Goal: Task Accomplishment & Management: Complete application form

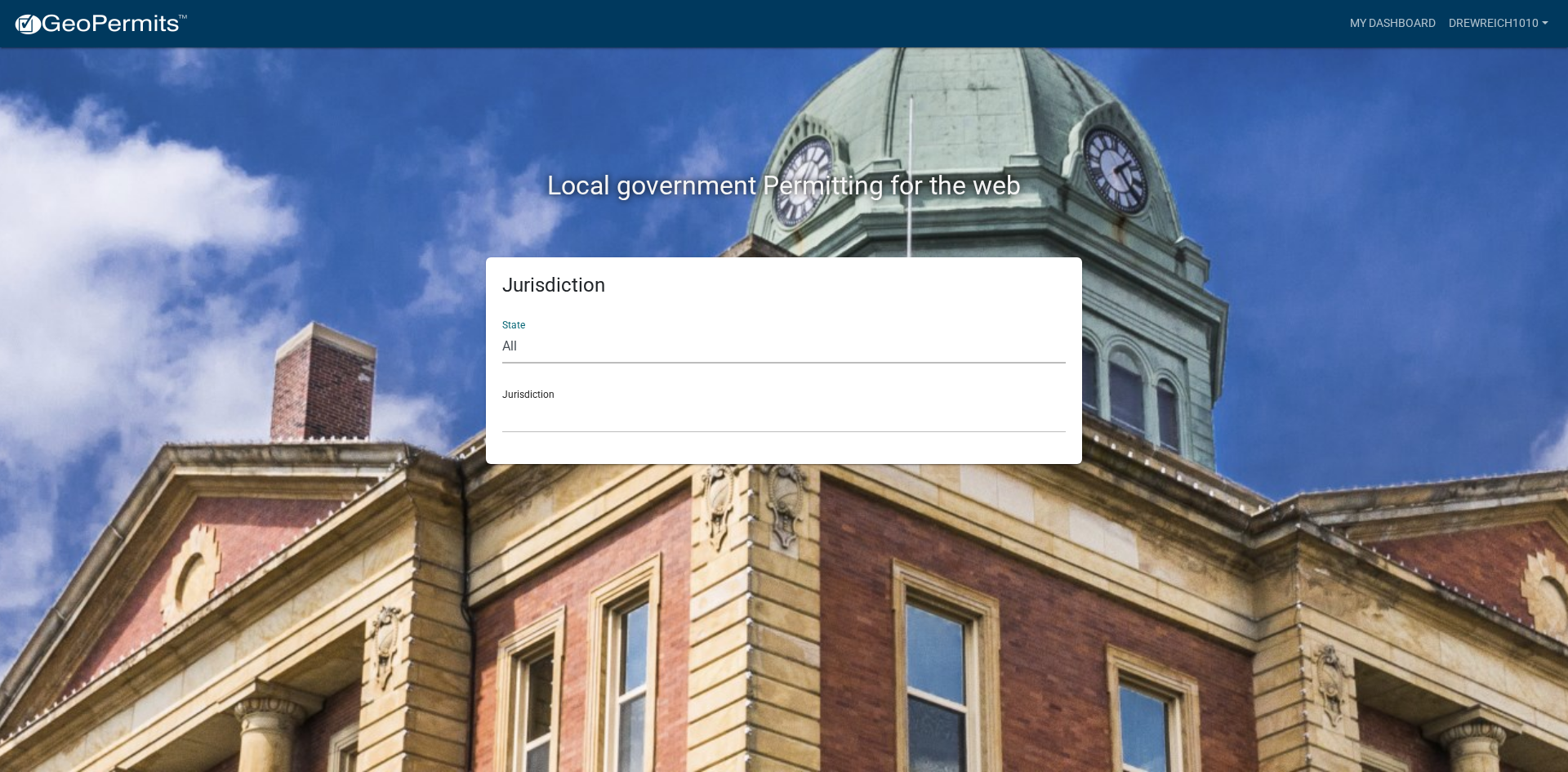
click at [627, 350] on select "All [US_STATE] [US_STATE] [US_STATE] [US_STATE] [US_STATE] [US_STATE] [US_STATE…" at bounding box center [784, 346] width 563 height 34
select select "[US_STATE]"
click at [503, 330] on select "All [US_STATE] [US_STATE] [US_STATE] [US_STATE] [US_STATE] [US_STATE] [US_STATE…" at bounding box center [784, 346] width 563 height 34
click at [643, 420] on select "City of Charlestown, Indiana City of Jeffersonville, Indiana City of Logansport…" at bounding box center [784, 416] width 563 height 34
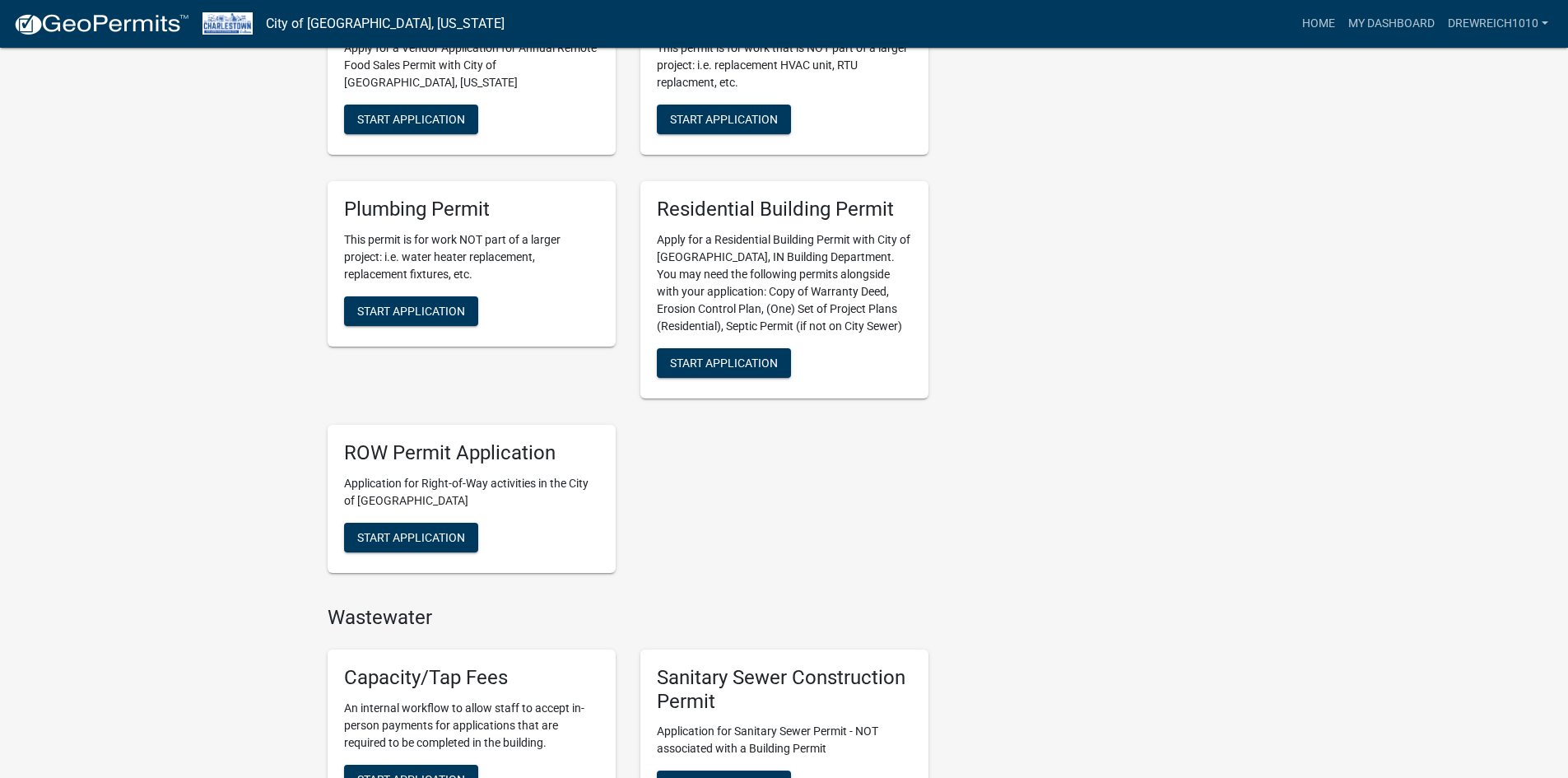
scroll to position [838, 0]
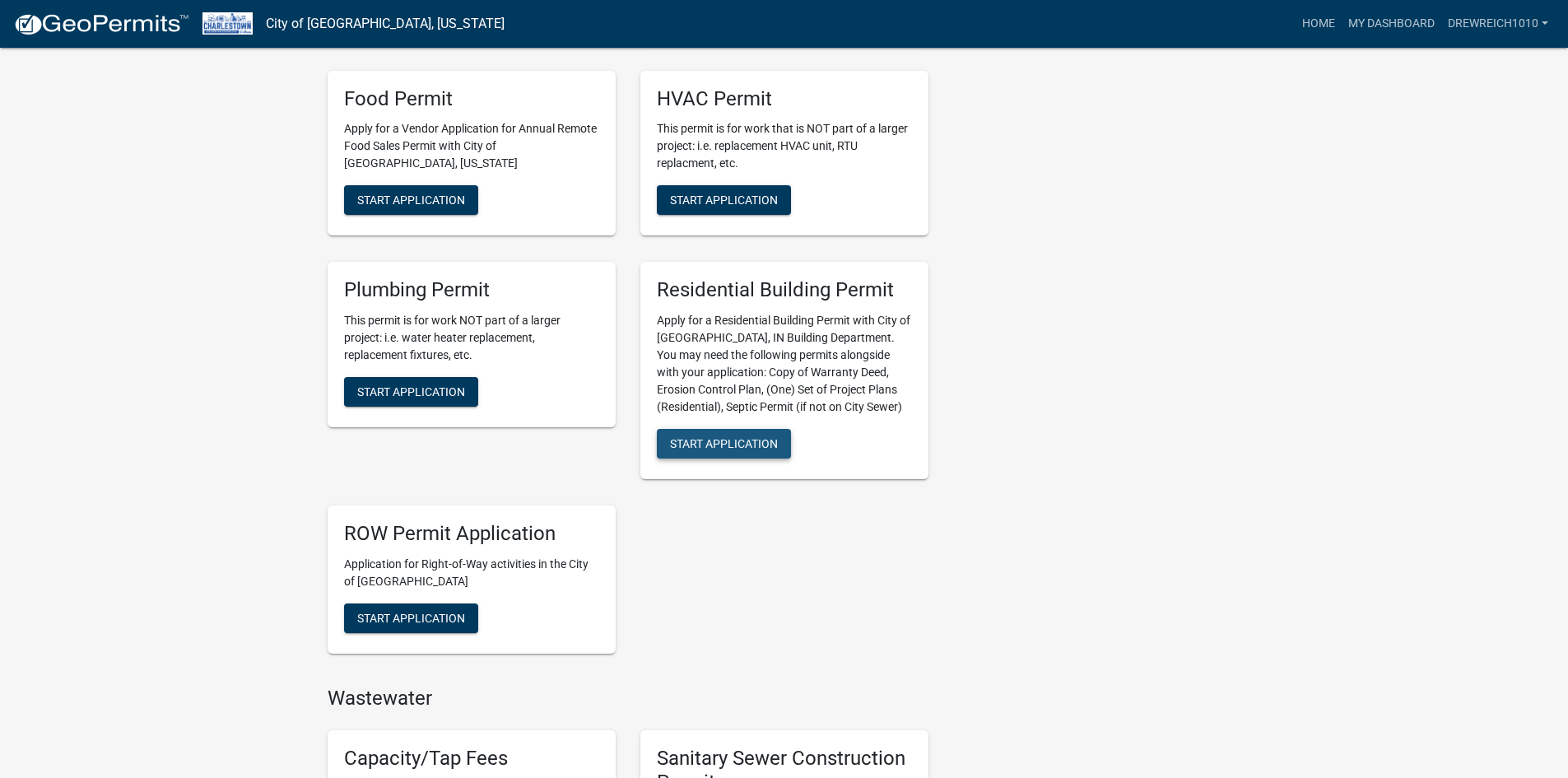
click at [734, 450] on span "Start Application" at bounding box center [724, 444] width 108 height 13
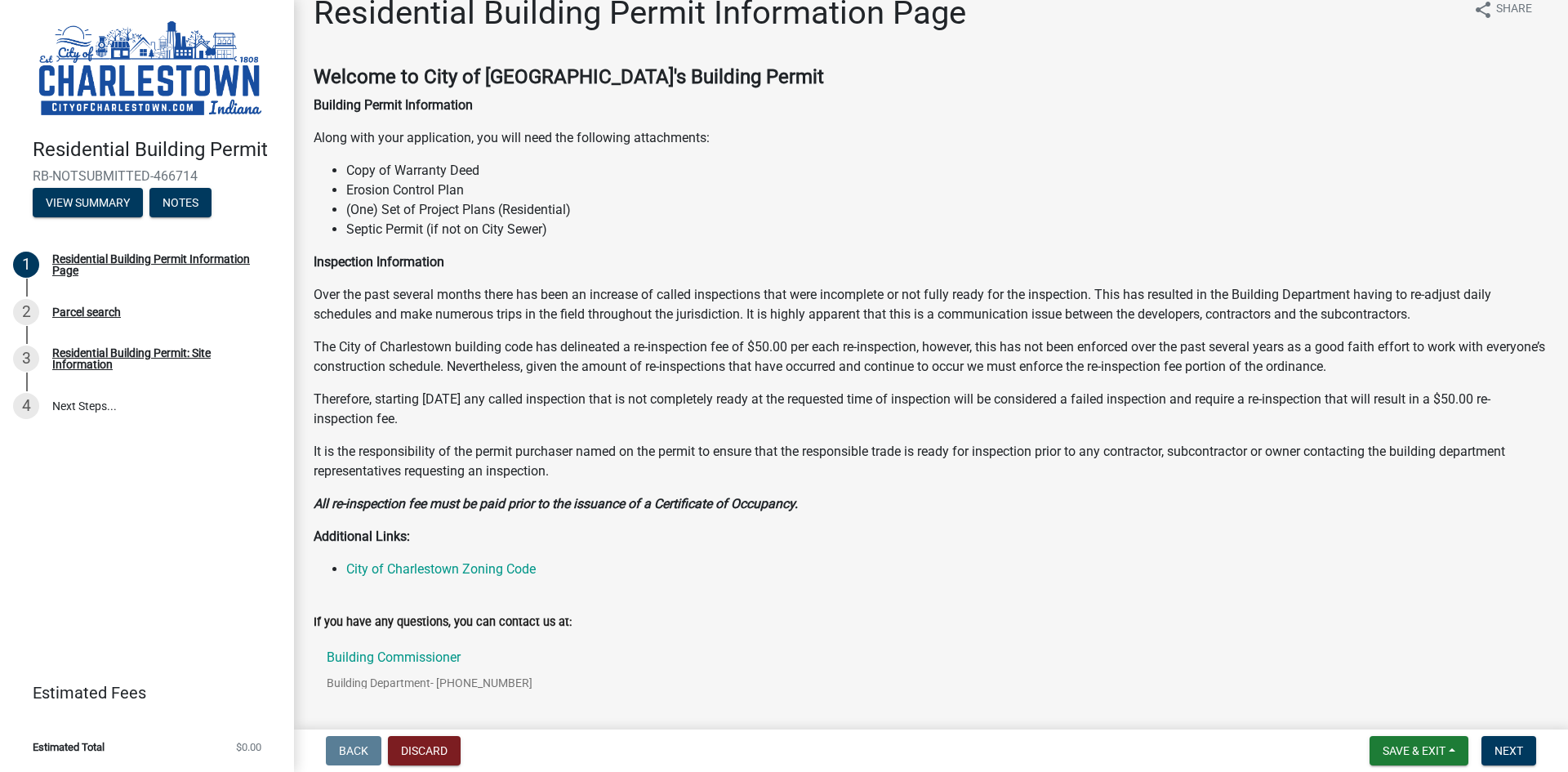
scroll to position [21, 0]
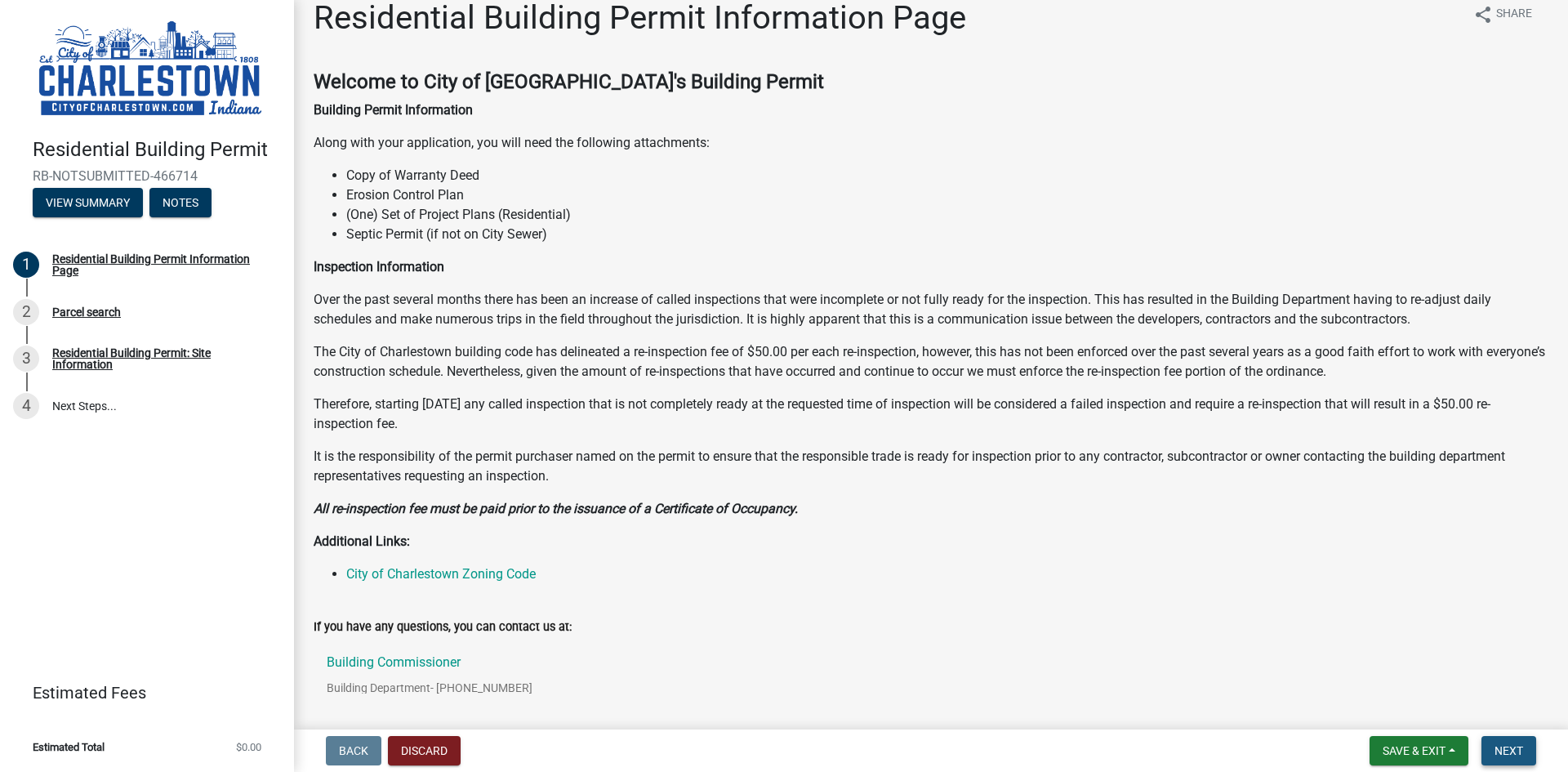
click at [1490, 746] on button "Next" at bounding box center [1509, 751] width 55 height 29
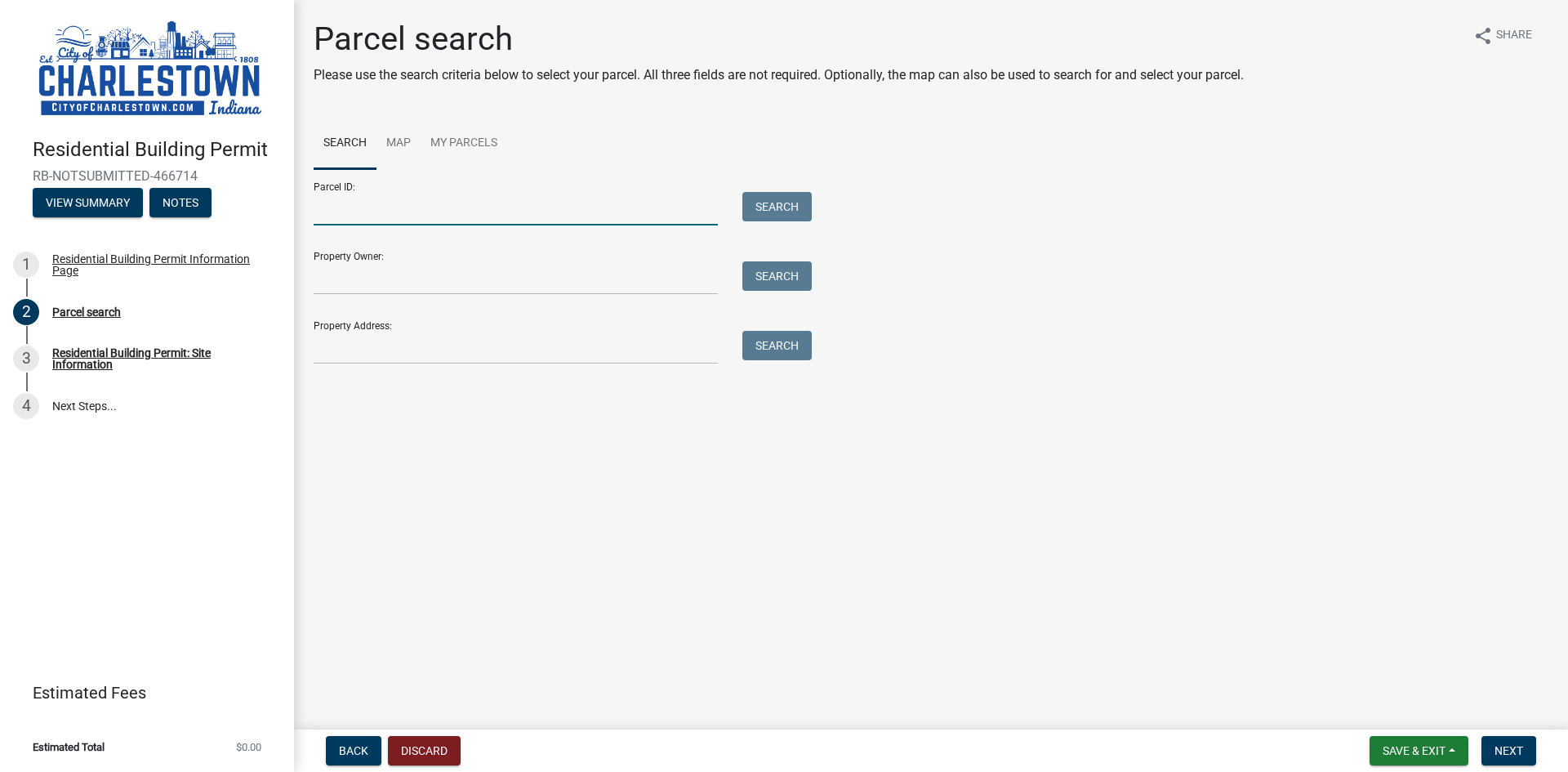
click at [495, 205] on input "Parcel ID:" at bounding box center [516, 208] width 404 height 34
click at [486, 282] on input "Property Owner:" at bounding box center [516, 278] width 404 height 34
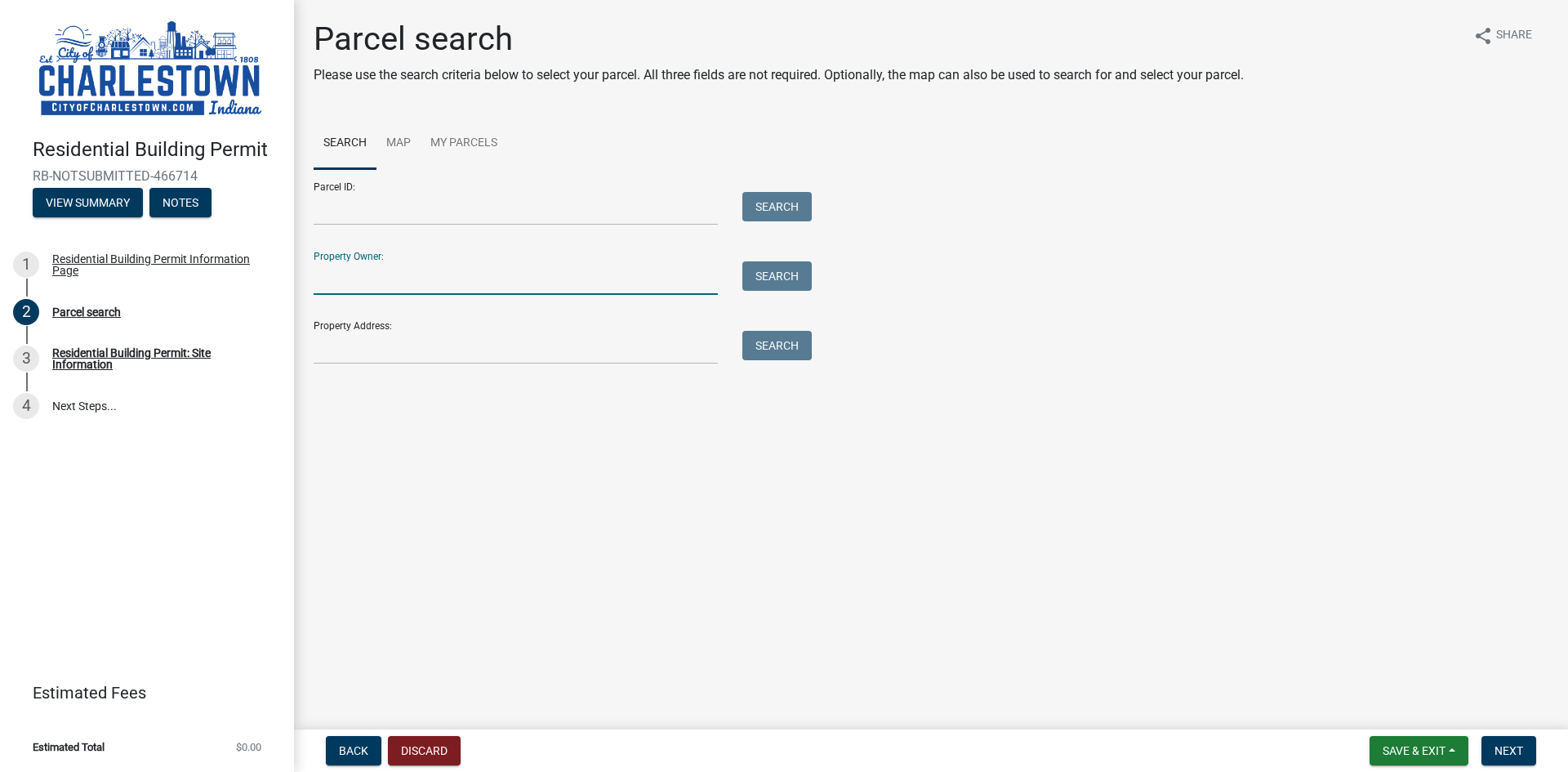
type input "RR Properties"
click at [785, 279] on button "Search" at bounding box center [777, 276] width 70 height 29
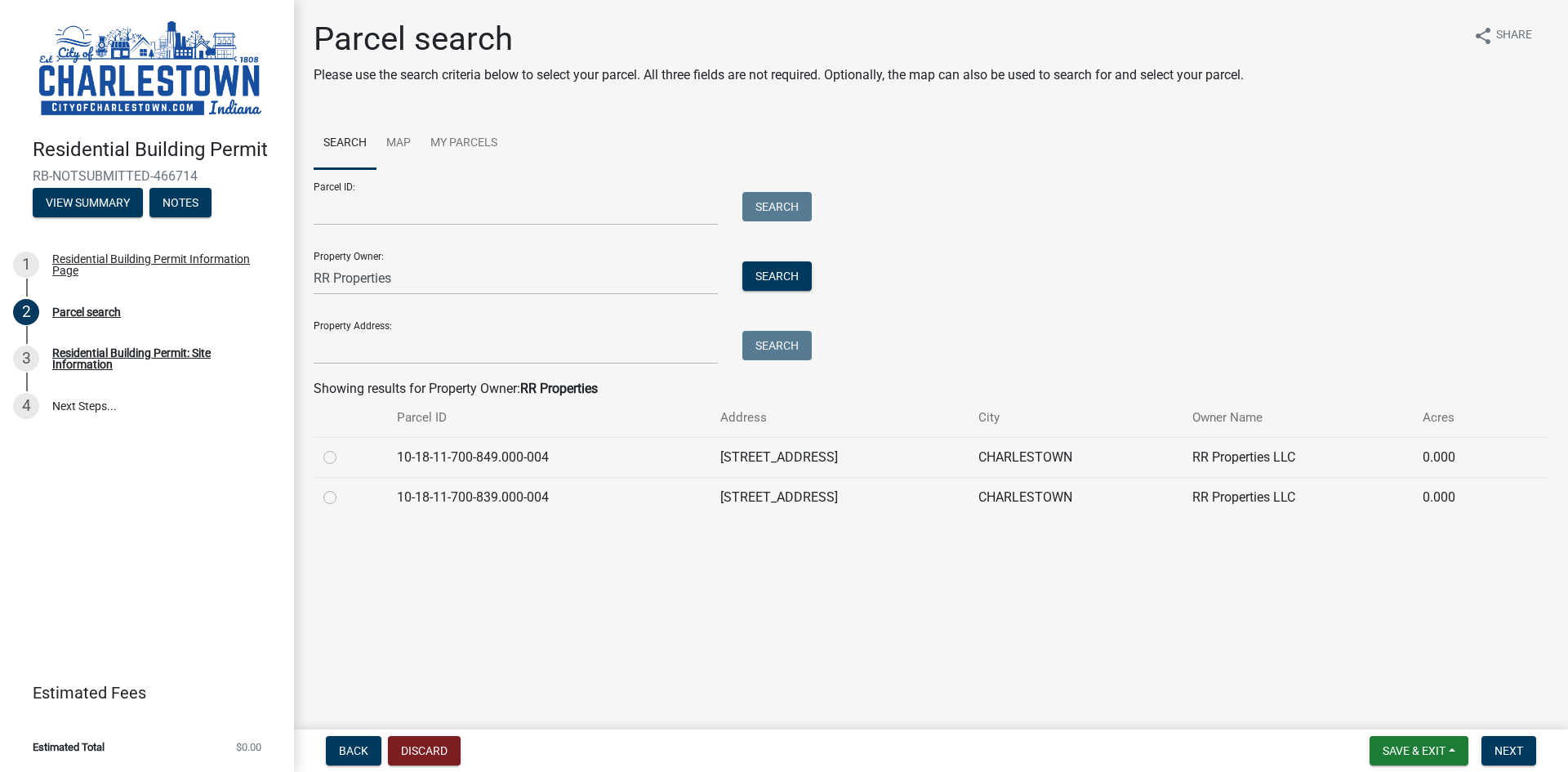
click at [343, 488] on label at bounding box center [343, 488] width 0 height 0
click at [343, 495] on input "radio" at bounding box center [348, 493] width 11 height 11
radio input "true"
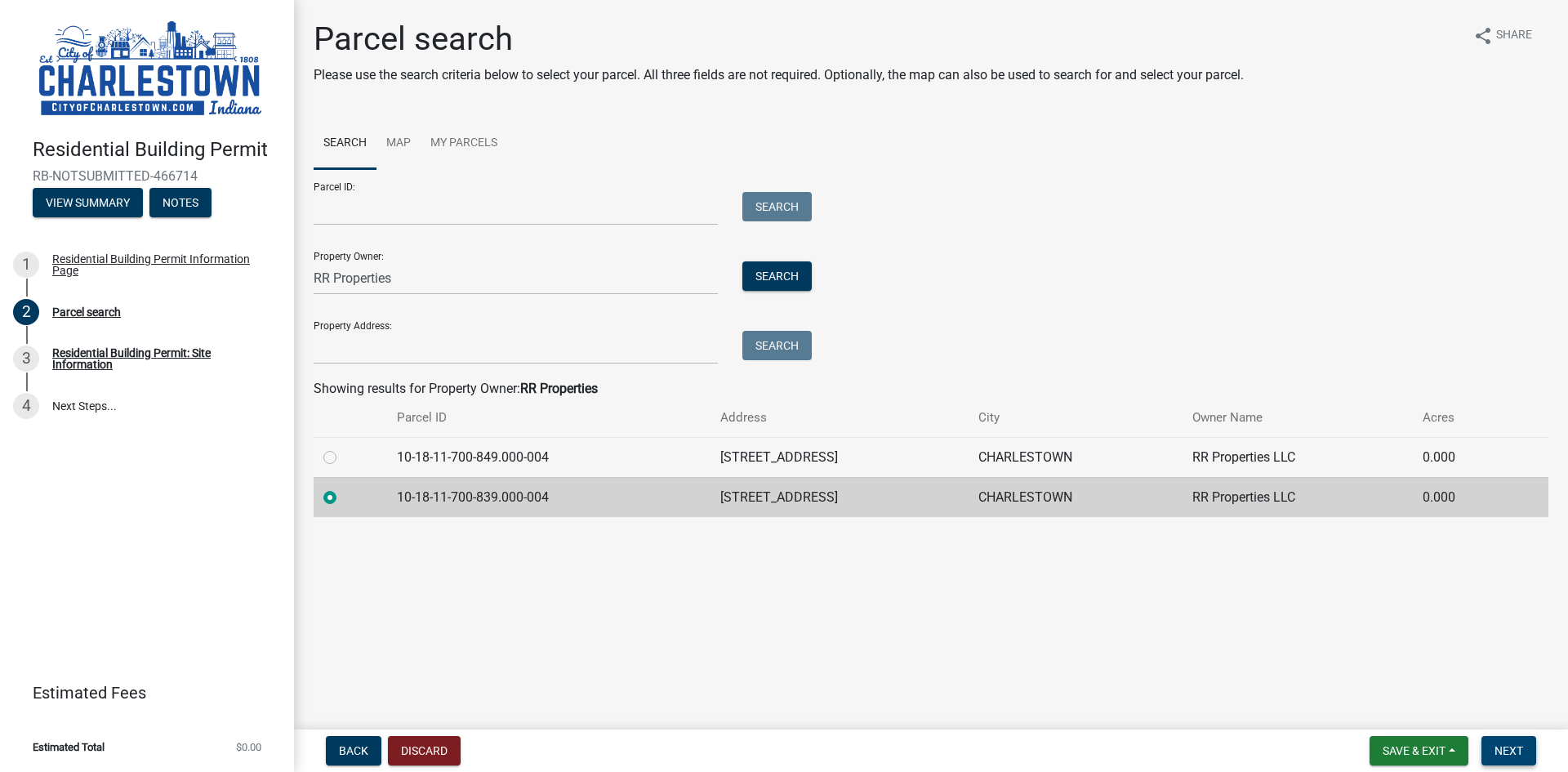
click at [1512, 747] on span "Next" at bounding box center [1509, 751] width 29 height 13
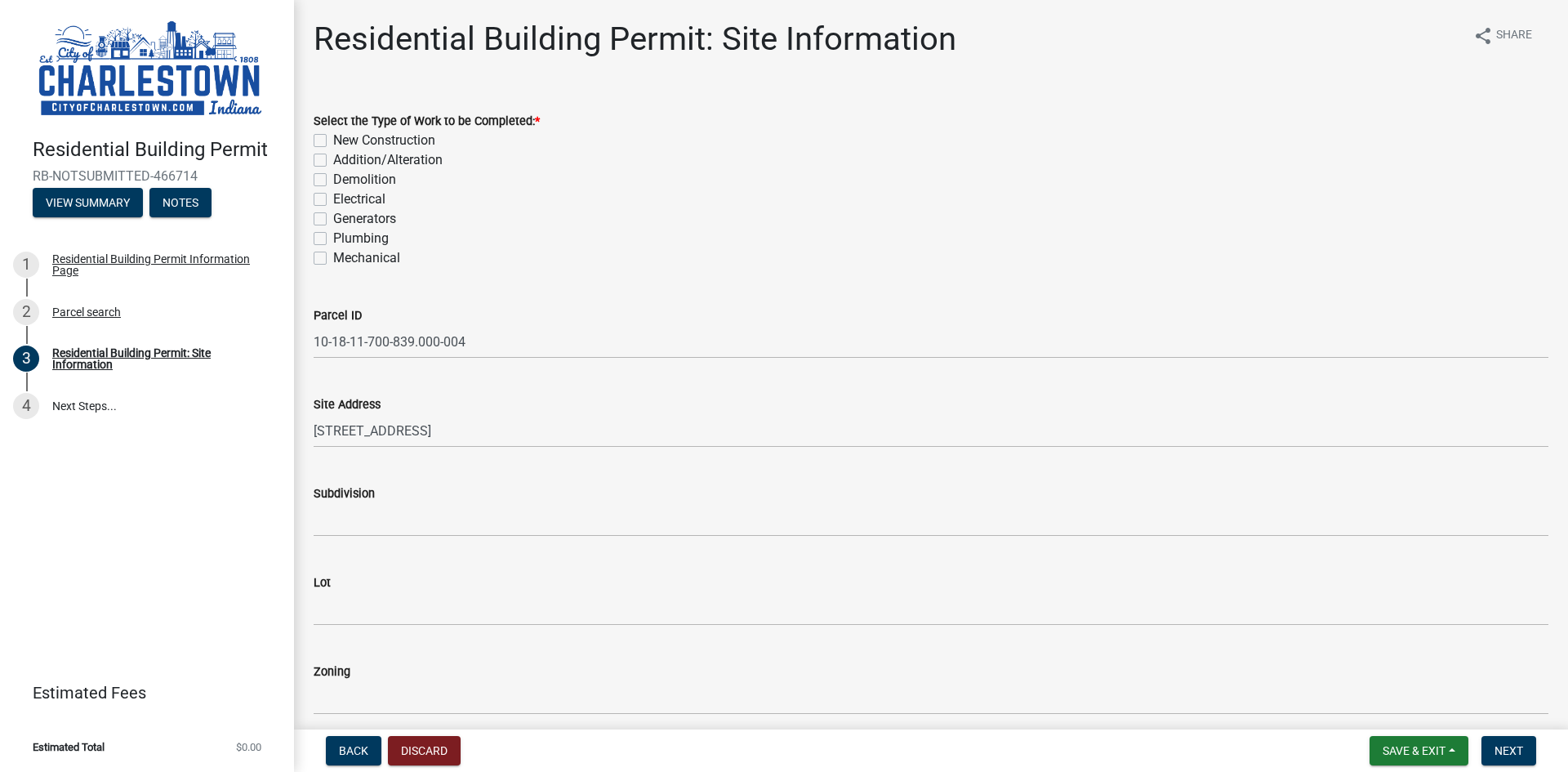
click at [333, 158] on label "Addition/Alteration" at bounding box center [388, 160] width 110 height 20
click at [333, 158] on input "Addition/Alteration" at bounding box center [338, 156] width 11 height 11
checkbox input "true"
checkbox input "false"
checkbox input "true"
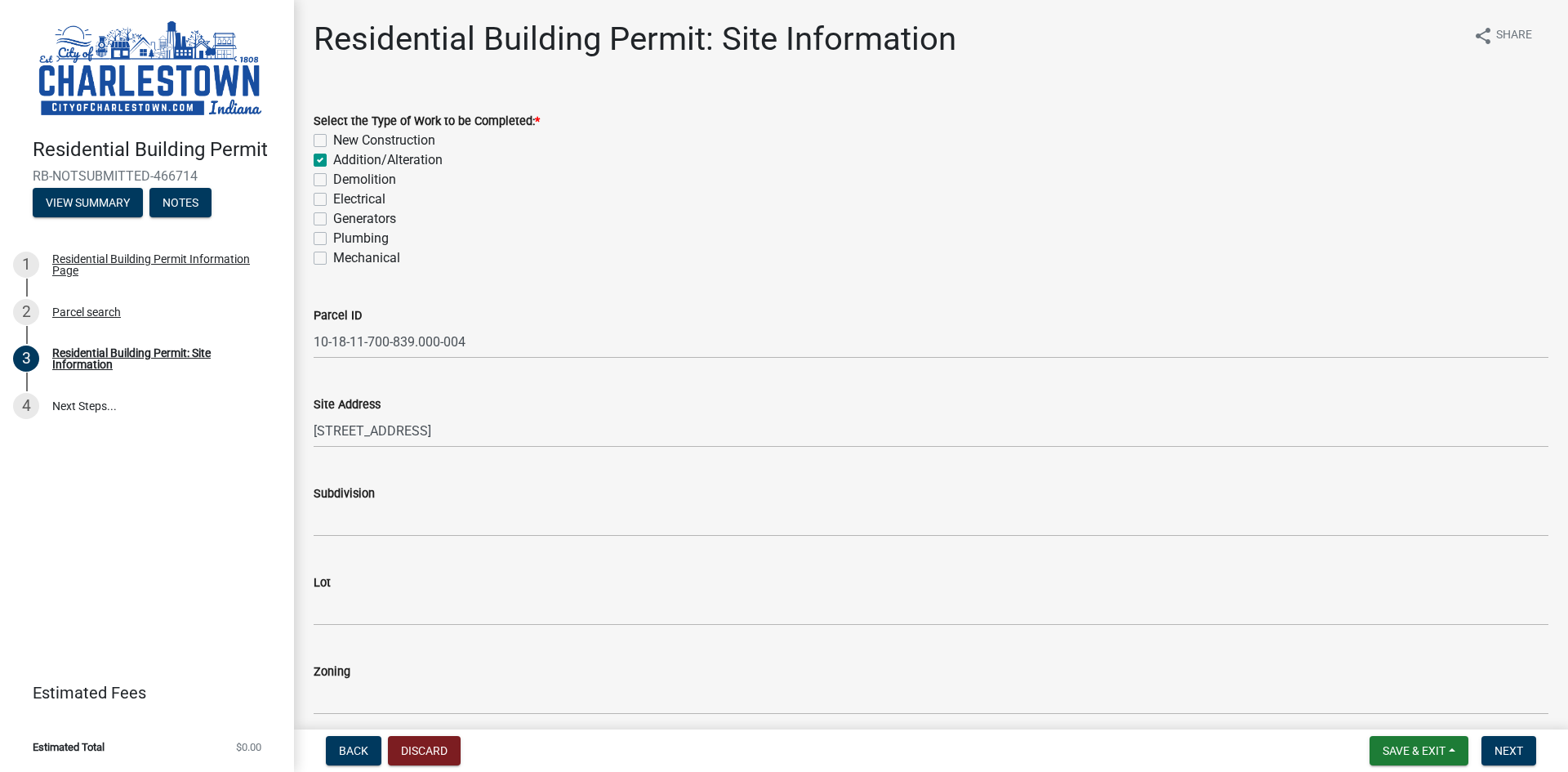
checkbox input "false"
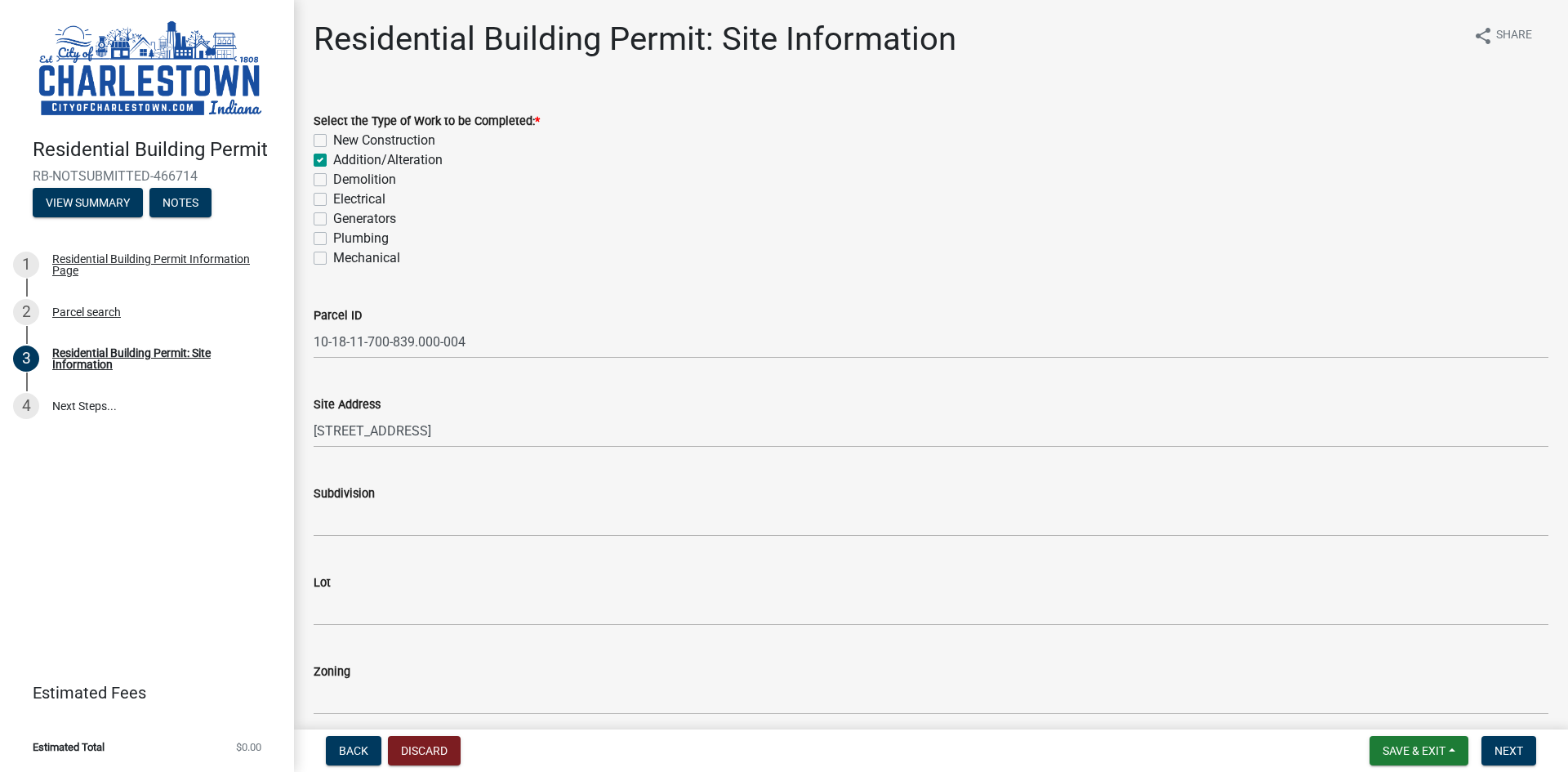
click at [333, 200] on label "Electrical" at bounding box center [359, 199] width 52 height 20
click at [333, 200] on input "Electrical" at bounding box center [338, 194] width 11 height 11
checkbox input "true"
checkbox input "false"
checkbox input "true"
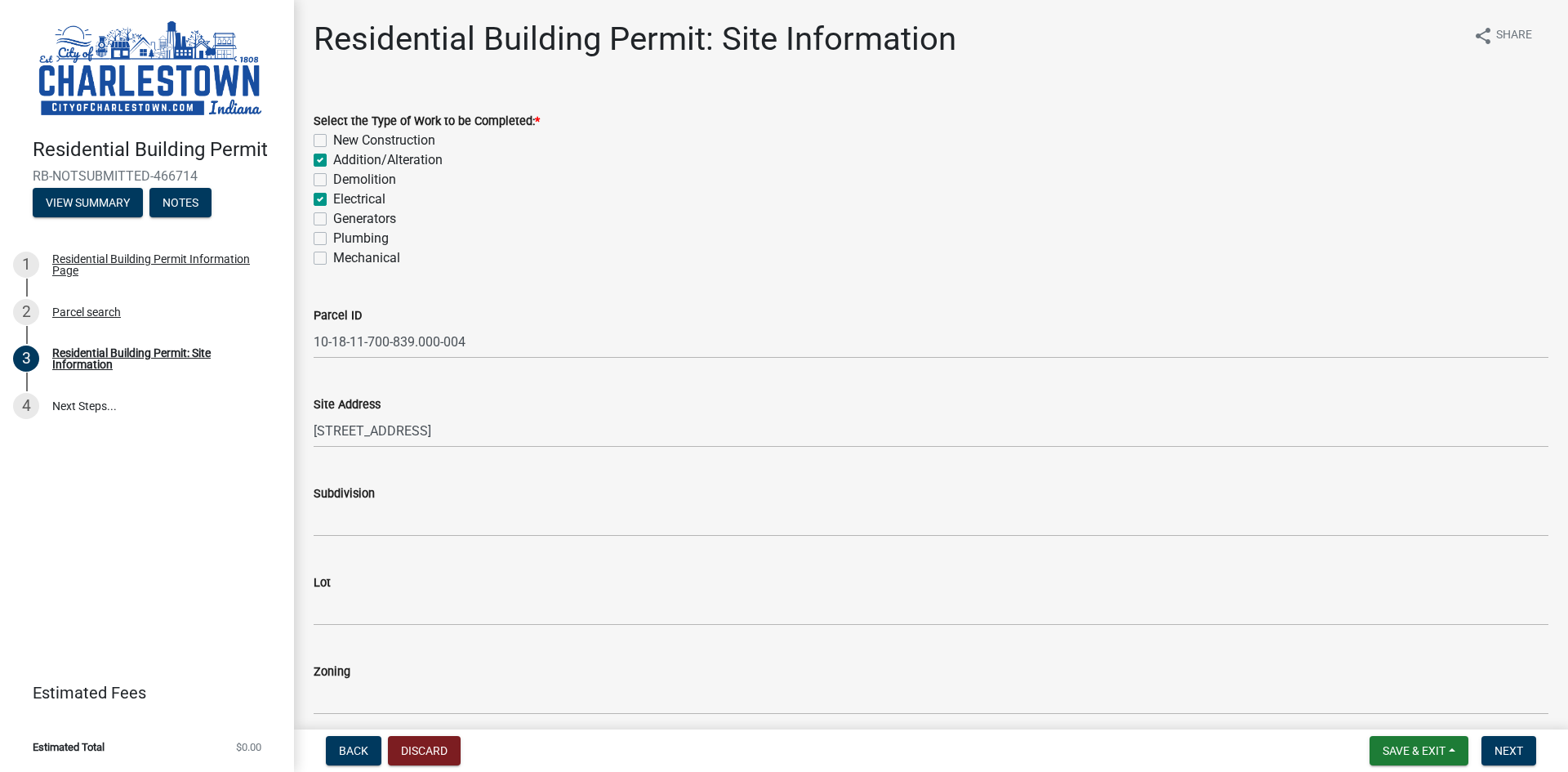
checkbox input "false"
checkbox input "true"
checkbox input "false"
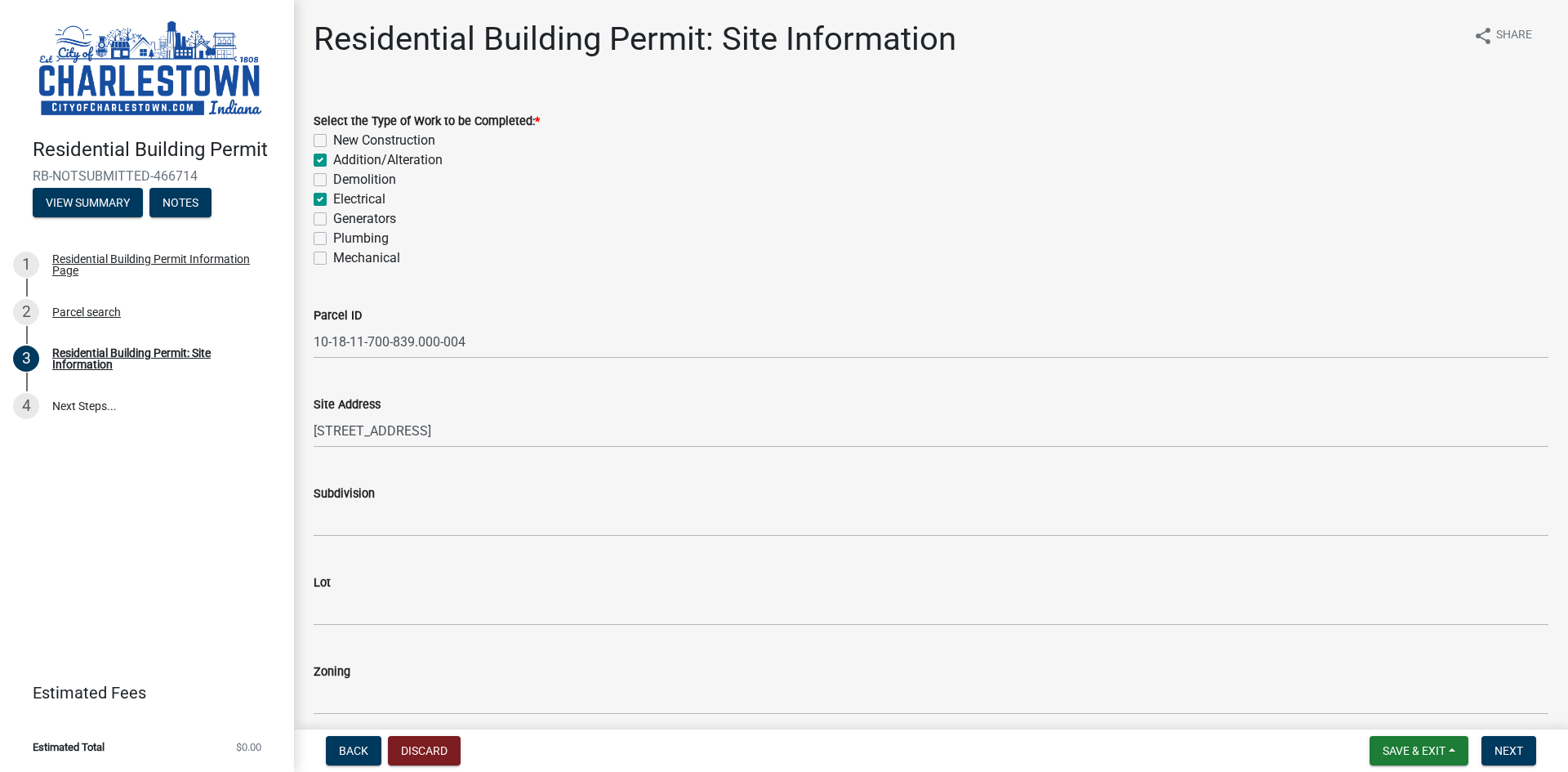
click at [333, 238] on label "Plumbing" at bounding box center [361, 238] width 56 height 20
click at [333, 238] on input "Plumbing" at bounding box center [338, 233] width 11 height 11
checkbox input "true"
checkbox input "false"
checkbox input "true"
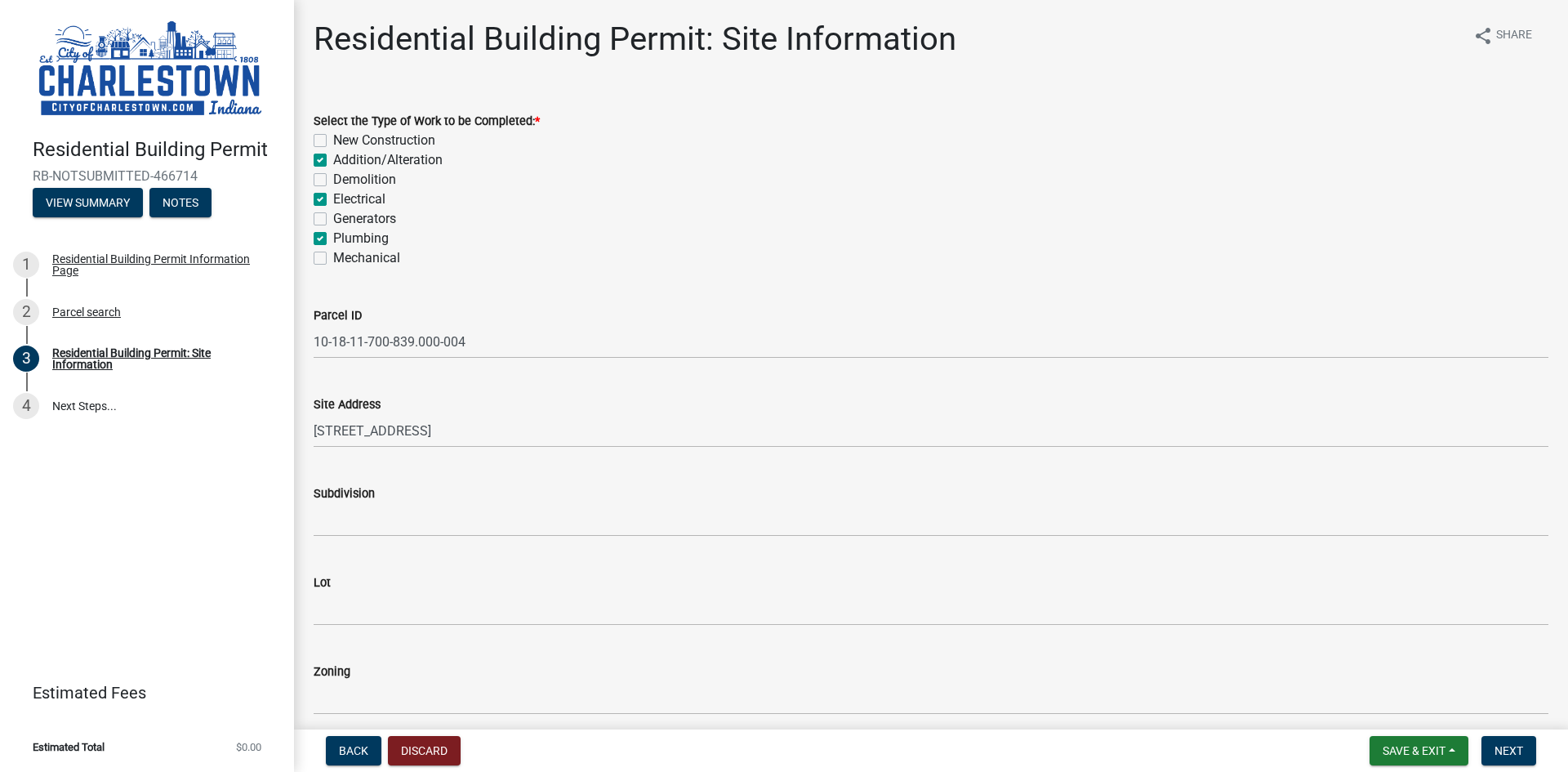
checkbox input "false"
checkbox input "true"
checkbox input "false"
checkbox input "true"
click at [333, 253] on label "Mechanical" at bounding box center [367, 258] width 67 height 20
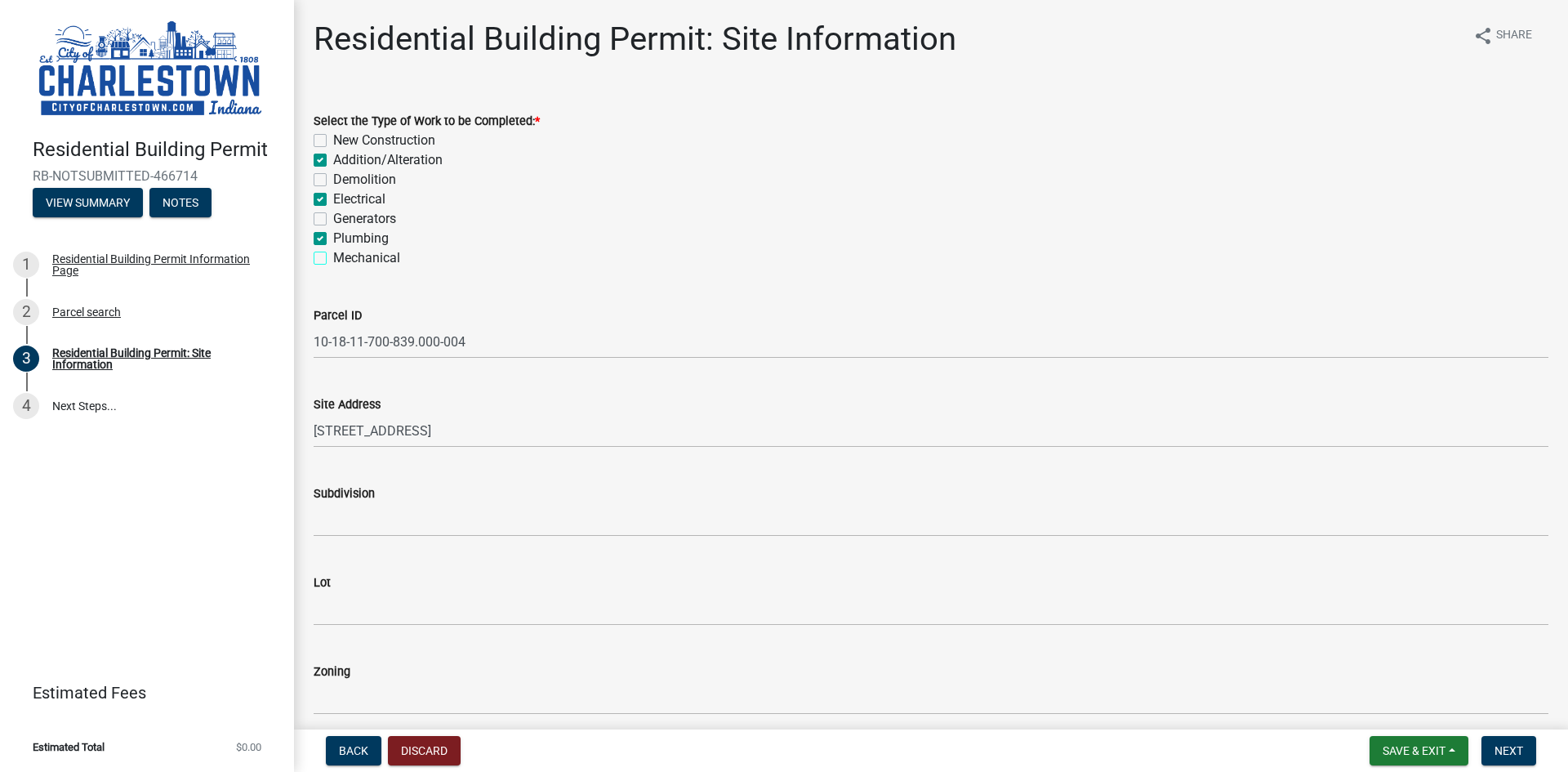
click at [333, 253] on input "Mechanical" at bounding box center [338, 253] width 11 height 11
checkbox input "true"
checkbox input "false"
checkbox input "true"
checkbox input "false"
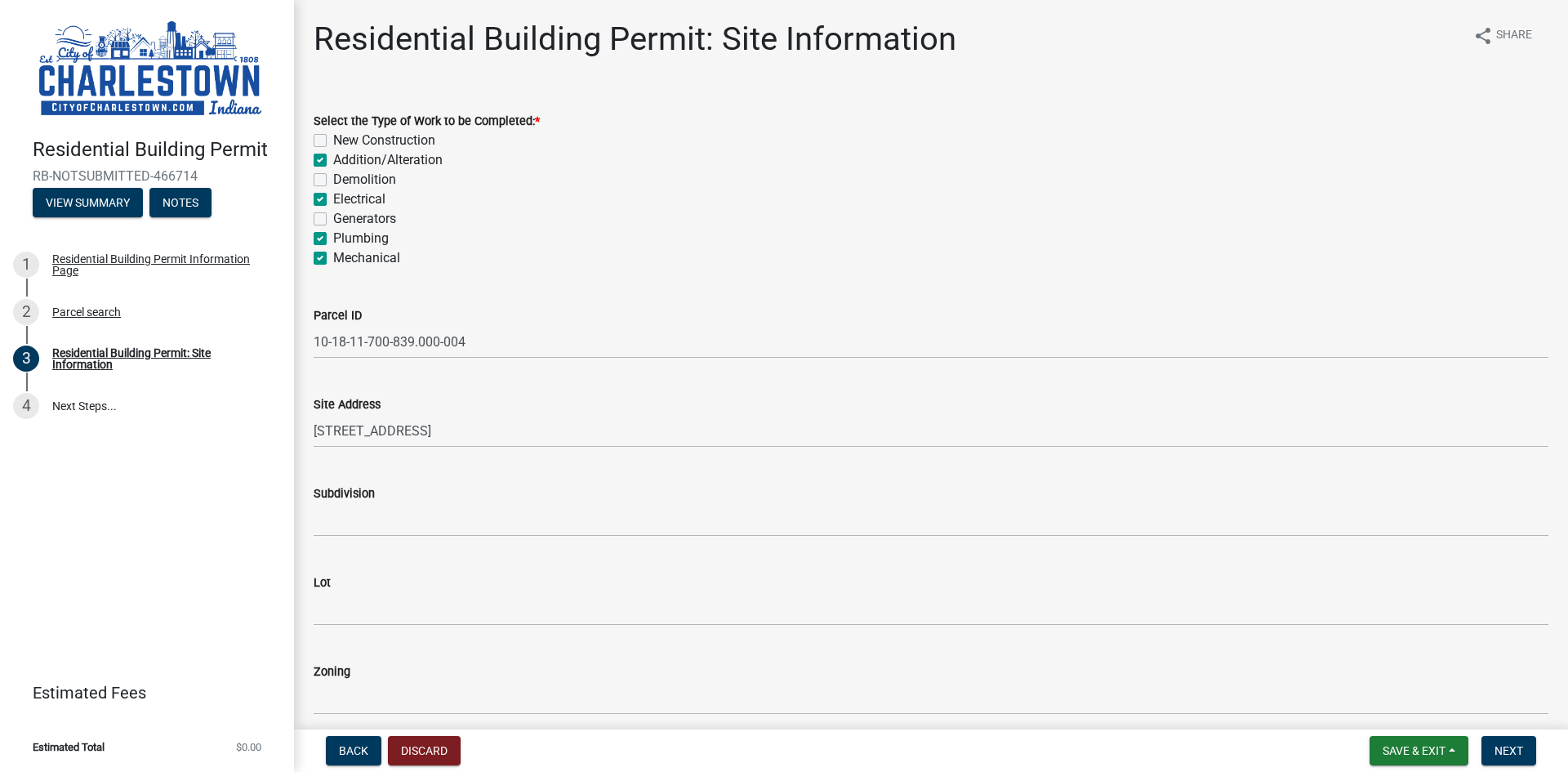
checkbox input "true"
checkbox input "false"
checkbox input "true"
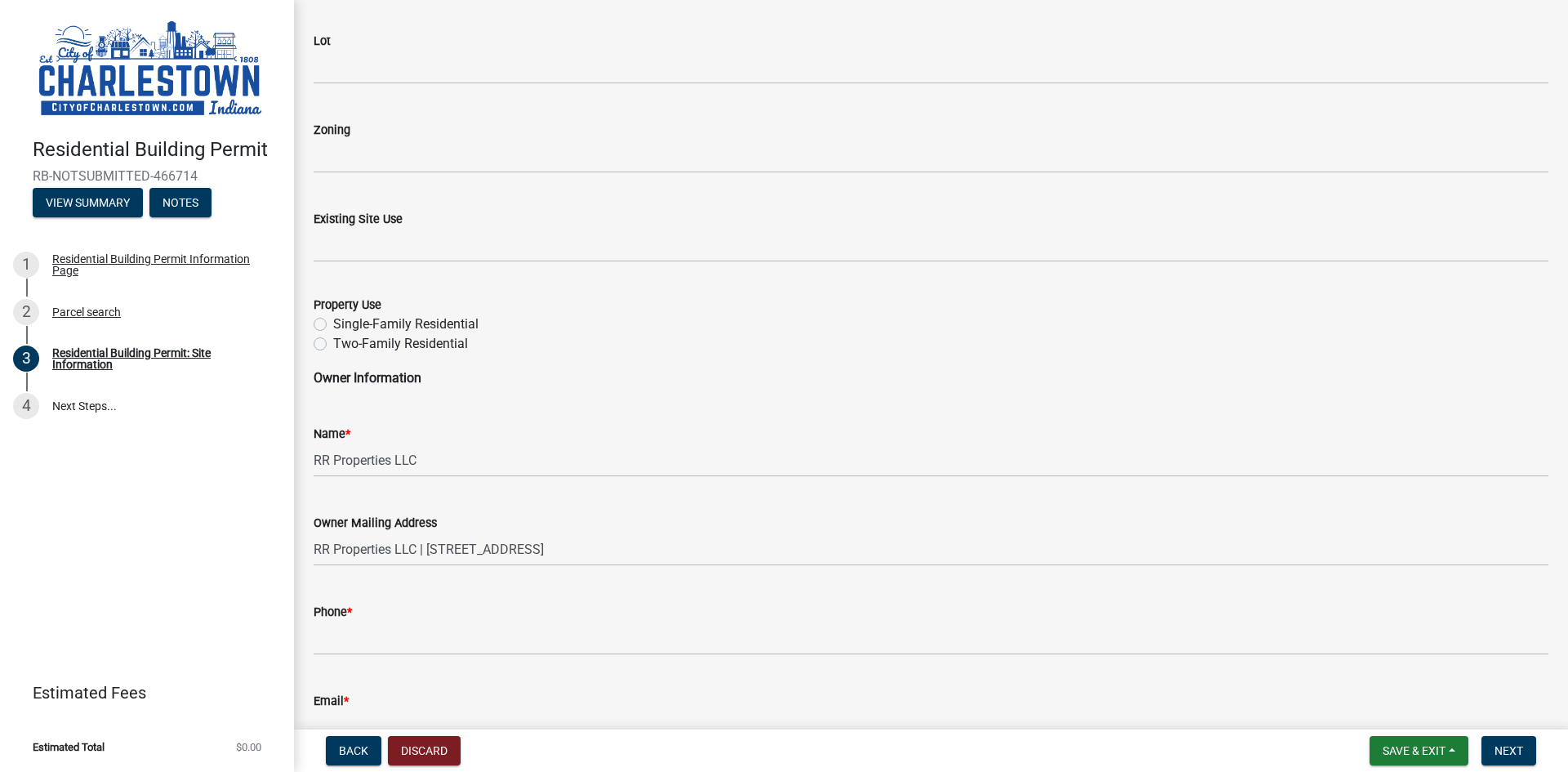
scroll to position [551, 0]
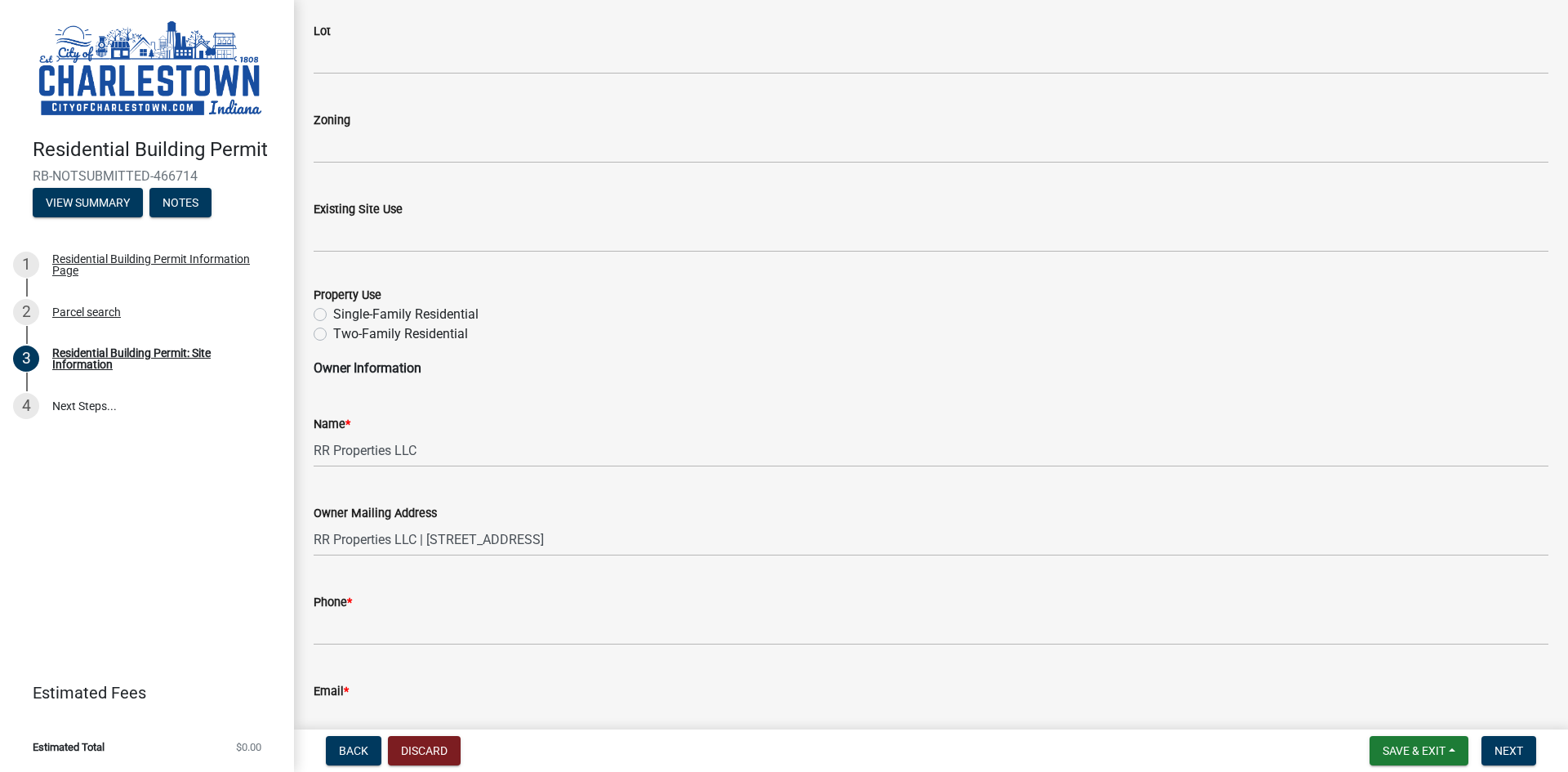
click at [454, 316] on label "Single-Family Residential" at bounding box center [406, 314] width 146 height 20
click at [344, 315] on input "Single-Family Residential" at bounding box center [338, 309] width 11 height 11
radio input "true"
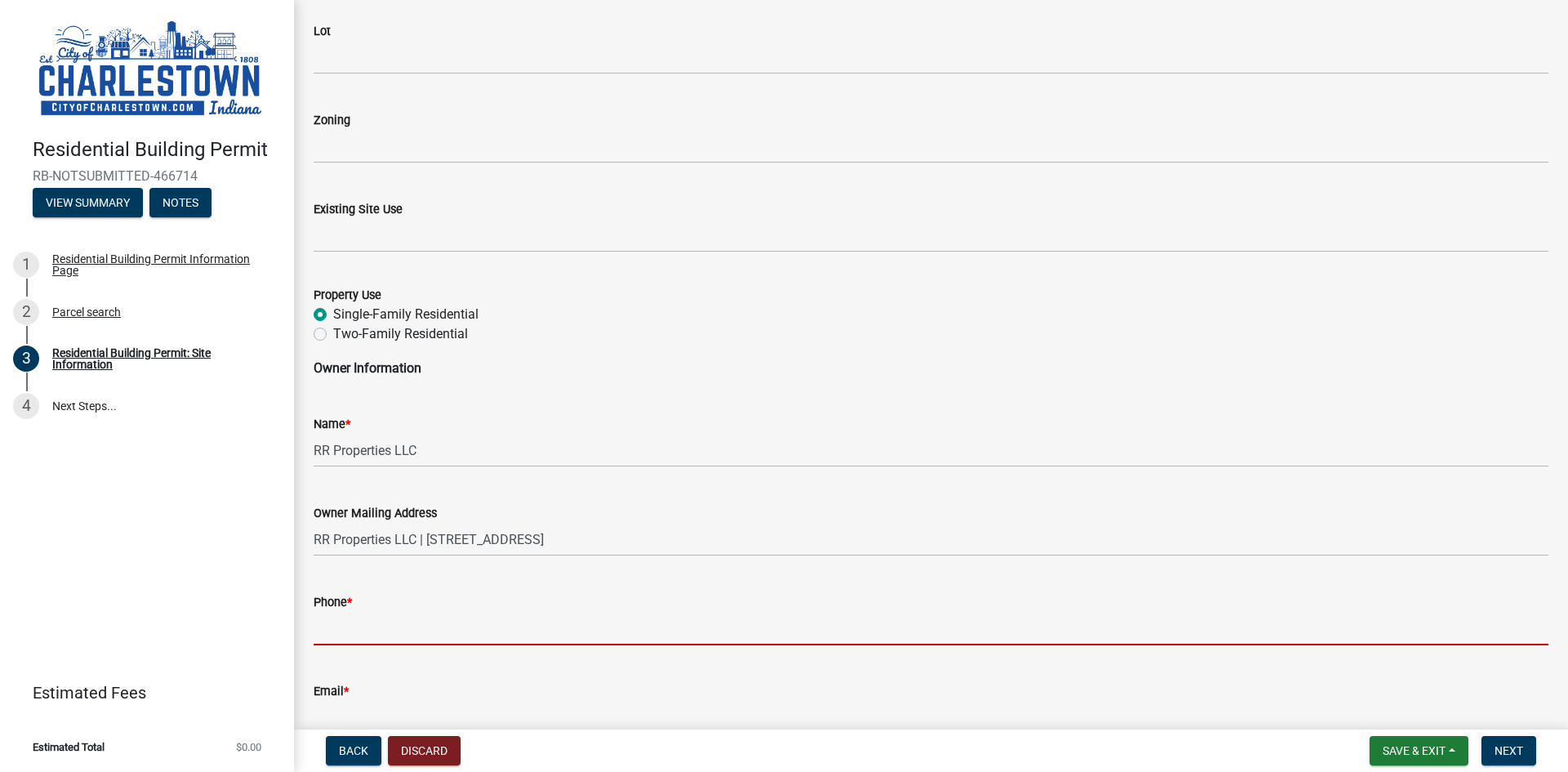
click at [398, 643] on input "Phone *" at bounding box center [931, 628] width 1235 height 34
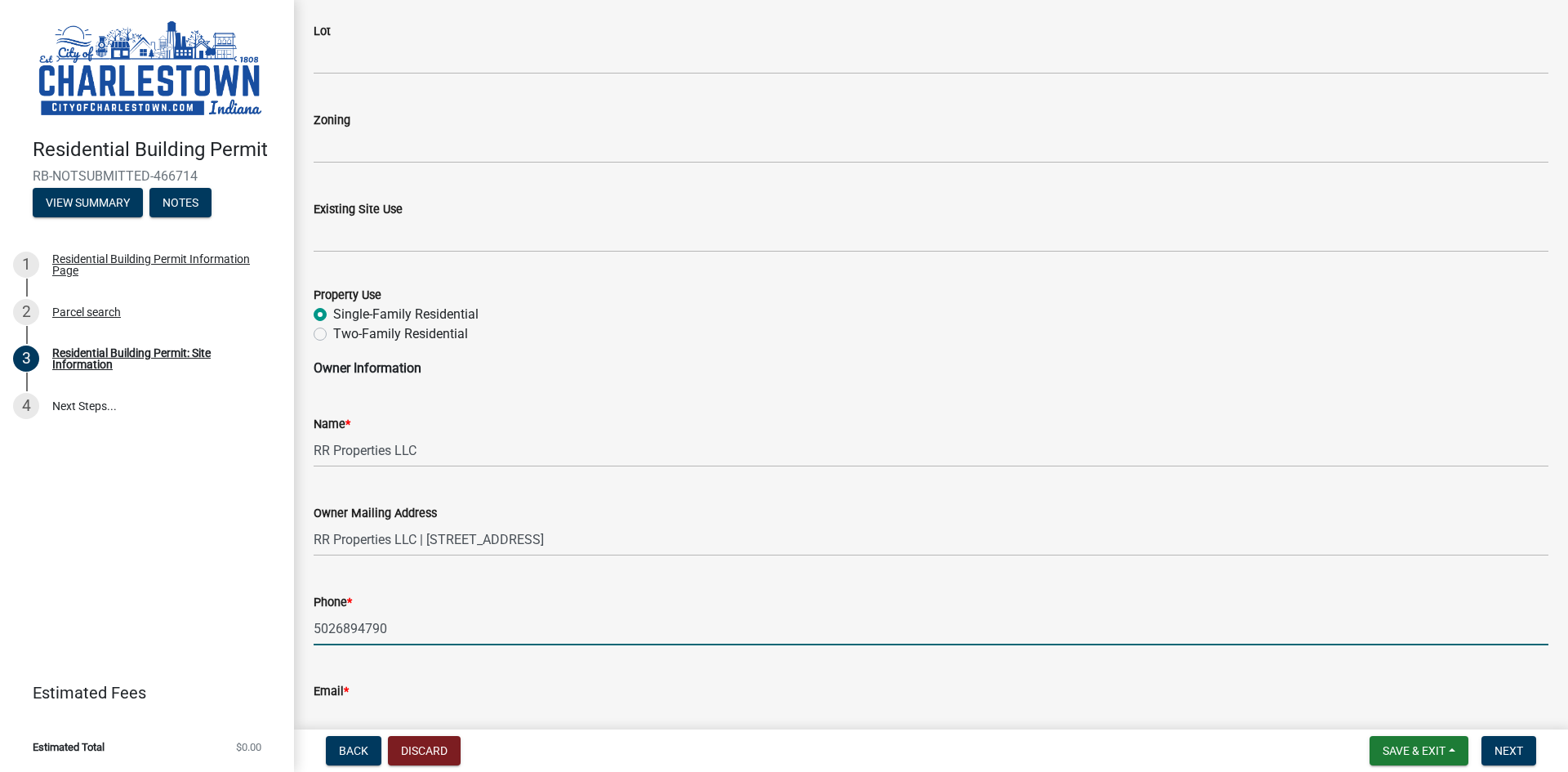
type input "5026894790"
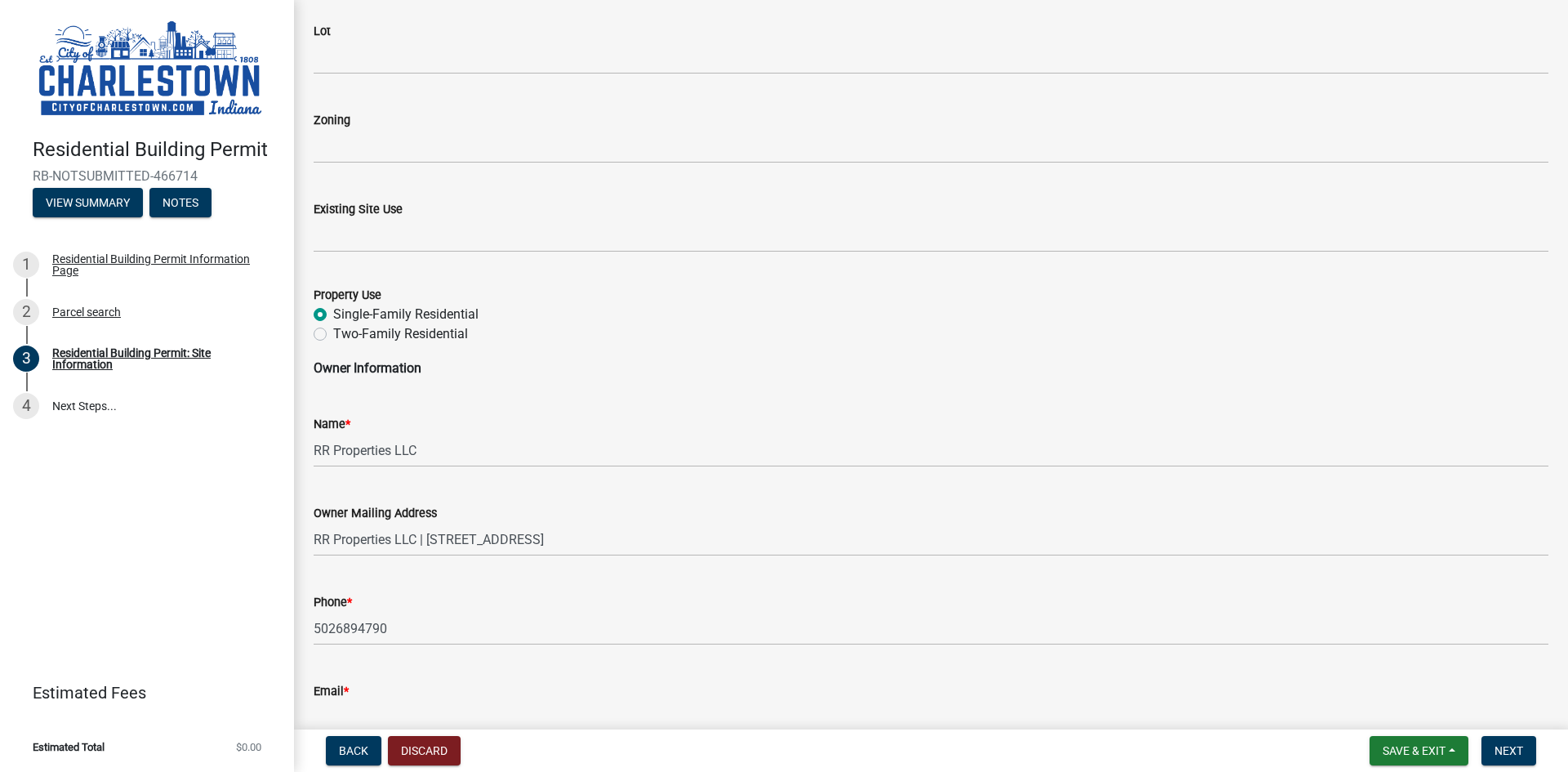
click at [407, 704] on input "Email *" at bounding box center [931, 717] width 1235 height 34
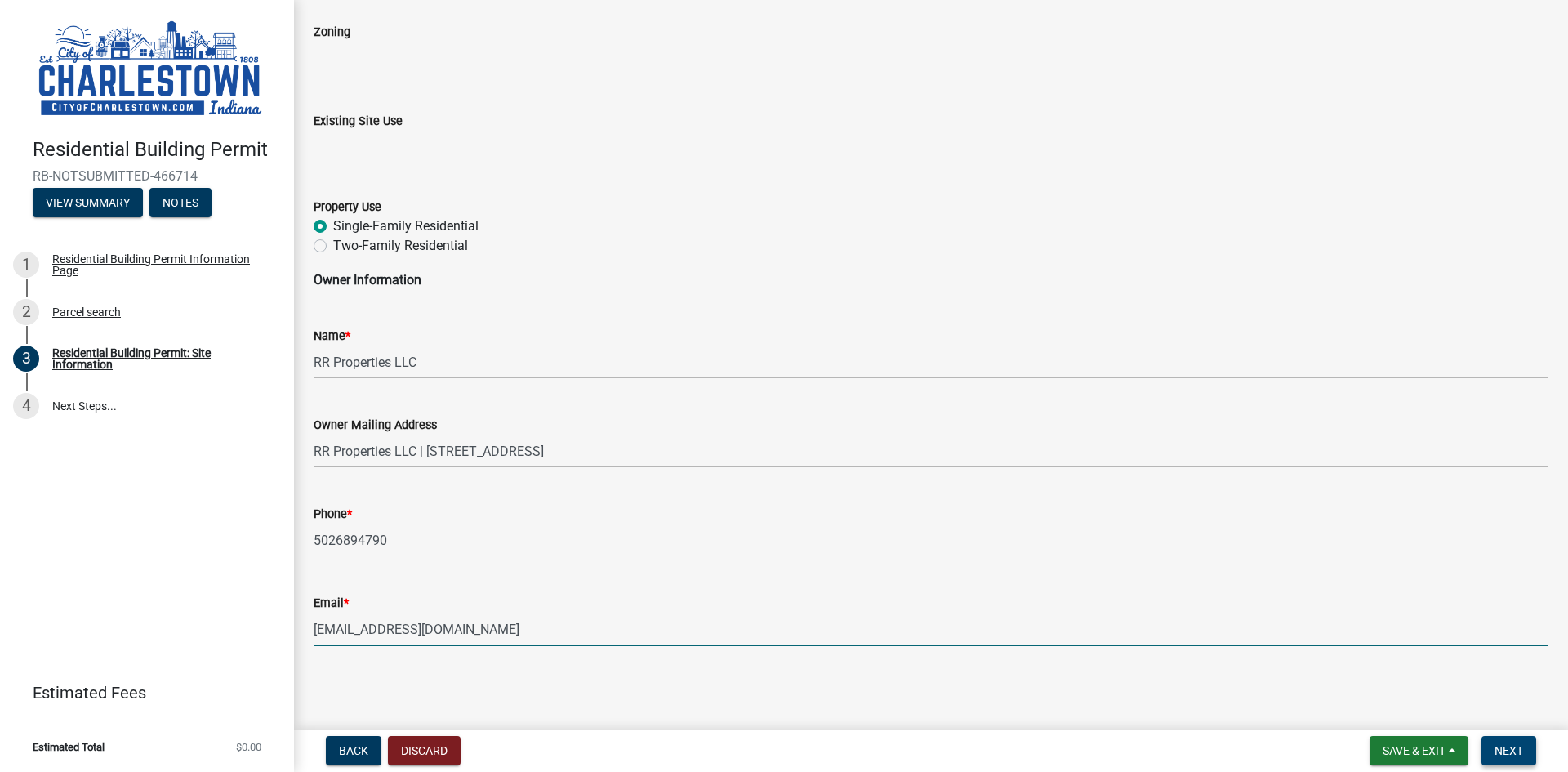
type input "drewreich1010@yahoo.com"
click at [1513, 755] on span "Next" at bounding box center [1509, 751] width 29 height 13
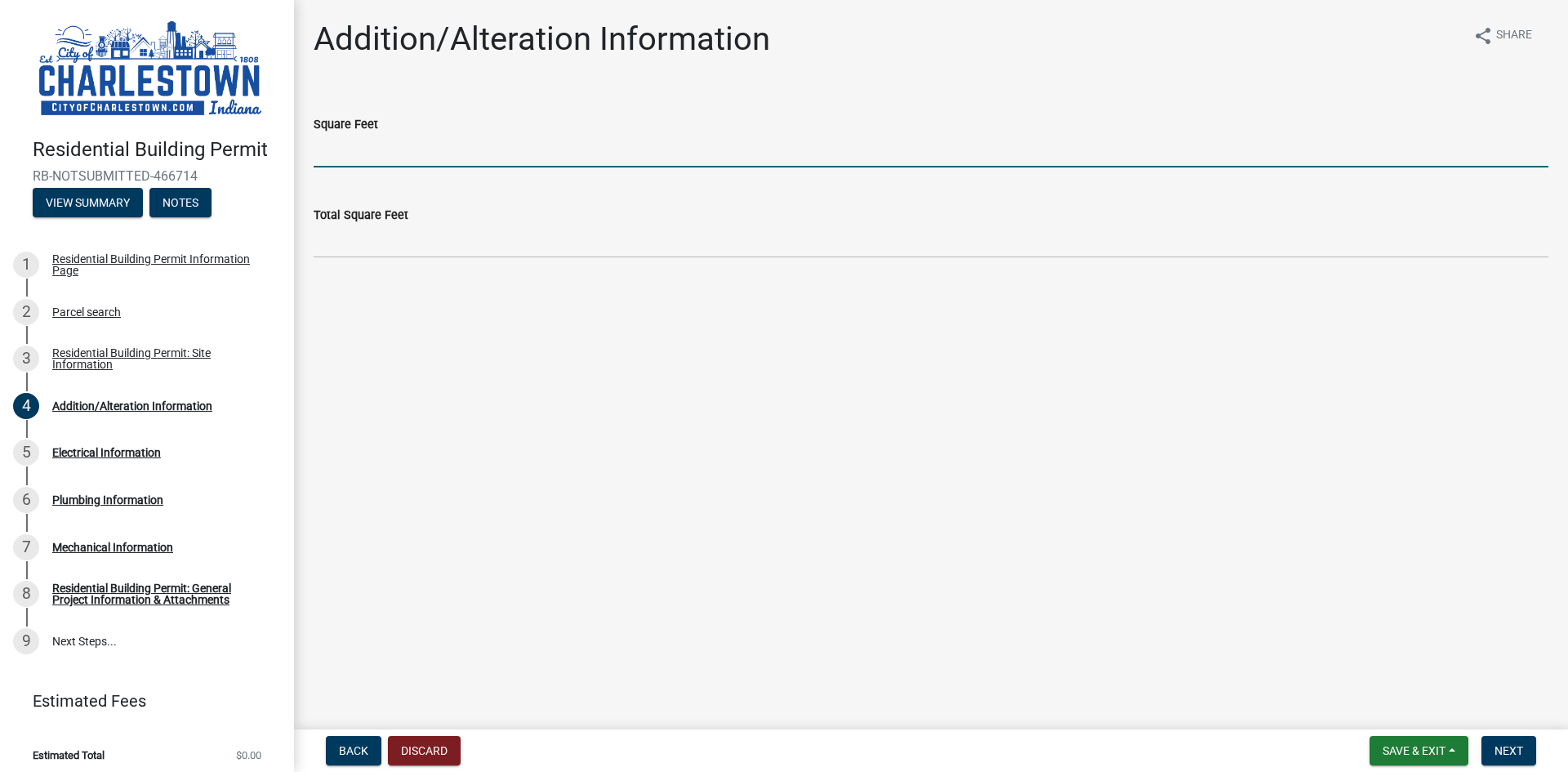
click at [385, 148] on input "text" at bounding box center [931, 151] width 1235 height 34
click at [78, 356] on div "Residential Building Permit: Site Information" at bounding box center [160, 359] width 215 height 23
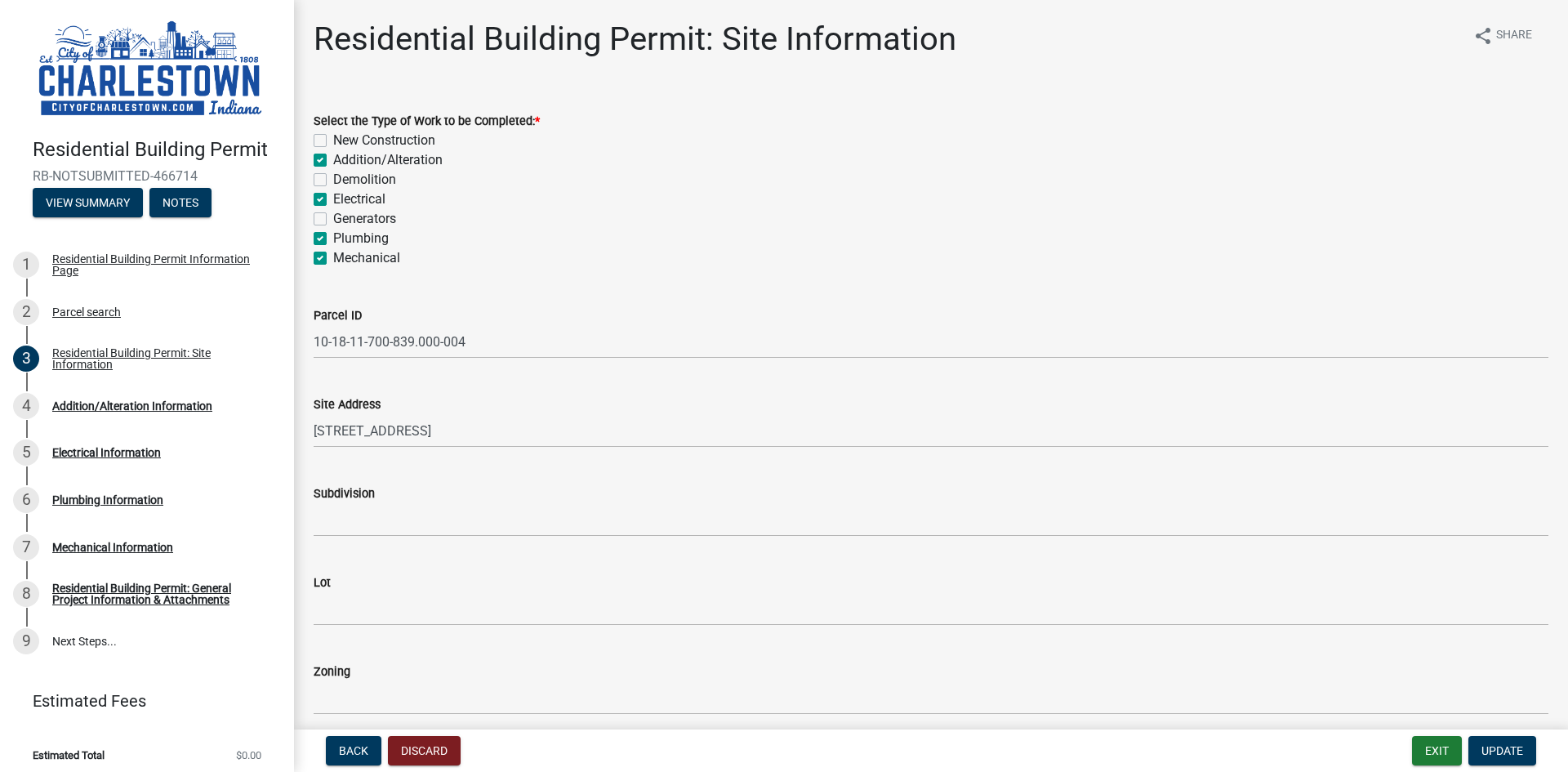
click at [333, 162] on label "Addition/Alteration" at bounding box center [388, 160] width 110 height 20
click at [333, 161] on input "Addition/Alteration" at bounding box center [338, 156] width 11 height 11
checkbox input "false"
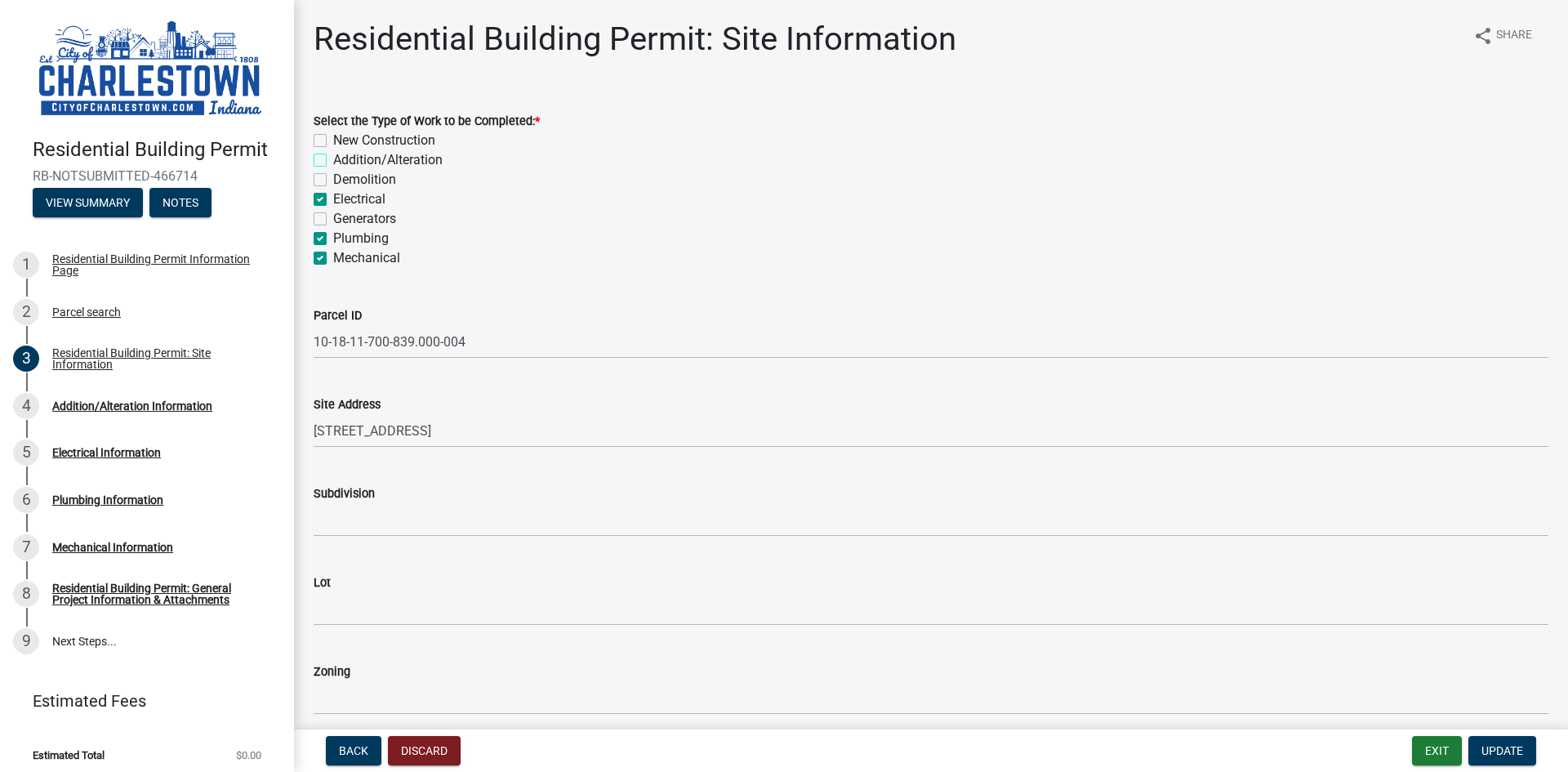
checkbox input "false"
checkbox input "true"
checkbox input "false"
checkbox input "true"
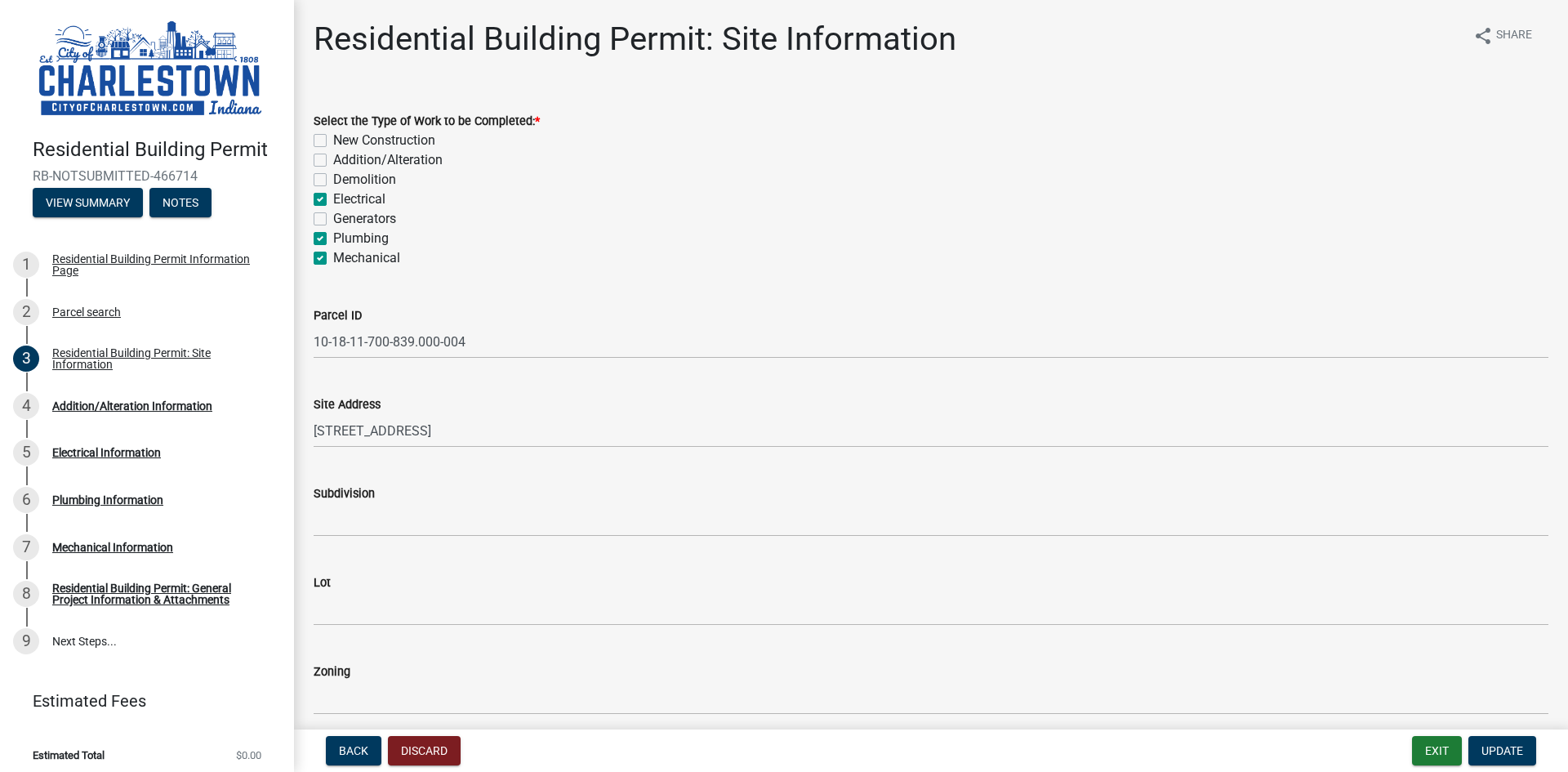
click at [333, 182] on label "Demolition" at bounding box center [364, 179] width 63 height 20
click at [333, 180] on input "Demolition" at bounding box center [338, 174] width 11 height 11
checkbox input "true"
checkbox input "false"
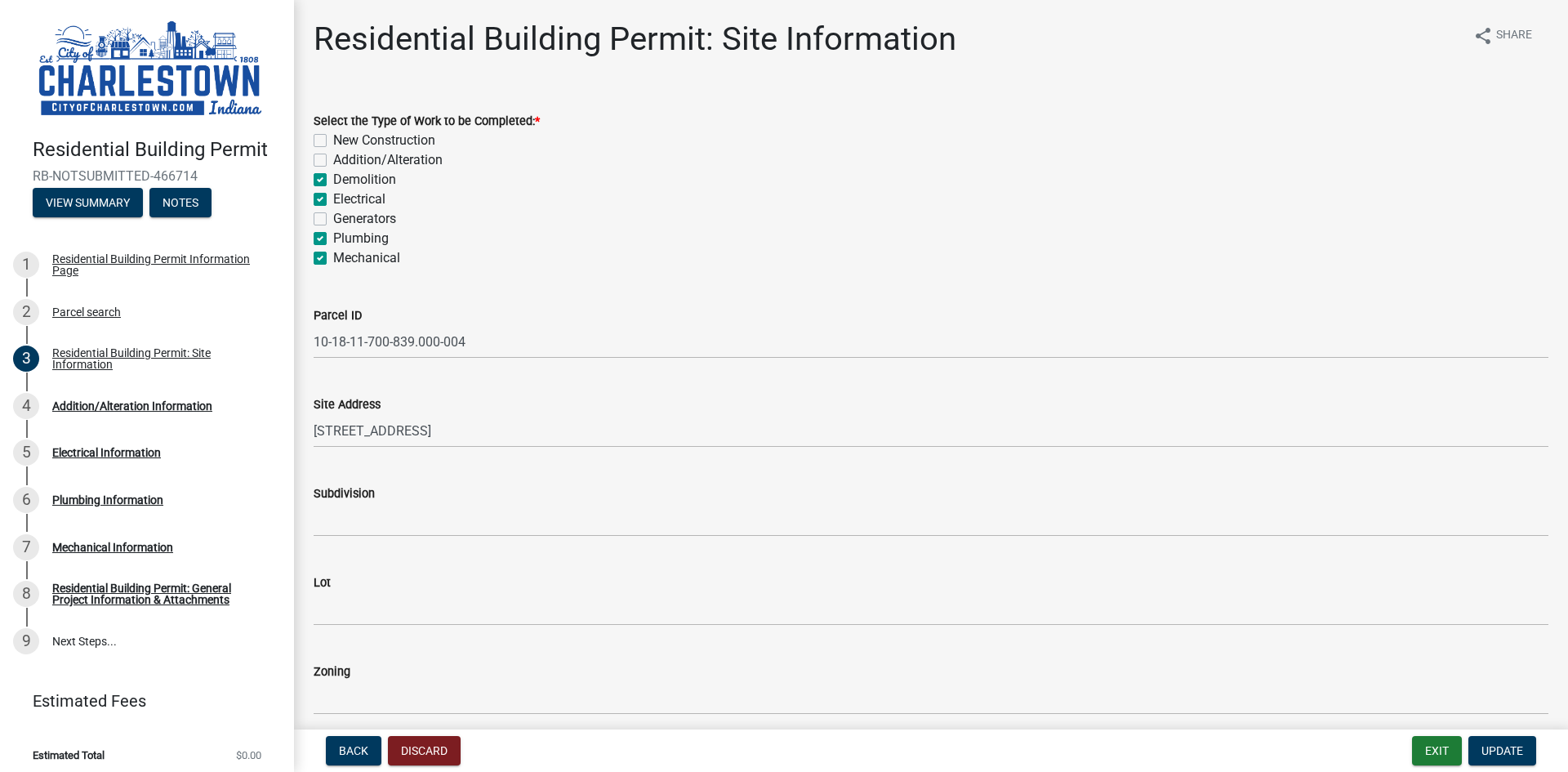
checkbox input "true"
checkbox input "false"
checkbox input "true"
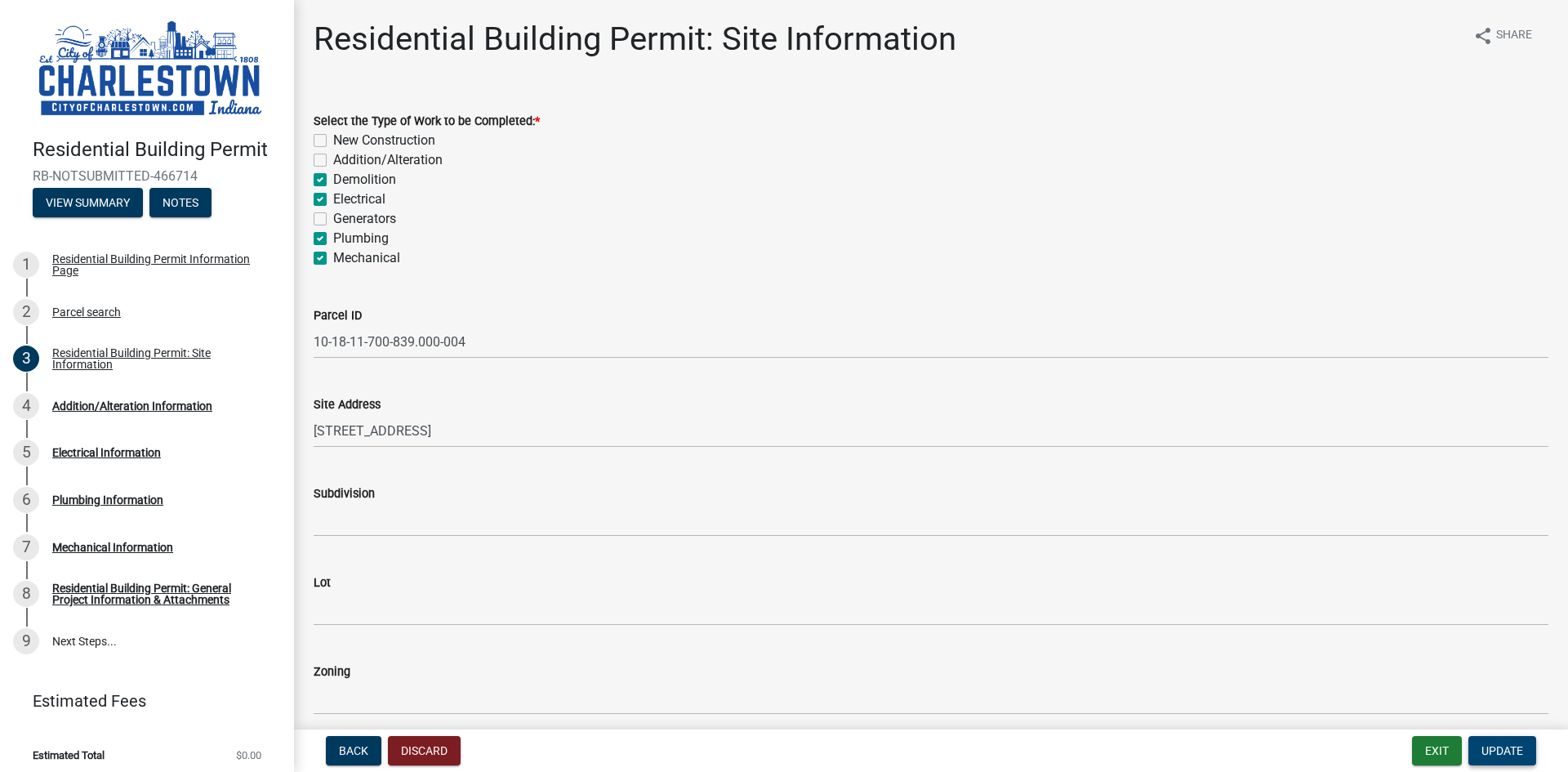
click at [1509, 741] on button "Update" at bounding box center [1502, 751] width 68 height 29
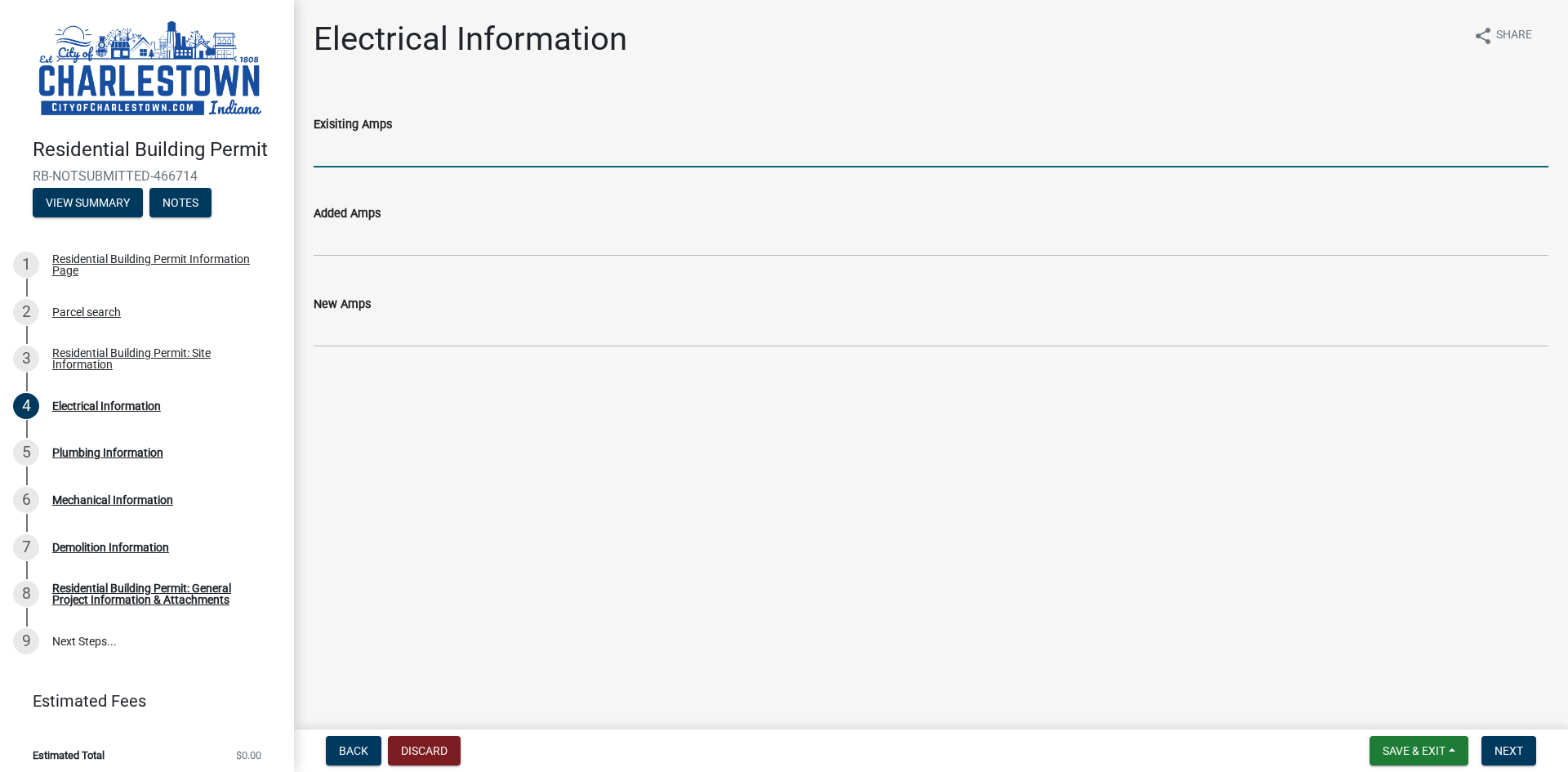
click at [412, 155] on input "Exisiting Amps" at bounding box center [931, 151] width 1235 height 34
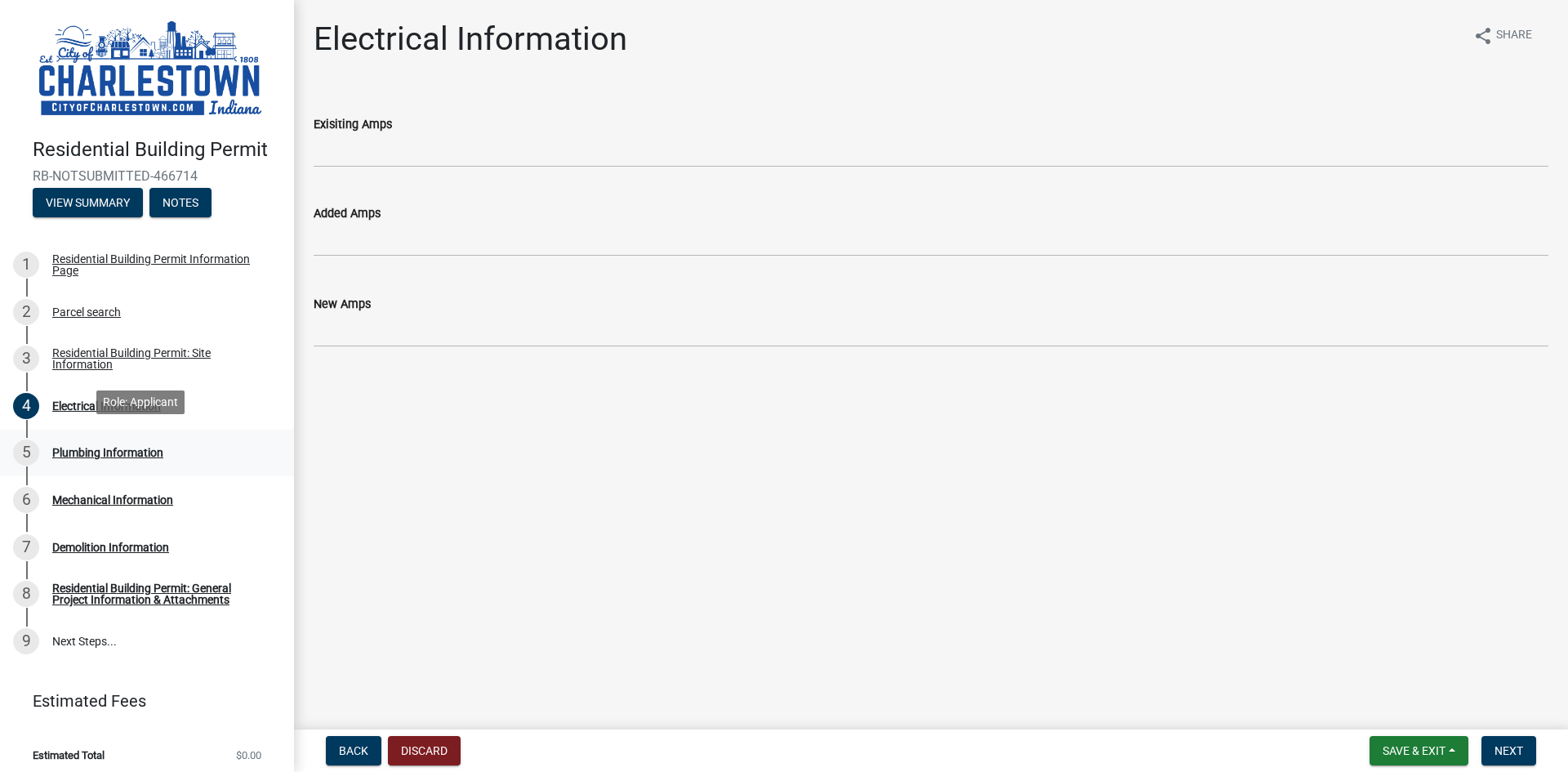
click at [115, 449] on div "Plumbing Information" at bounding box center [108, 453] width 111 height 11
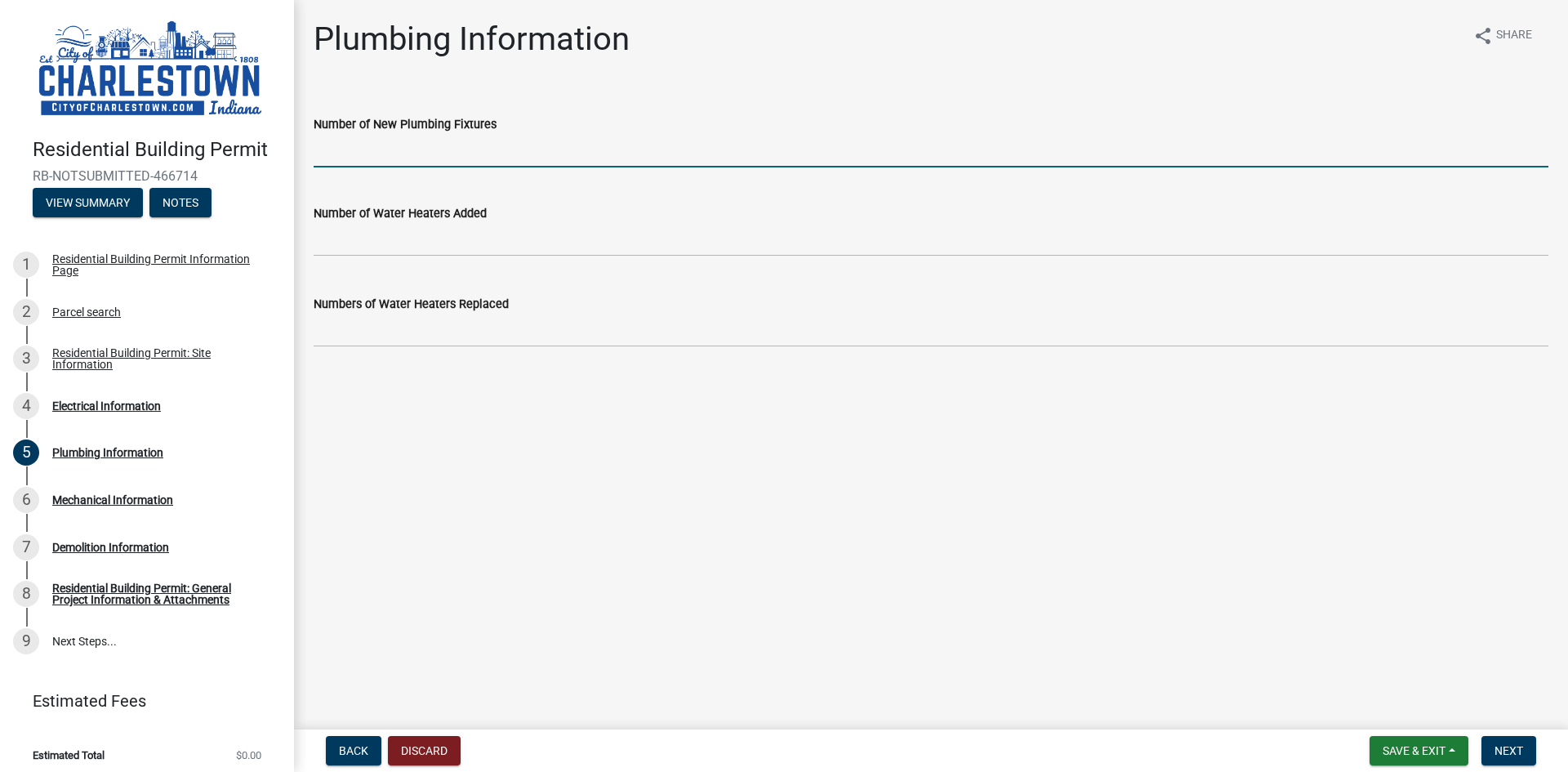
click at [439, 152] on input "Number of New Plumbing Fixtures" at bounding box center [931, 151] width 1235 height 34
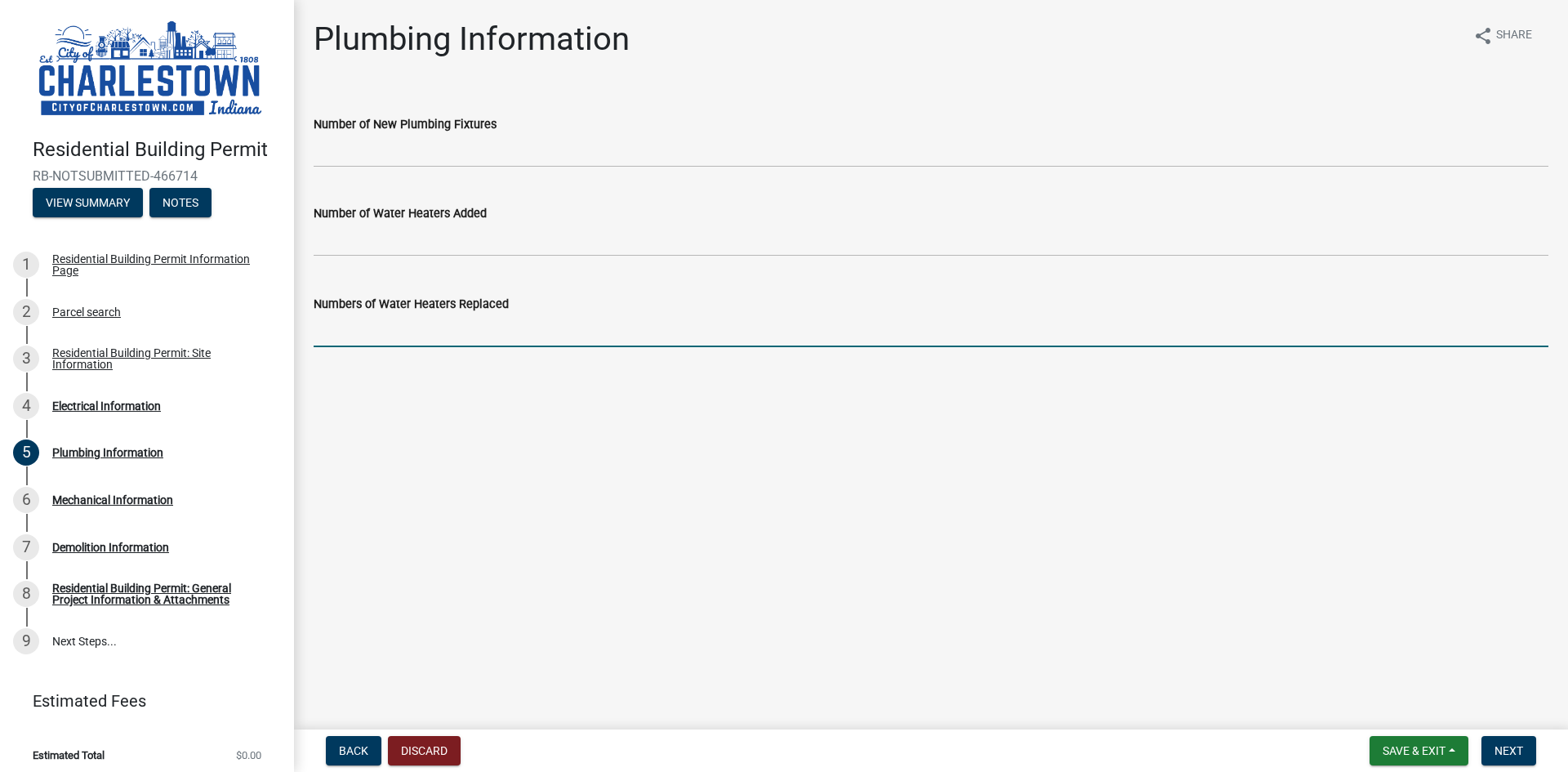
click at [382, 331] on input "text" at bounding box center [931, 330] width 1235 height 34
type input "1"
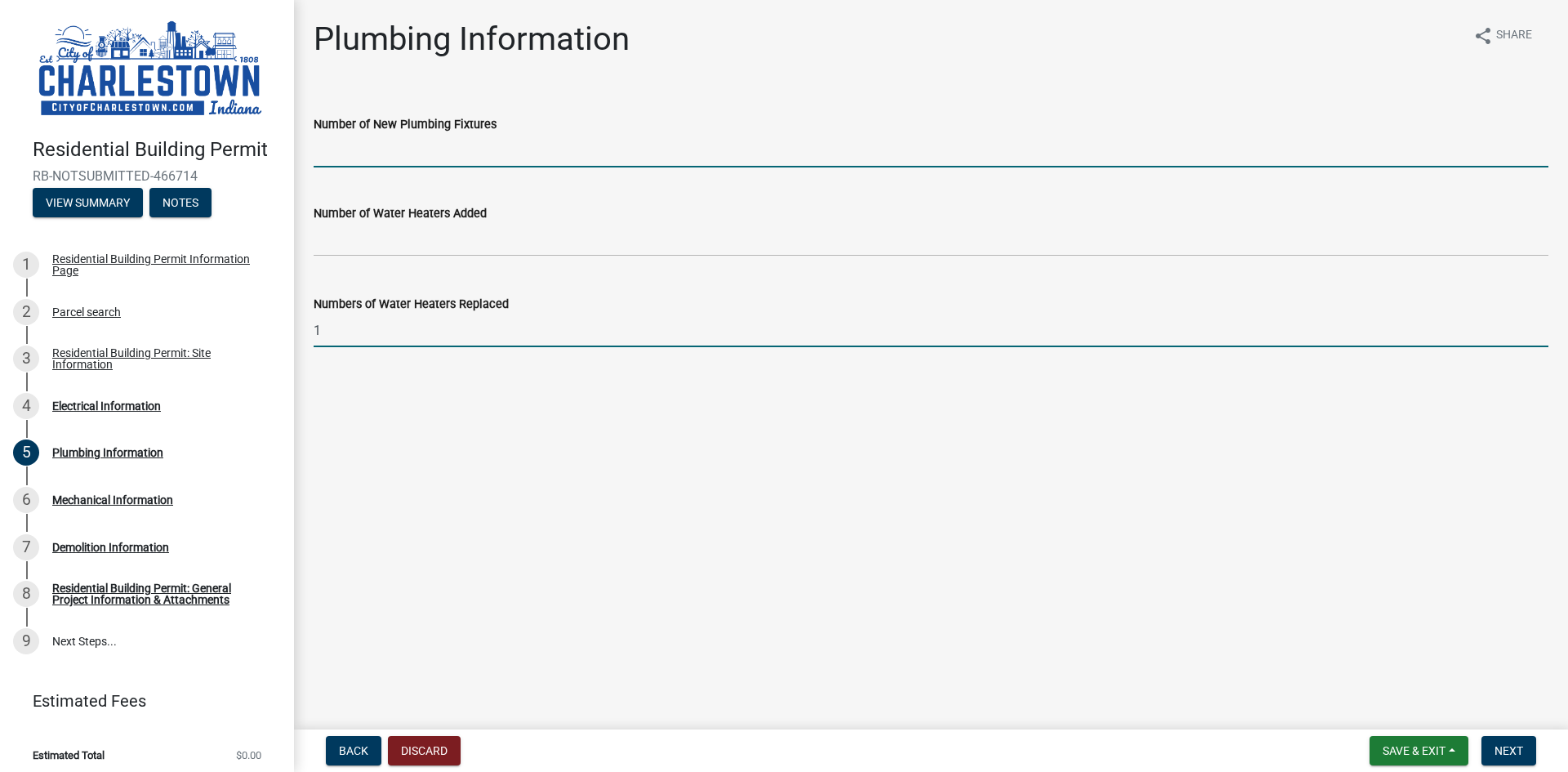
click at [433, 148] on input "Number of New Plumbing Fixtures" at bounding box center [931, 151] width 1235 height 34
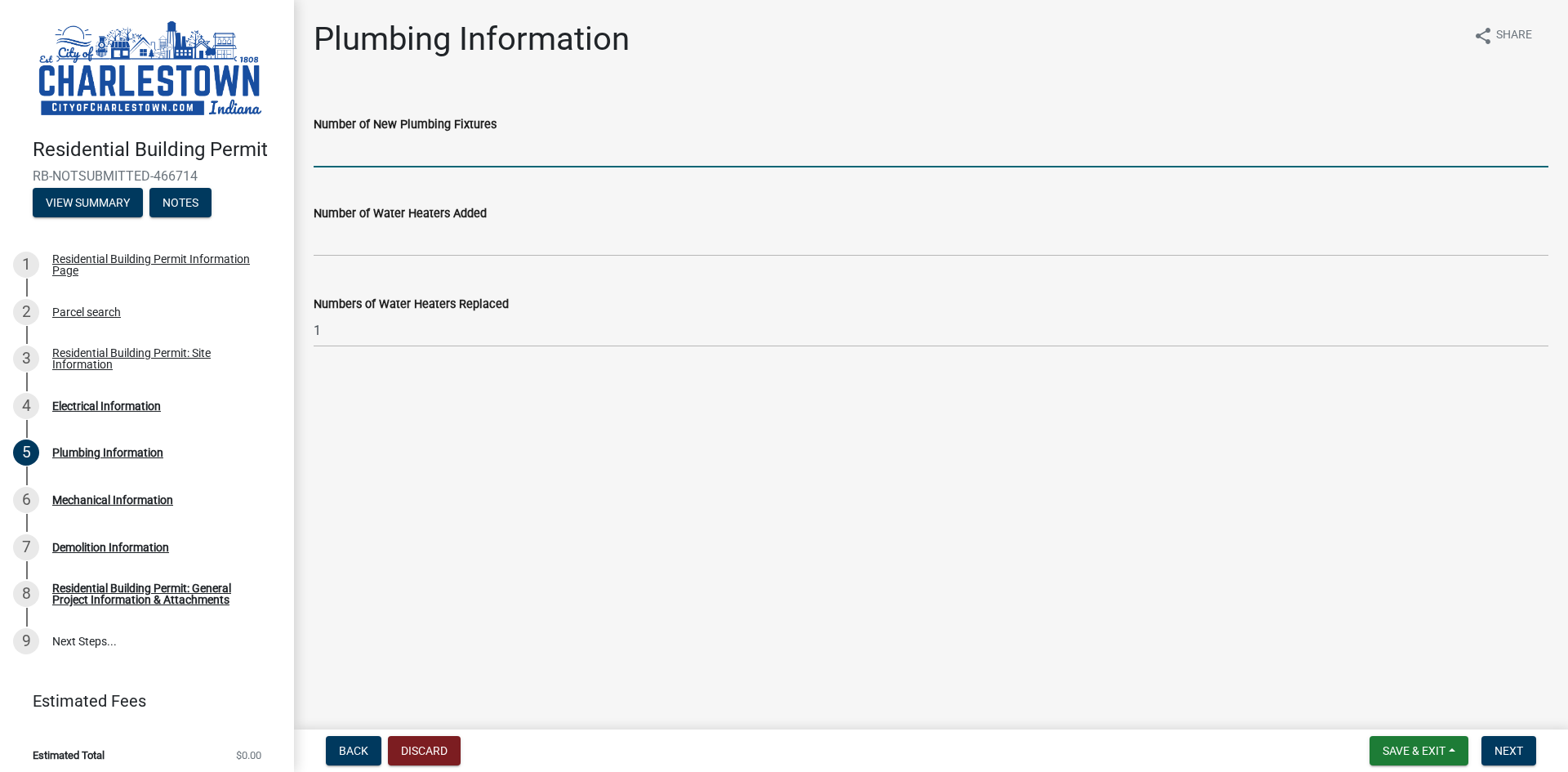
type input "3"
type input "4"
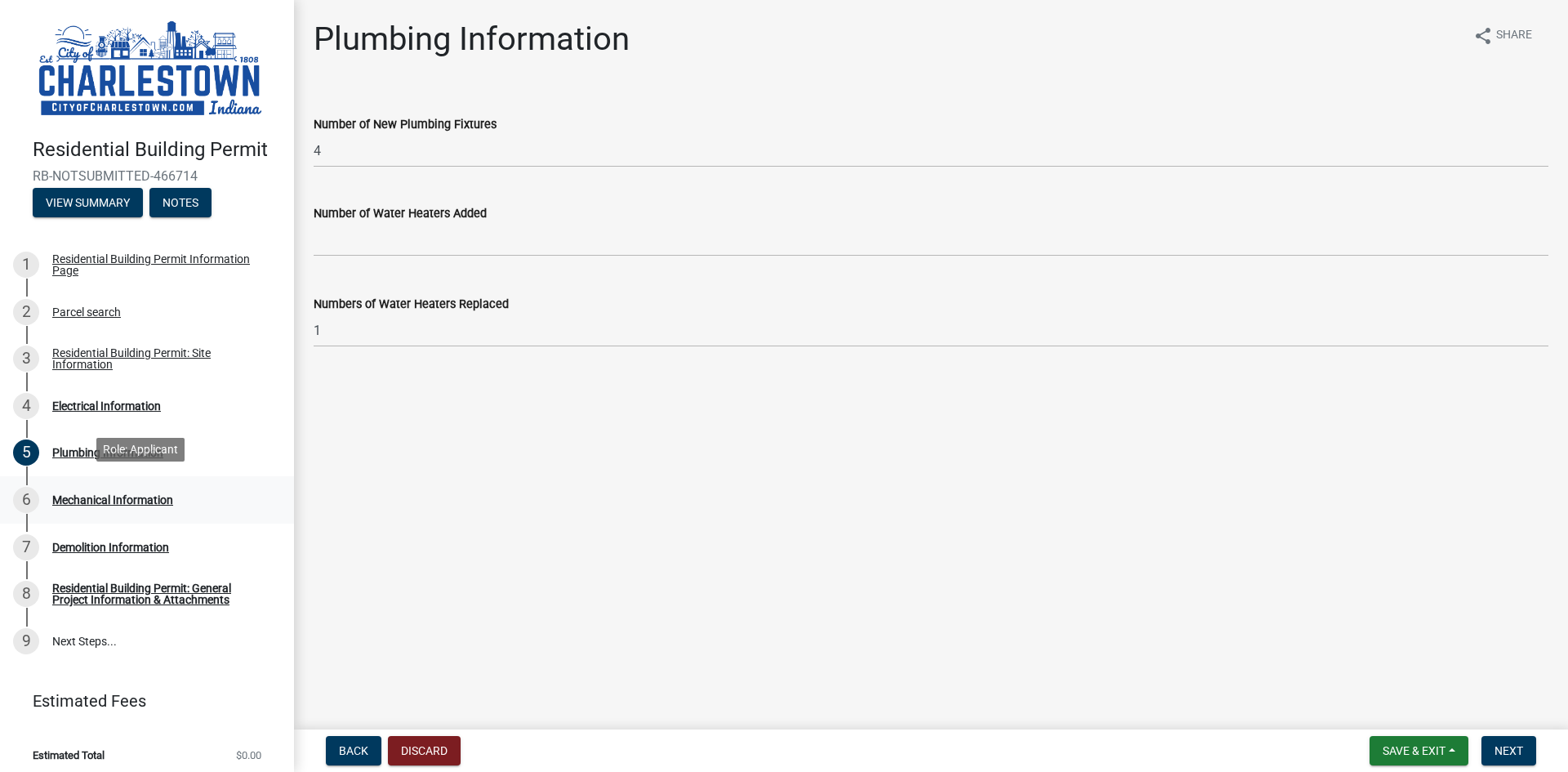
click at [149, 494] on div "Mechanical Information" at bounding box center [113, 500] width 121 height 11
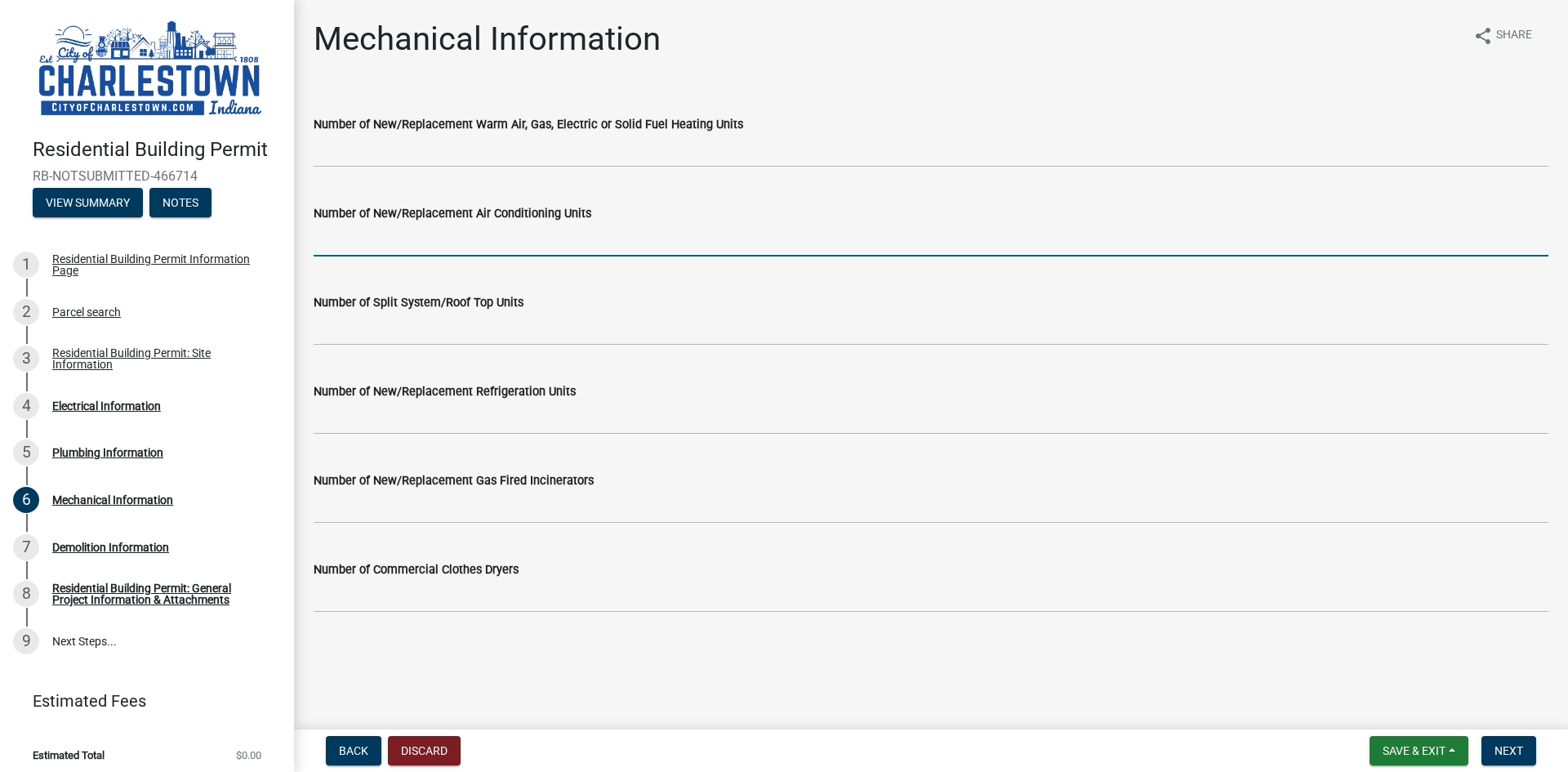
click at [468, 236] on input "Number of New/Replacement Air Conditioning Units" at bounding box center [931, 239] width 1235 height 34
type input "1"
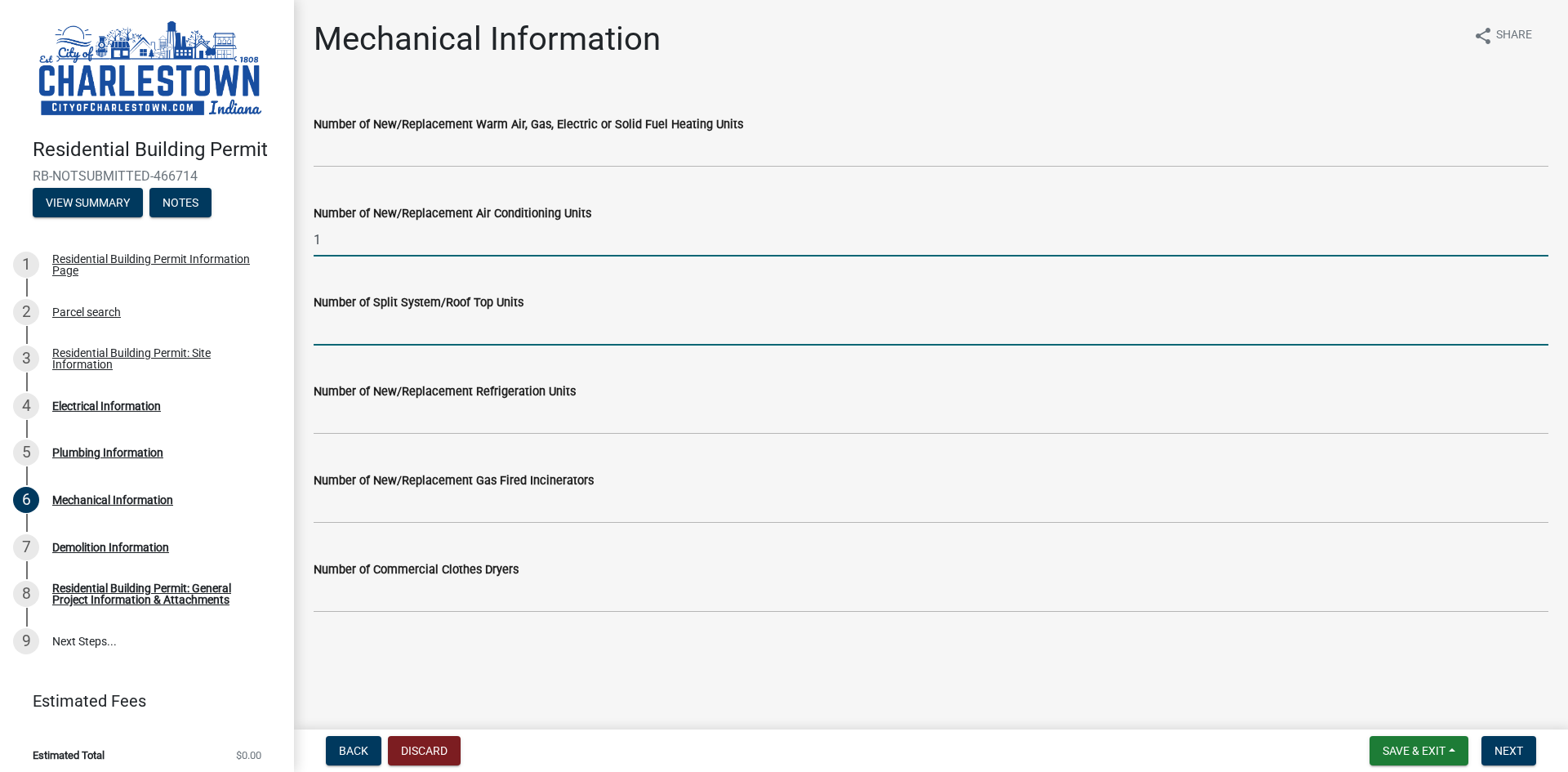
click at [492, 336] on input "Number of Split System/Roof Top Units" at bounding box center [931, 328] width 1235 height 34
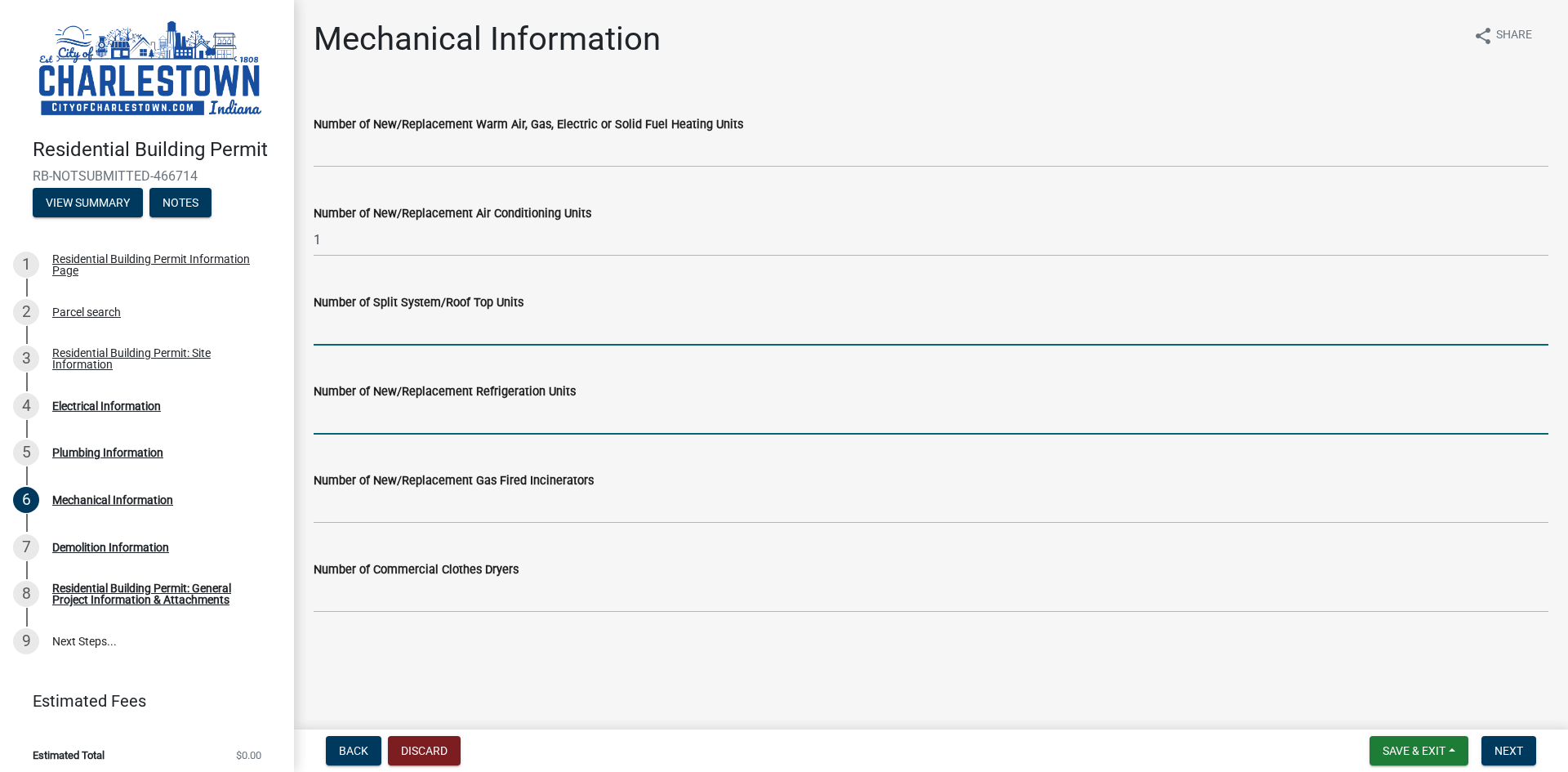
click at [419, 415] on input "Number of New/Replacement Refrigeration Units" at bounding box center [931, 418] width 1235 height 34
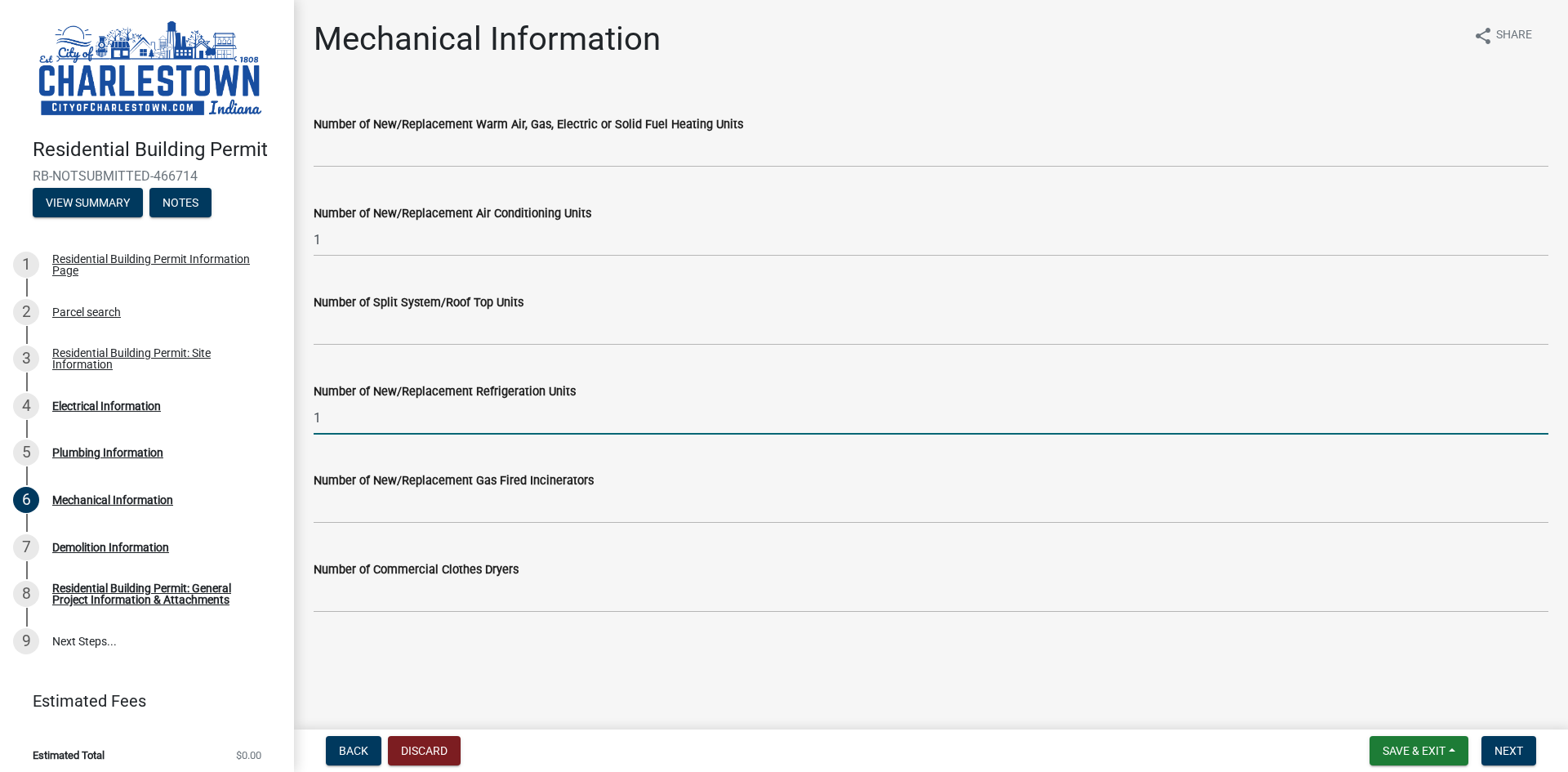
type input "1"
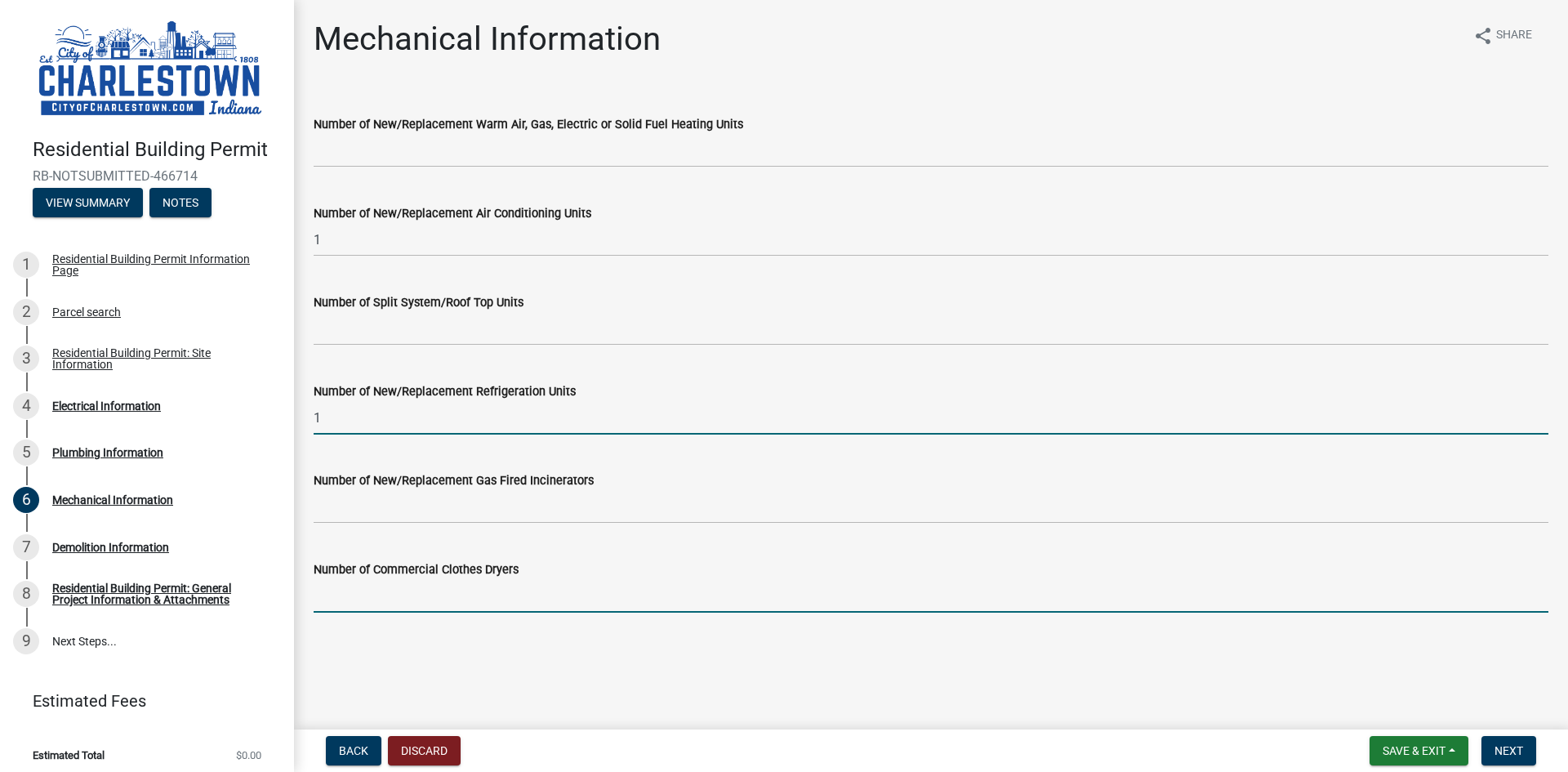
click at [435, 603] on input "Number of Commercial Clothes Dryers" at bounding box center [931, 595] width 1235 height 34
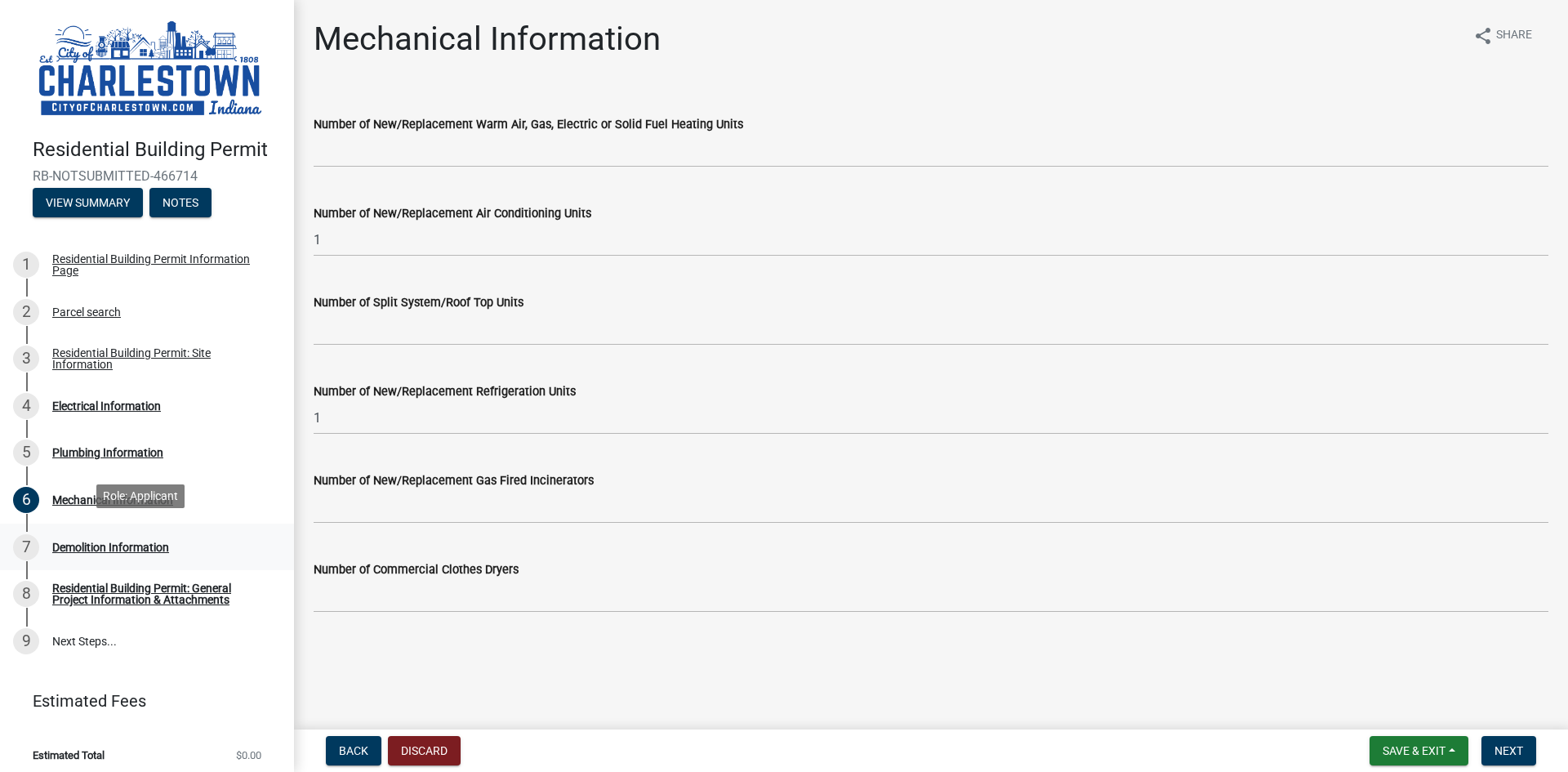
click at [86, 546] on div "Demolition Information" at bounding box center [111, 547] width 117 height 11
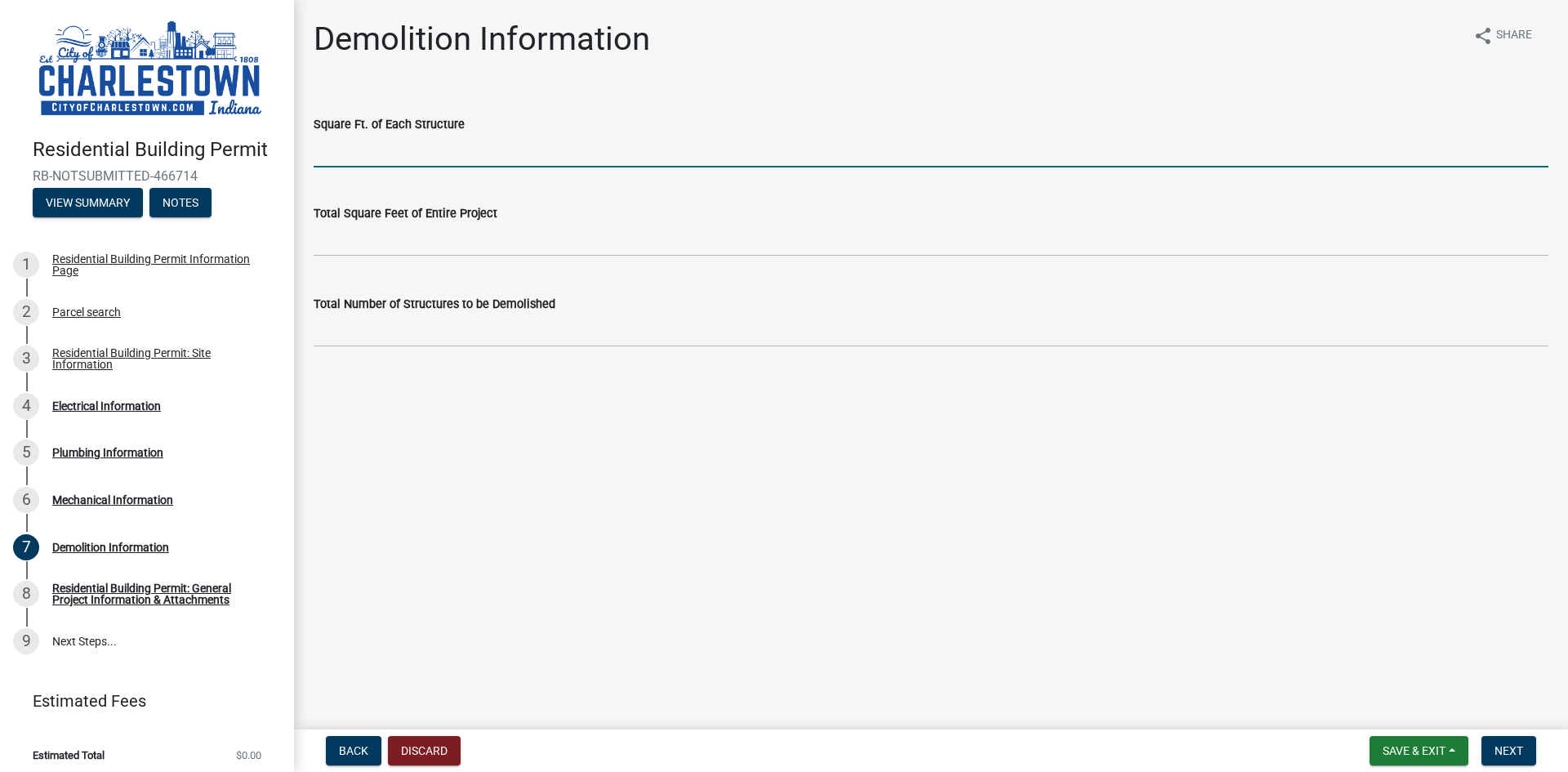
click at [409, 154] on input "Square Ft. of Each Structure" at bounding box center [931, 151] width 1235 height 34
click at [76, 255] on div "Residential Building Permit Information Page" at bounding box center [160, 264] width 215 height 23
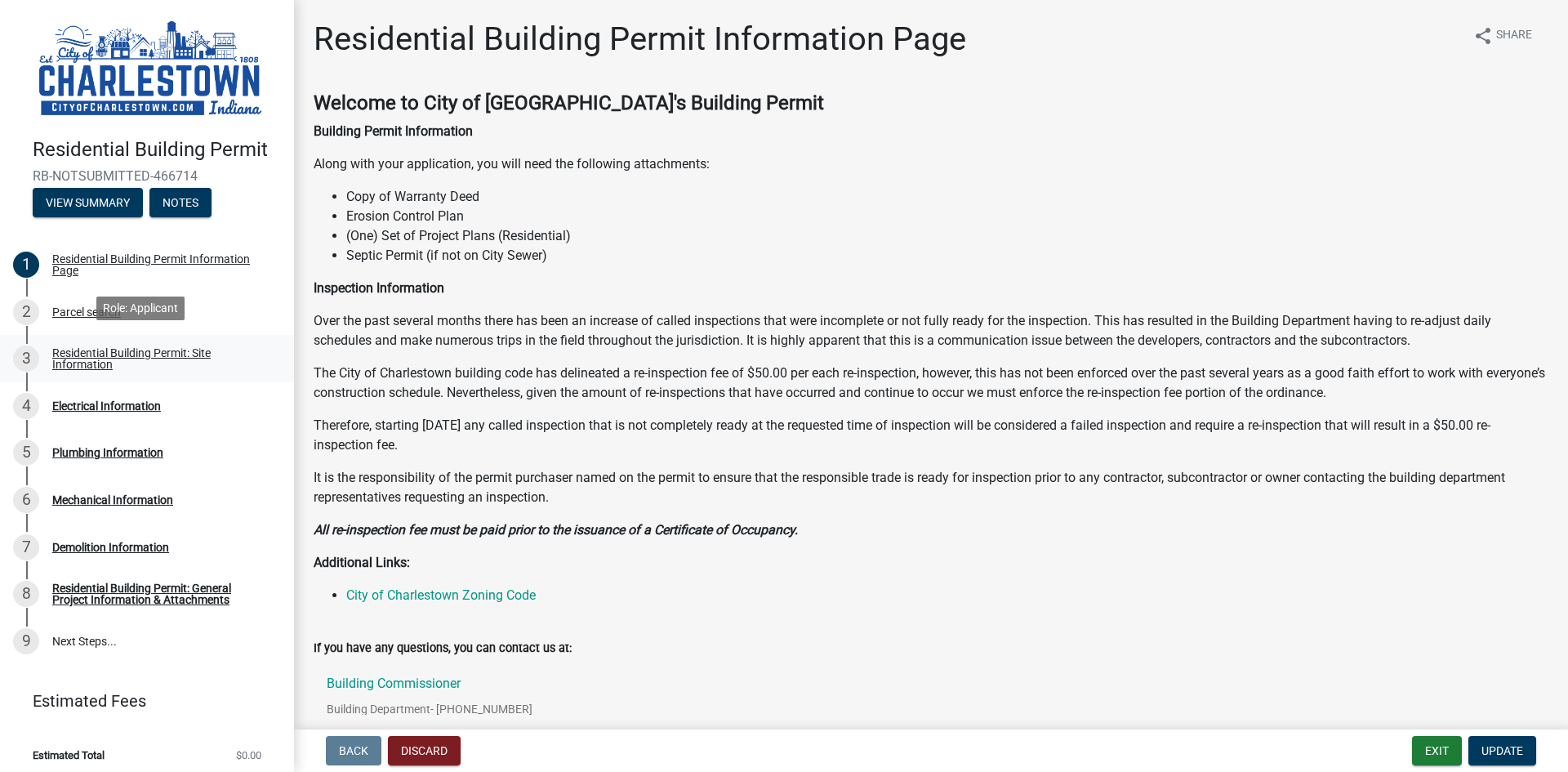
click at [76, 356] on div "Residential Building Permit: Site Information" at bounding box center [160, 359] width 215 height 23
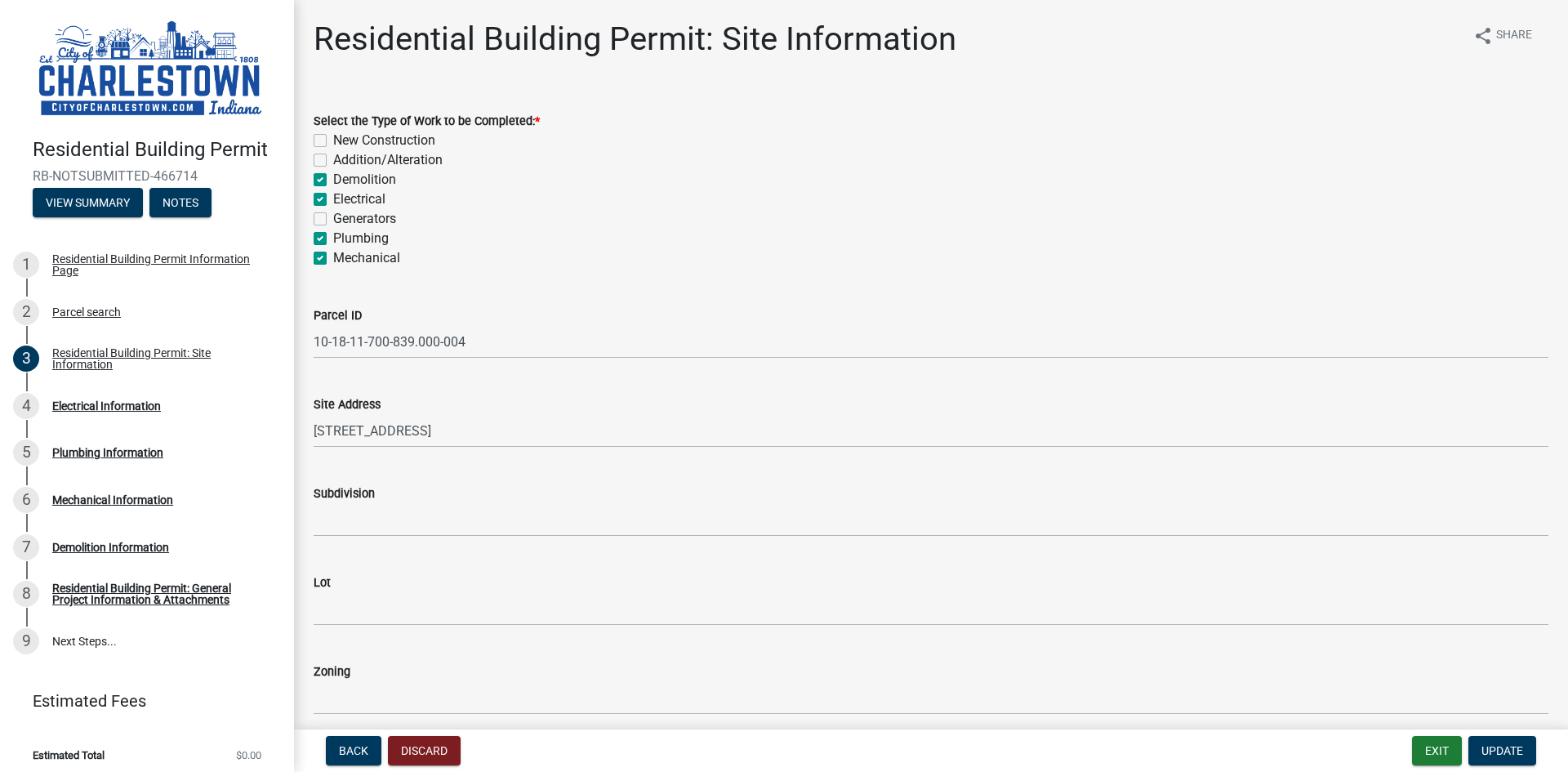
click at [333, 180] on label "Demolition" at bounding box center [364, 179] width 63 height 20
click at [333, 180] on input "Demolition" at bounding box center [338, 174] width 11 height 11
checkbox input "false"
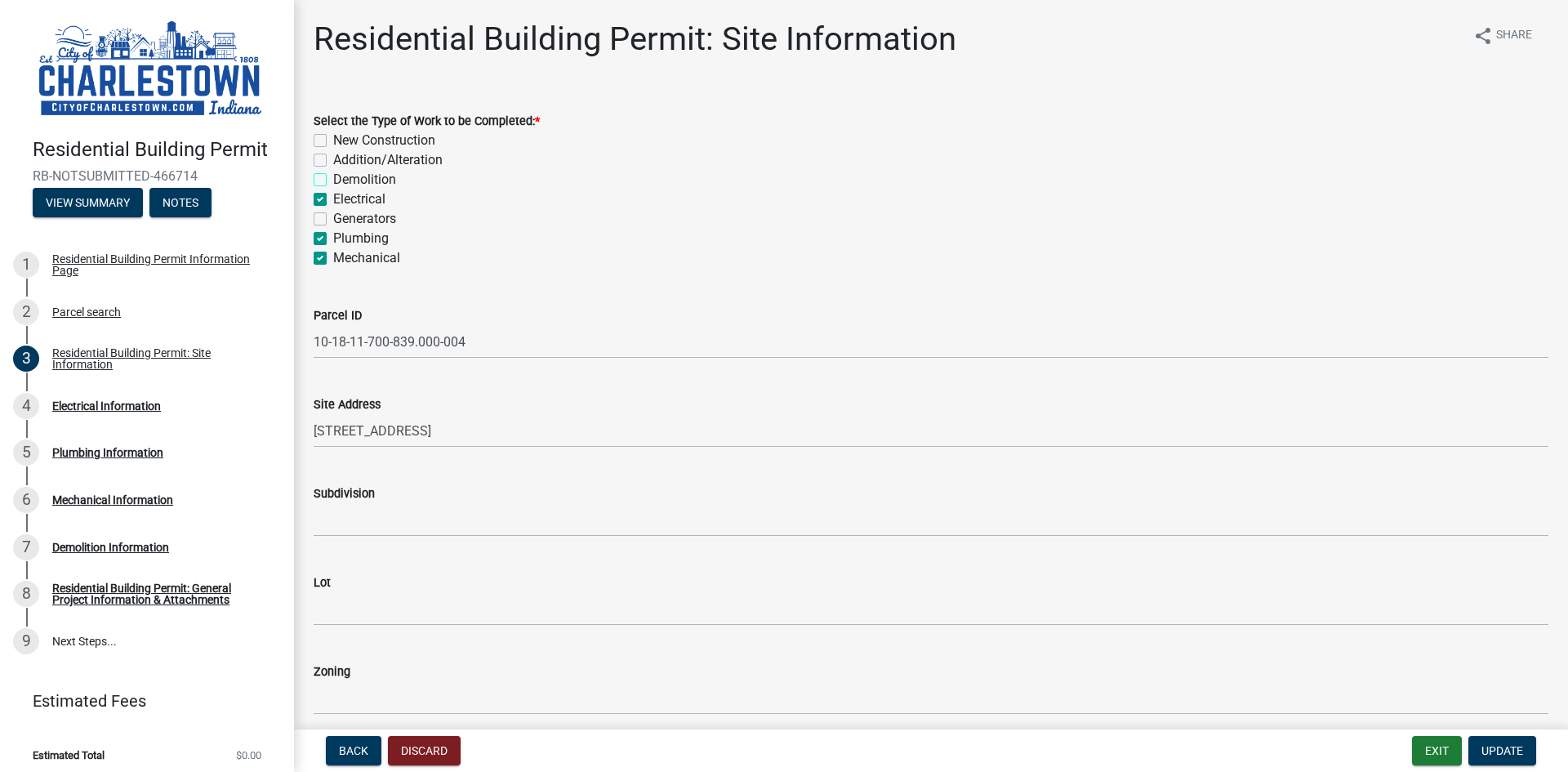
checkbox input "false"
checkbox input "true"
checkbox input "false"
checkbox input "true"
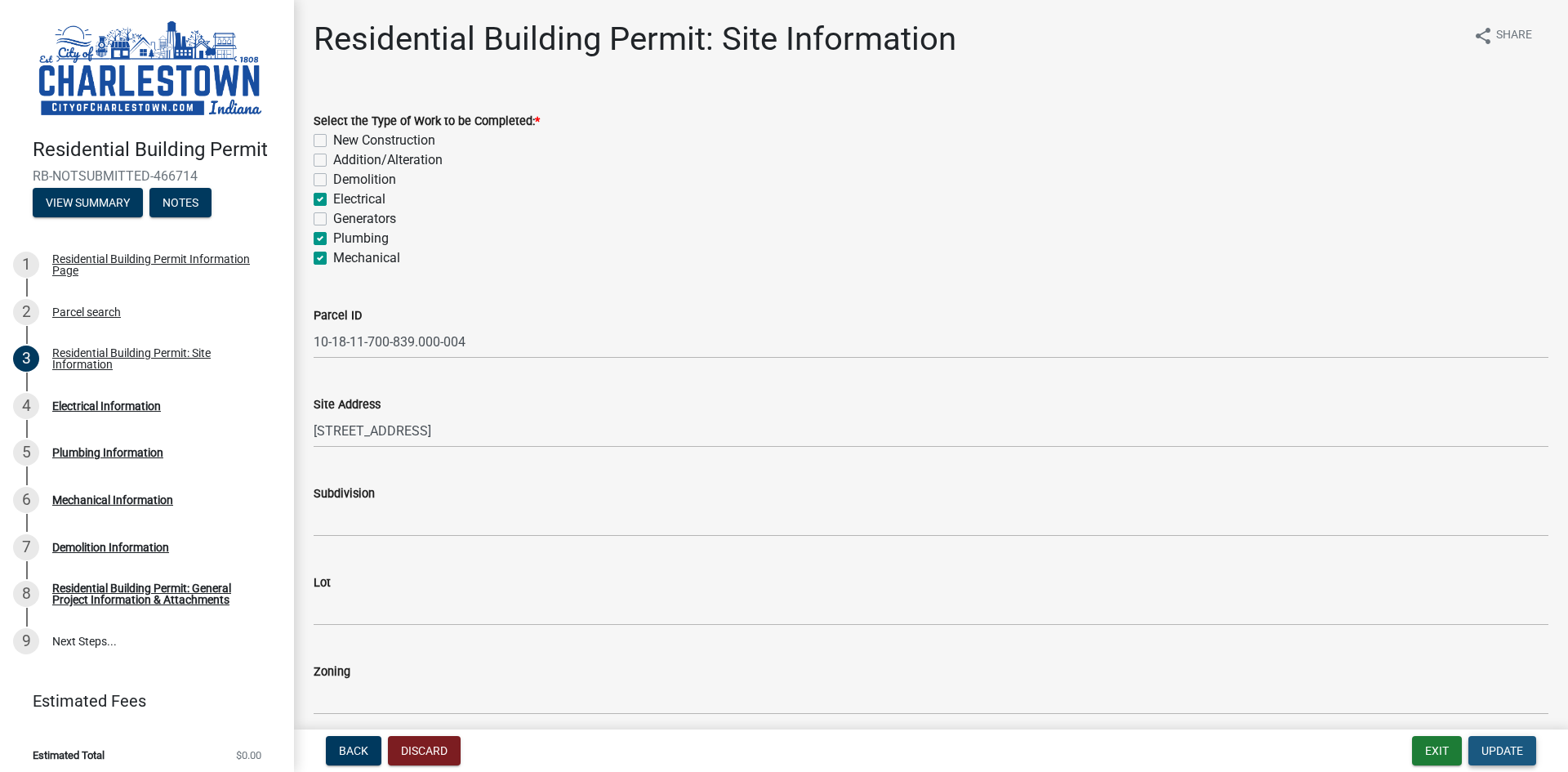
click at [1484, 744] on span "Update" at bounding box center [1502, 751] width 42 height 13
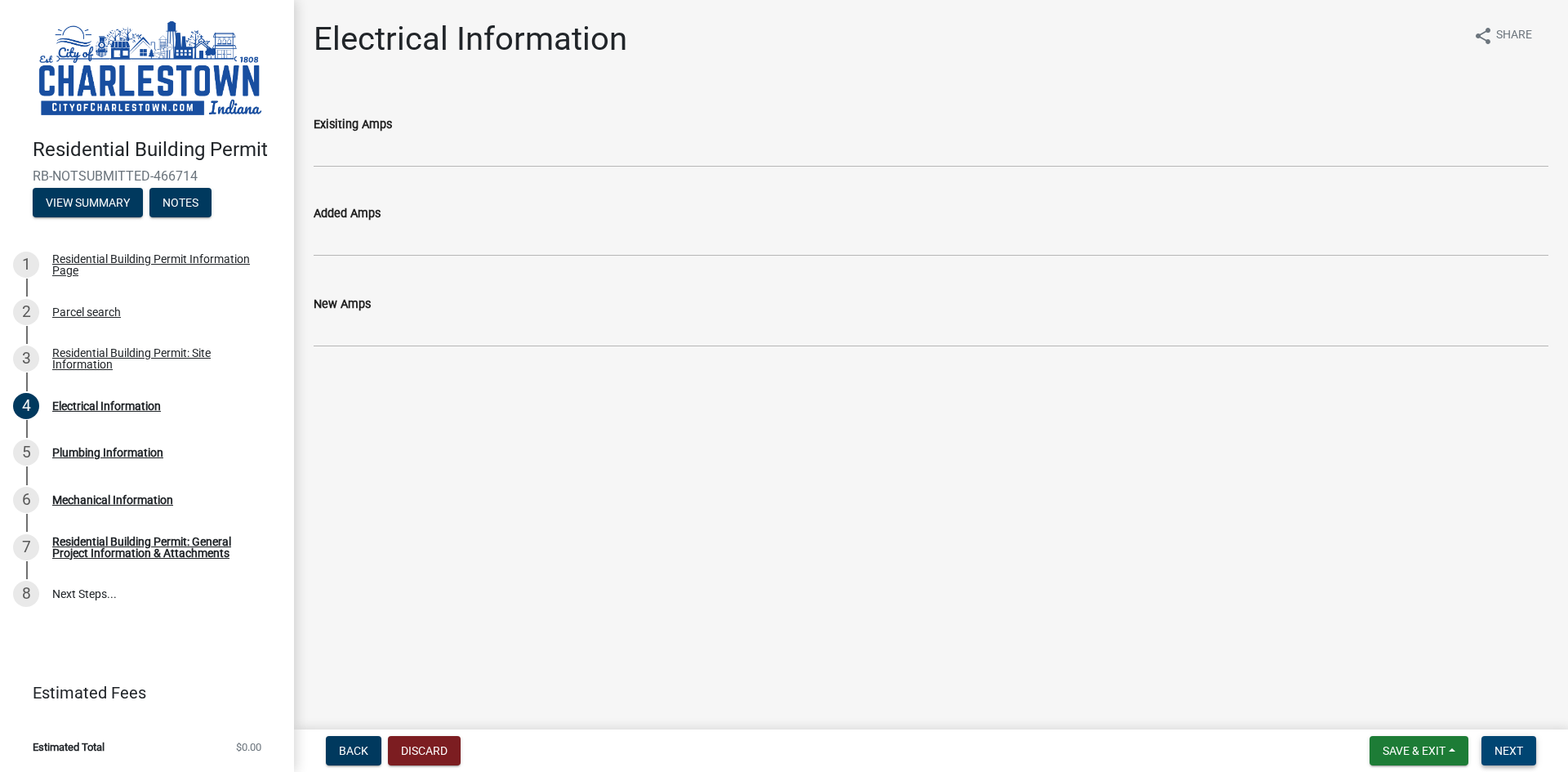
click at [1514, 752] on span "Next" at bounding box center [1509, 751] width 29 height 13
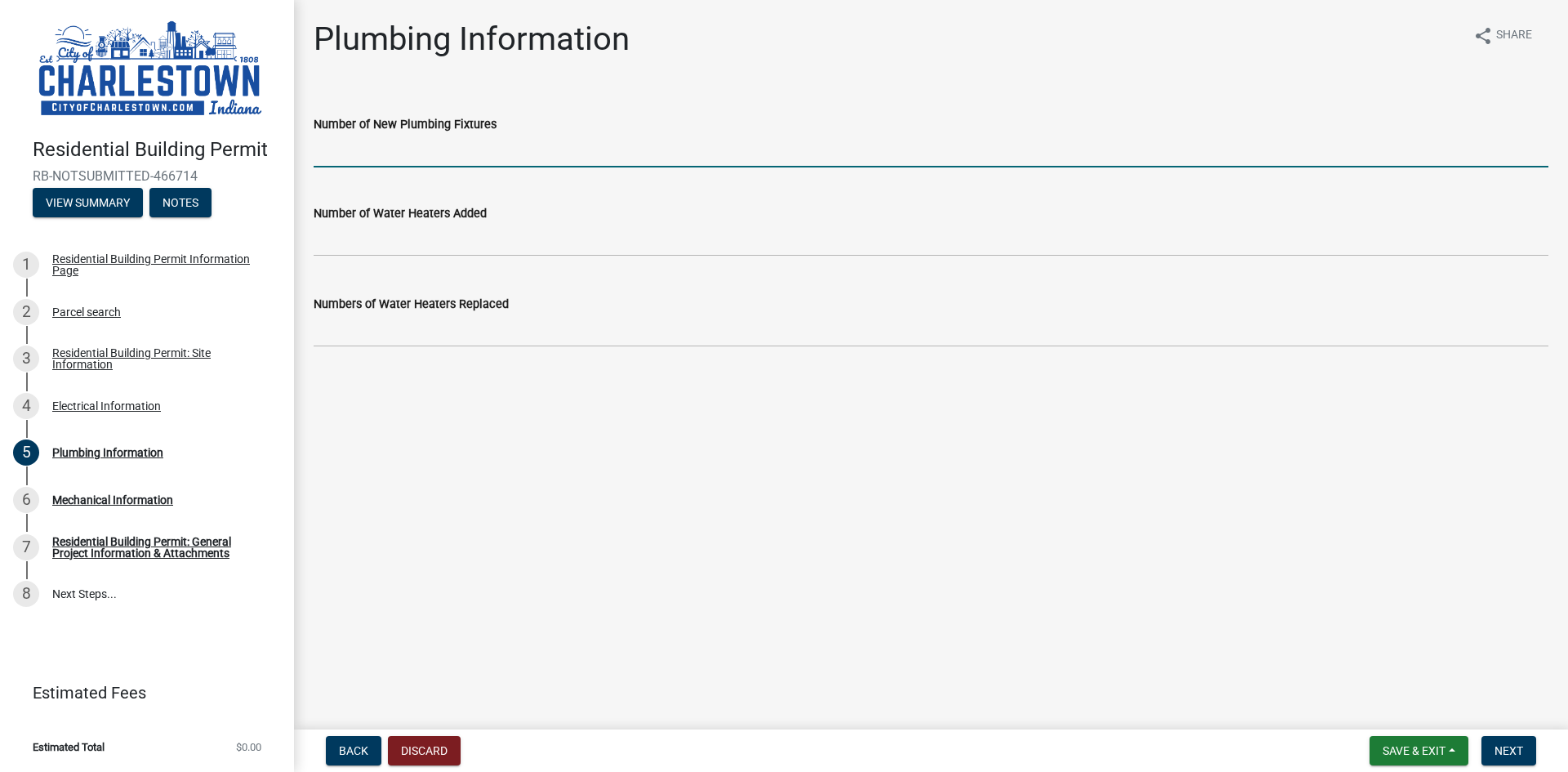
click at [413, 155] on input "Number of New Plumbing Fixtures" at bounding box center [931, 151] width 1235 height 34
type input "4"
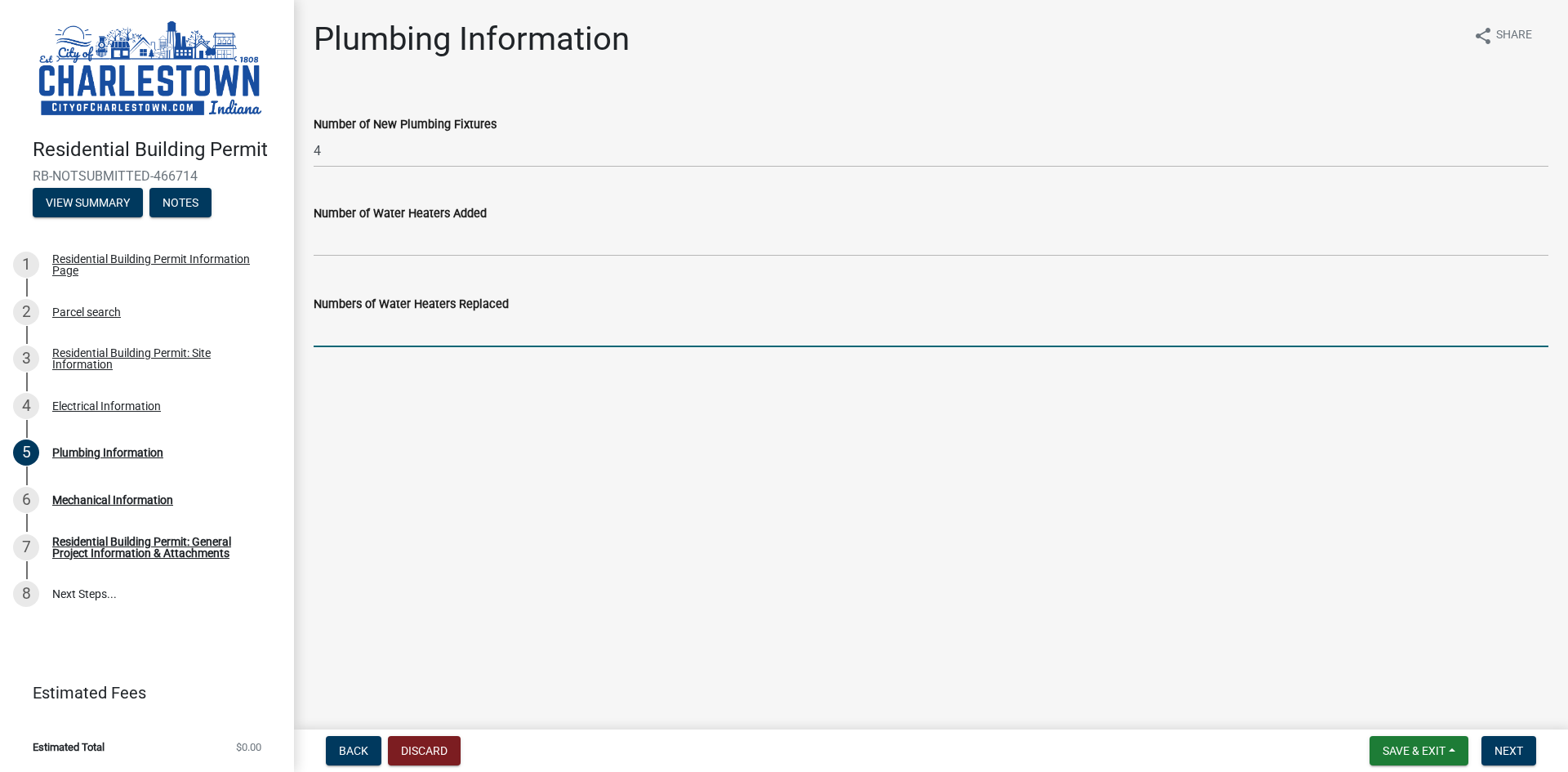
click at [426, 333] on input "text" at bounding box center [931, 330] width 1235 height 34
type input "1"
click at [1513, 748] on span "Next" at bounding box center [1509, 751] width 29 height 13
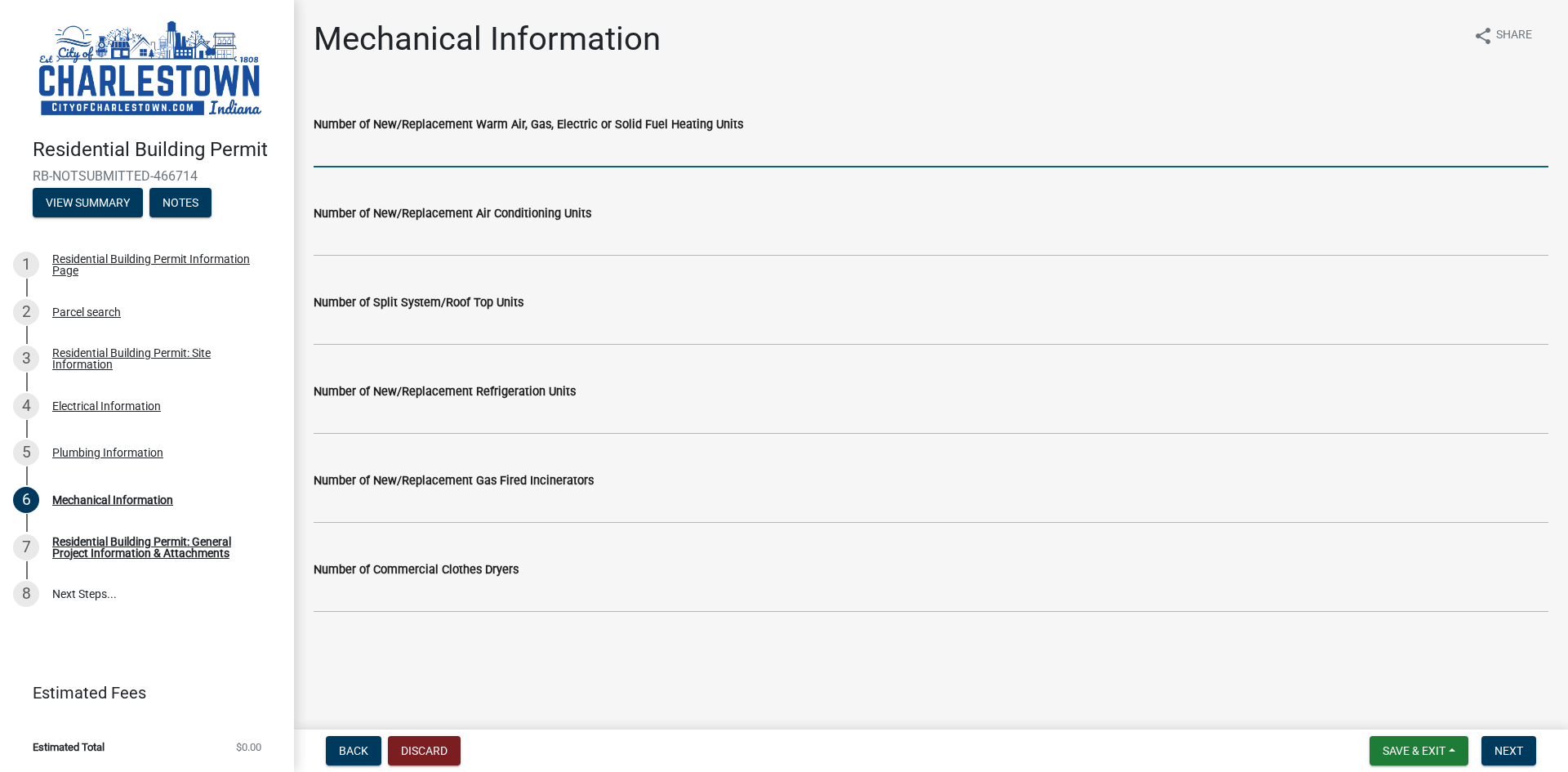
click at [601, 157] on input "Number of New/Replacement Warm Air, Gas, Electric or Solid Fuel Heating Units" at bounding box center [931, 151] width 1235 height 34
type input "1"
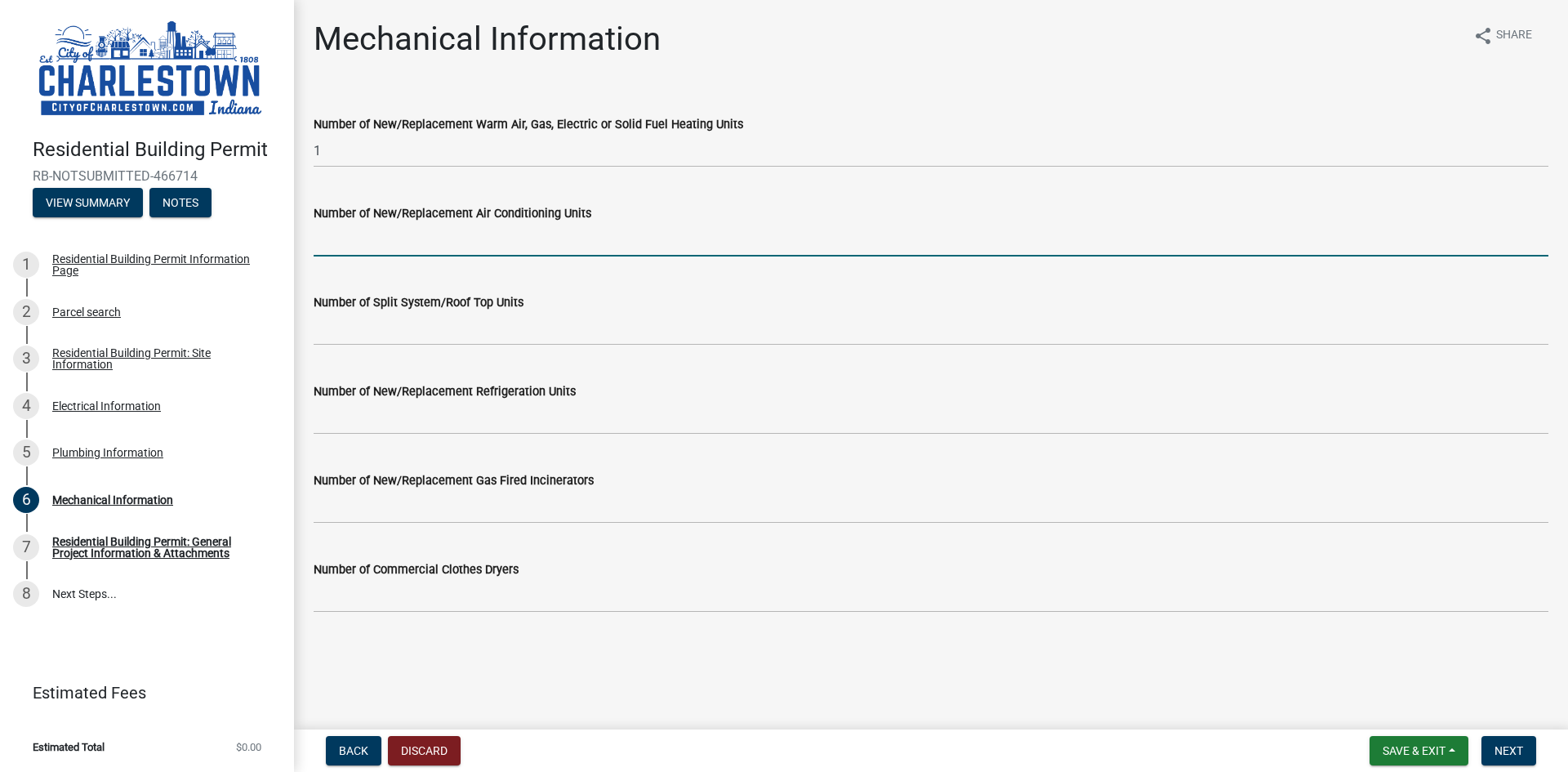
click at [614, 248] on input "Number of New/Replacement Air Conditioning Units" at bounding box center [931, 239] width 1235 height 34
type input "1"
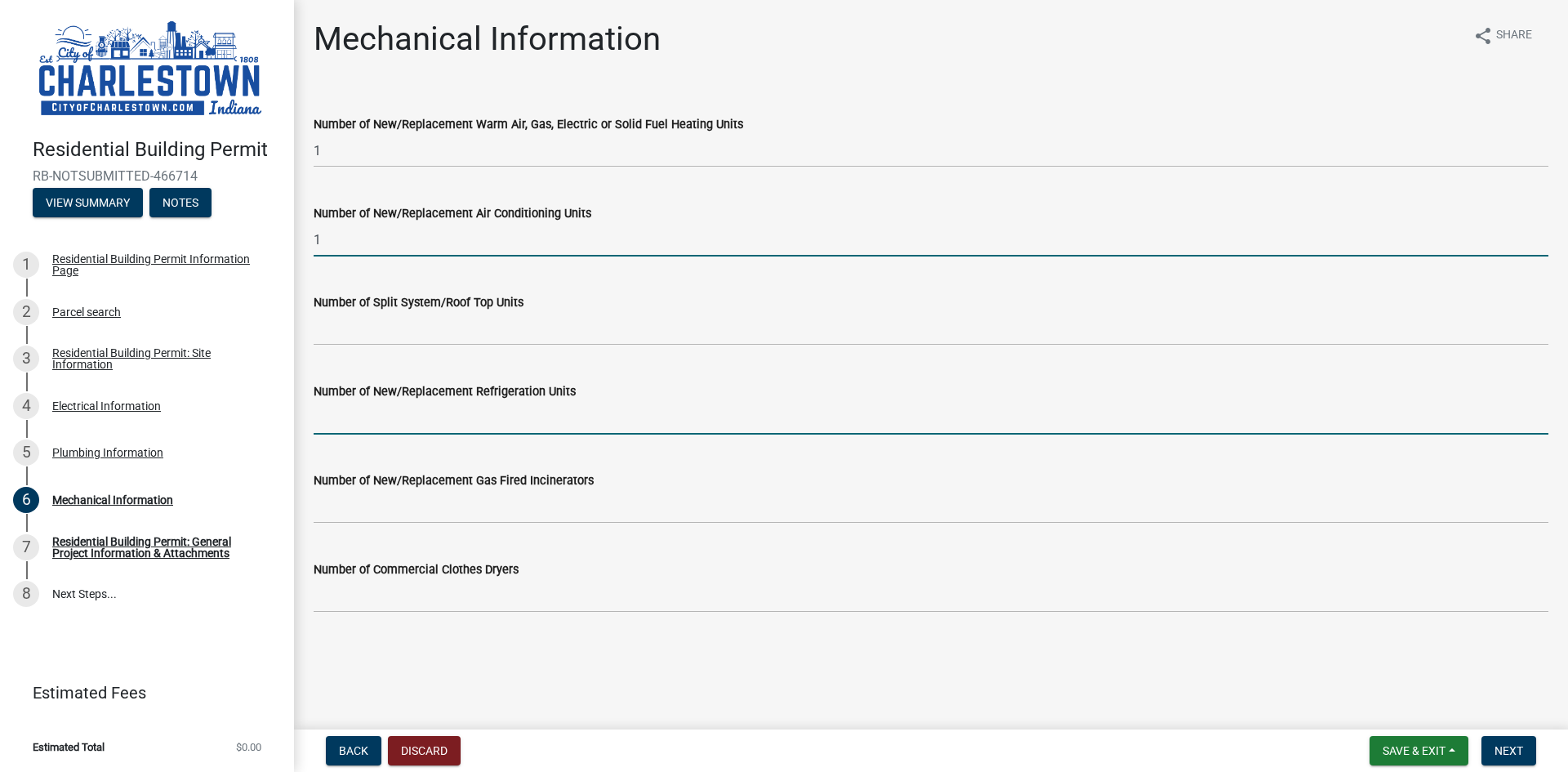
click at [412, 418] on input "Number of New/Replacement Refrigeration Units" at bounding box center [931, 418] width 1235 height 34
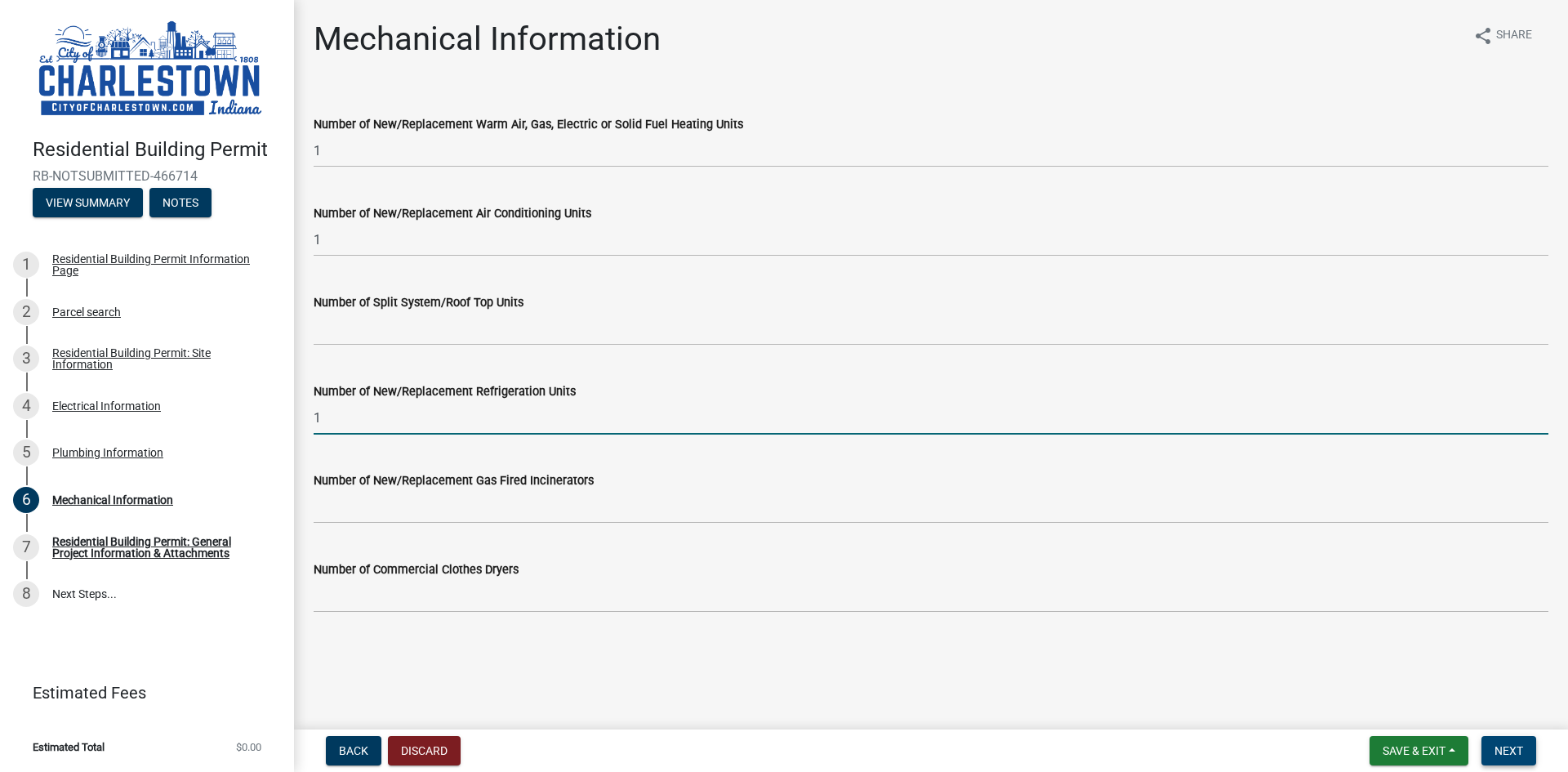
type input "1"
click at [1512, 752] on span "Next" at bounding box center [1509, 751] width 29 height 13
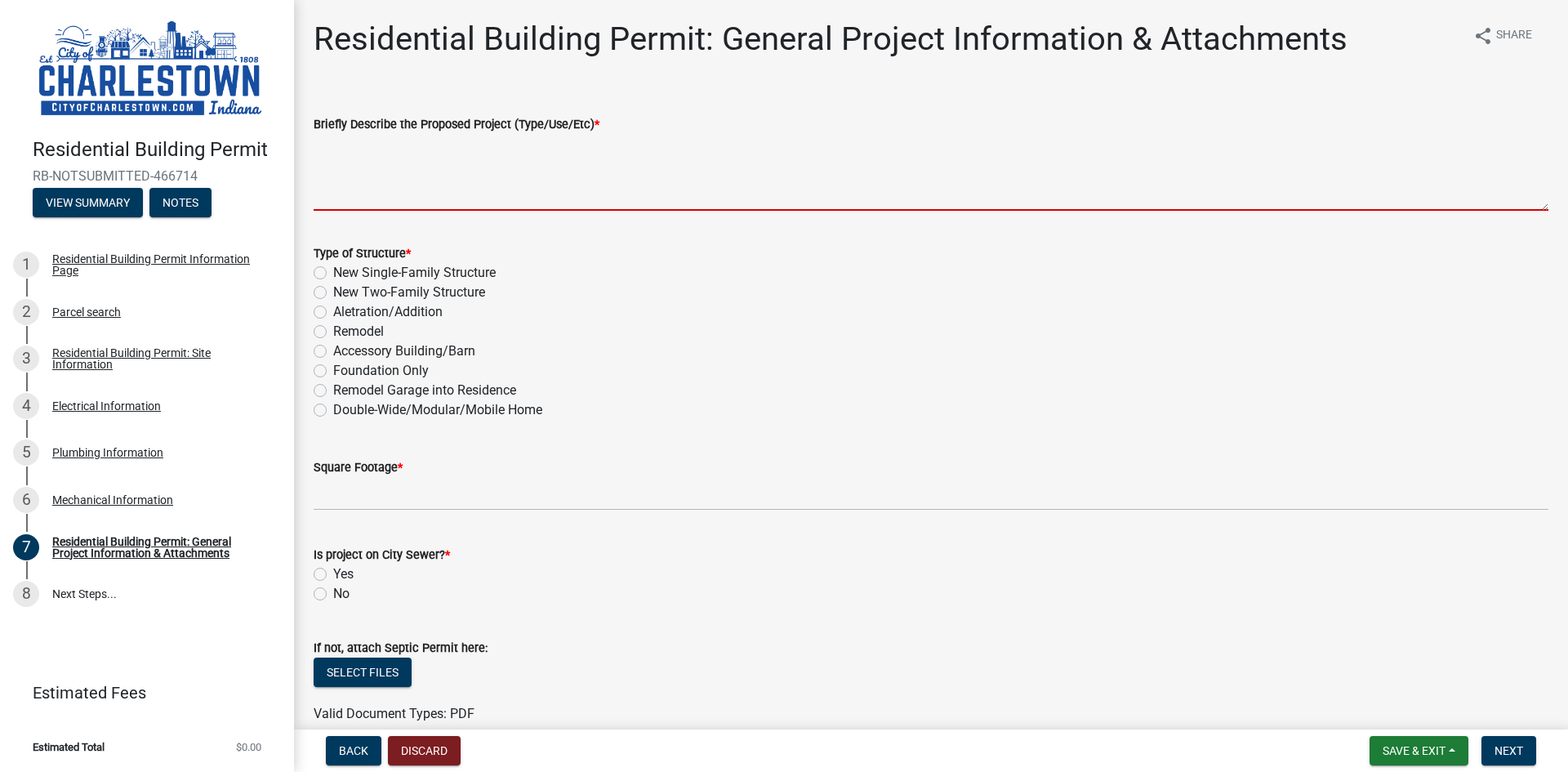
click at [399, 195] on textarea "Briefly Describe the Proposed Project (Type/Use/Etc) *" at bounding box center [931, 173] width 1235 height 77
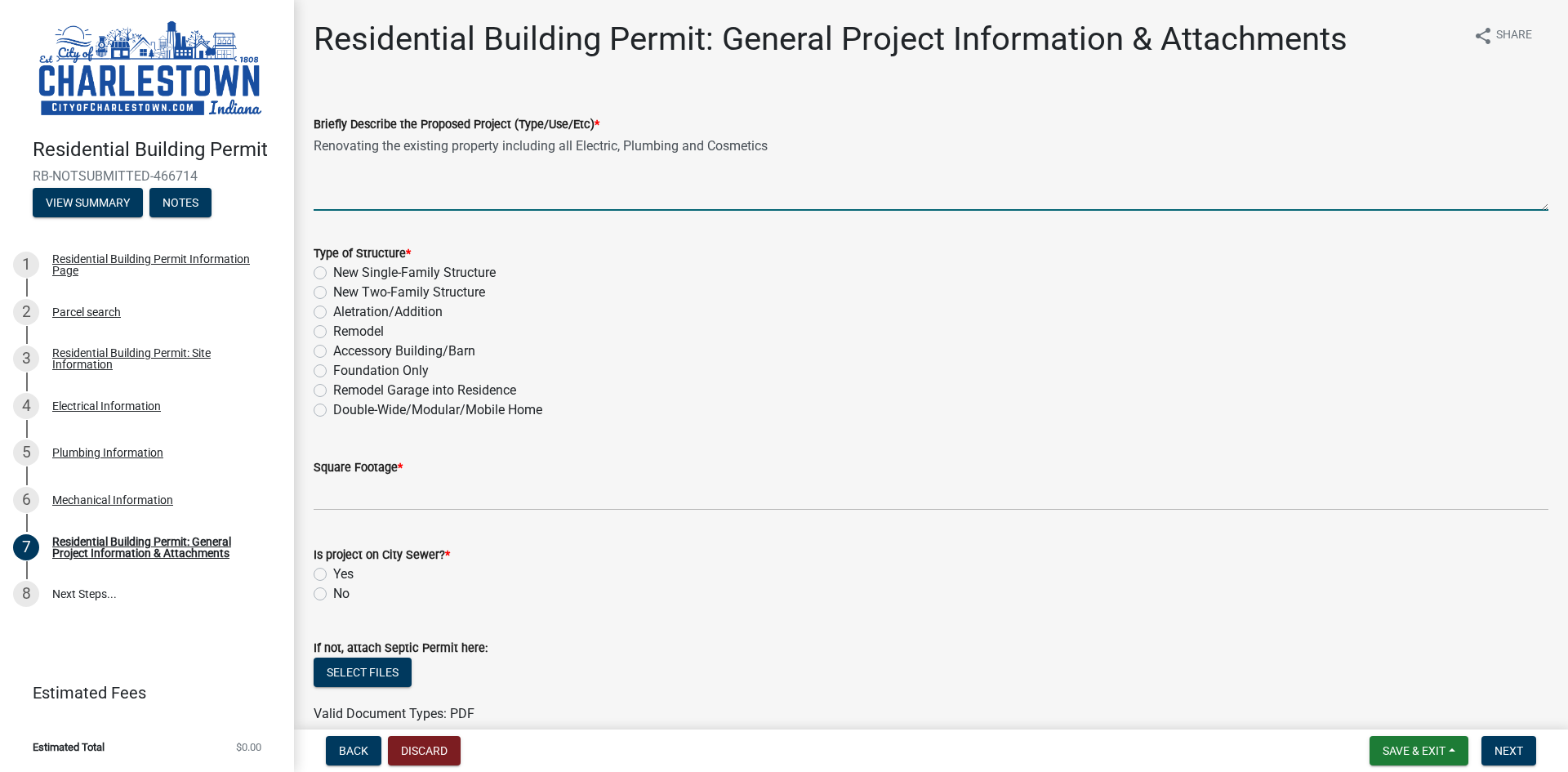
type textarea "Renovating the existing property including all Electric, Plumbing and Cosmetics"
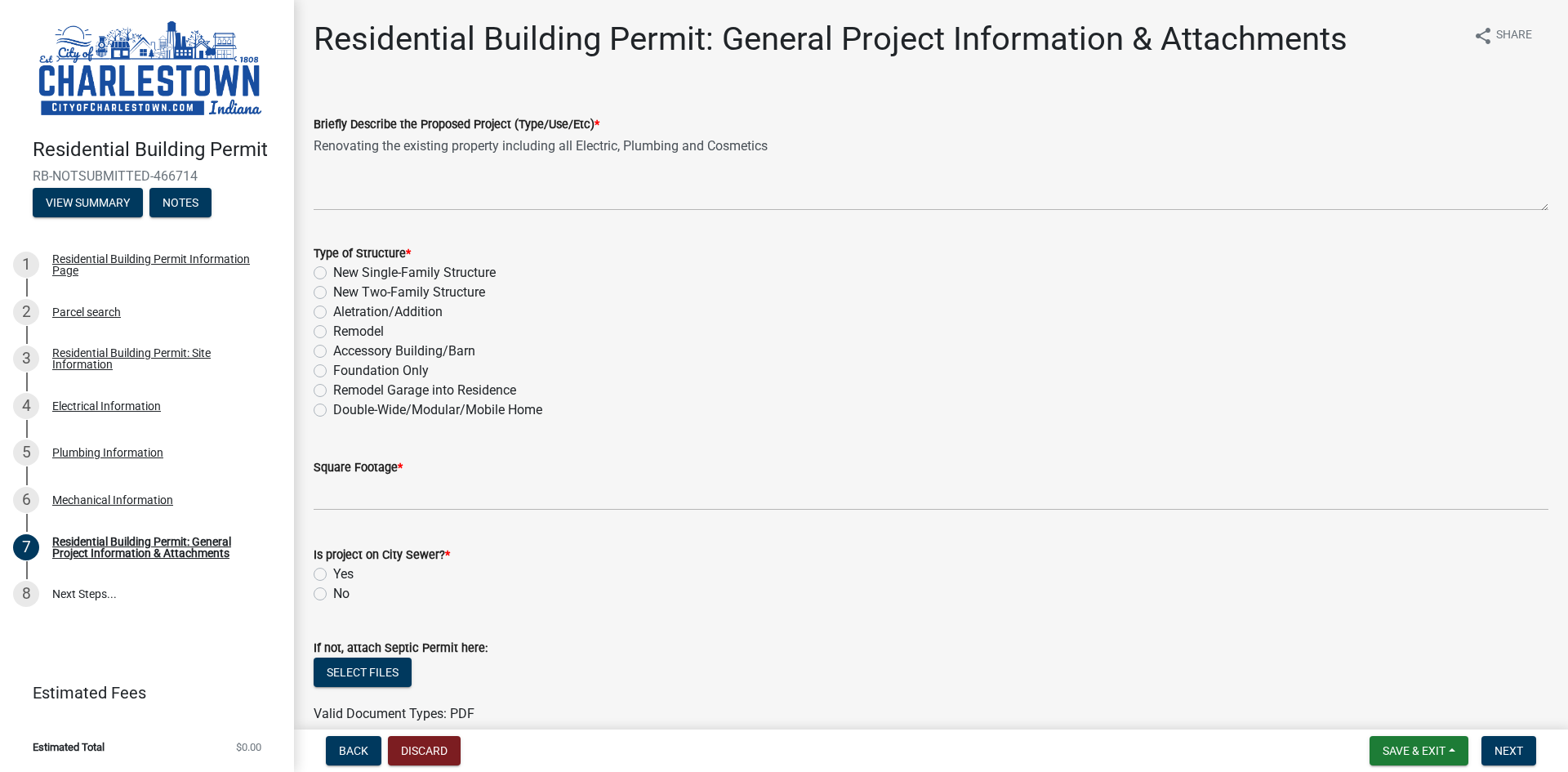
click at [312, 334] on div "Type of Structure * New Single-Family Structure New Two-Family Structure Aletra…" at bounding box center [931, 321] width 1259 height 196
click at [333, 331] on label "Remodel" at bounding box center [359, 332] width 51 height 20
click at [333, 331] on input "Remodel" at bounding box center [338, 327] width 11 height 11
radio input "true"
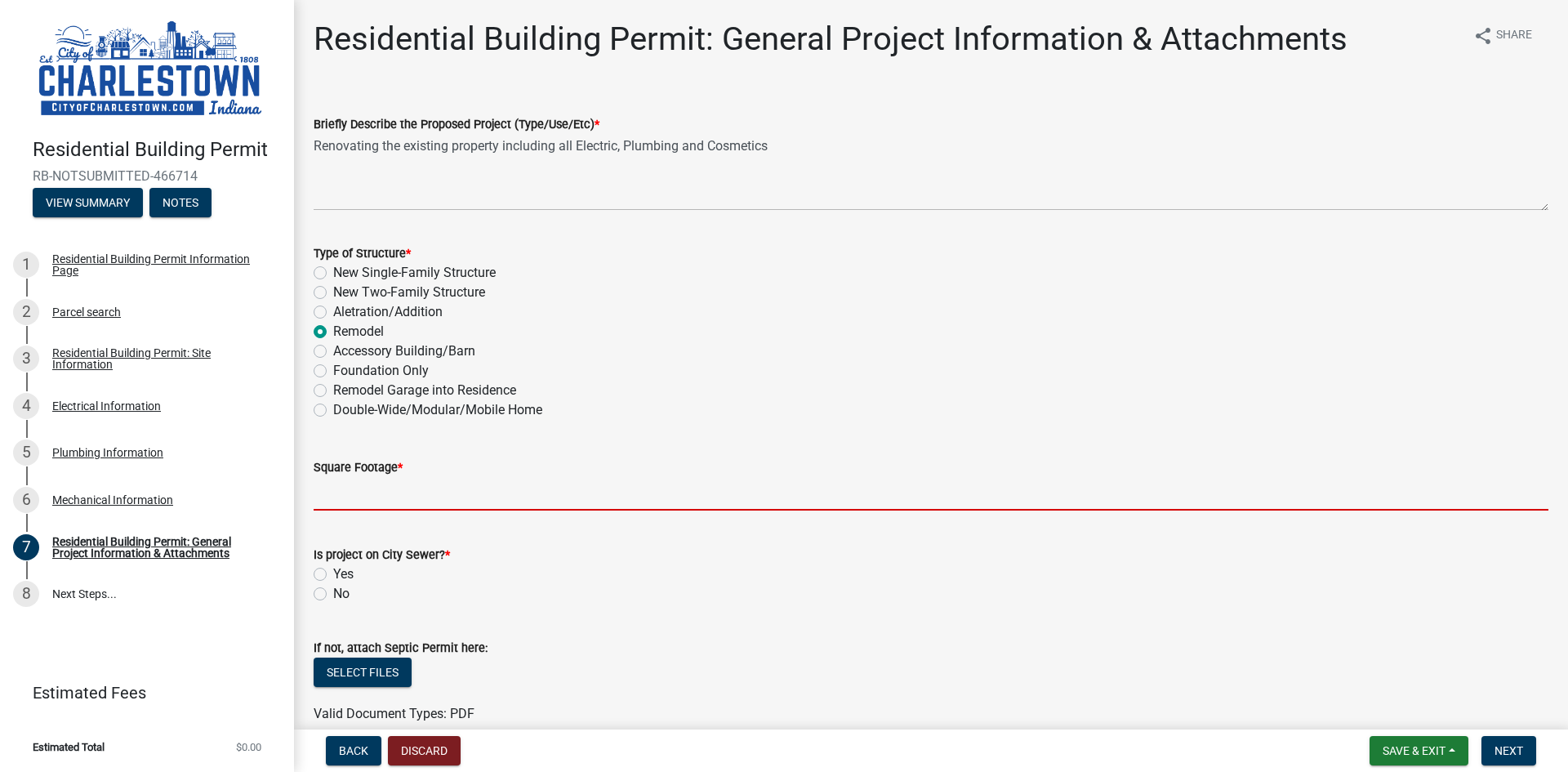
click at [407, 504] on input "text" at bounding box center [931, 494] width 1235 height 34
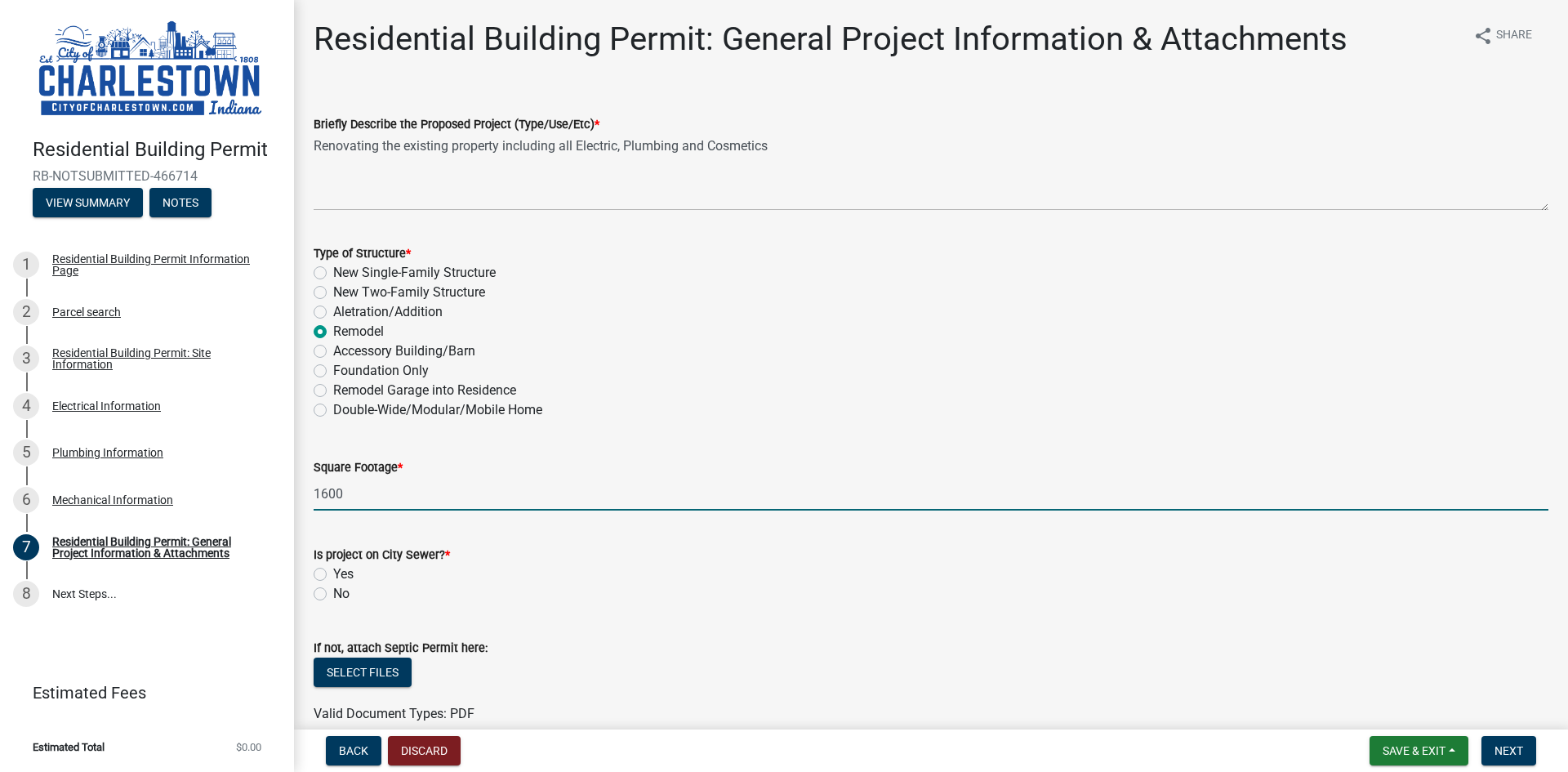
type input "1600"
click at [333, 574] on label "Yes" at bounding box center [343, 574] width 20 height 20
click at [333, 574] on input "Yes" at bounding box center [338, 569] width 11 height 11
radio input "true"
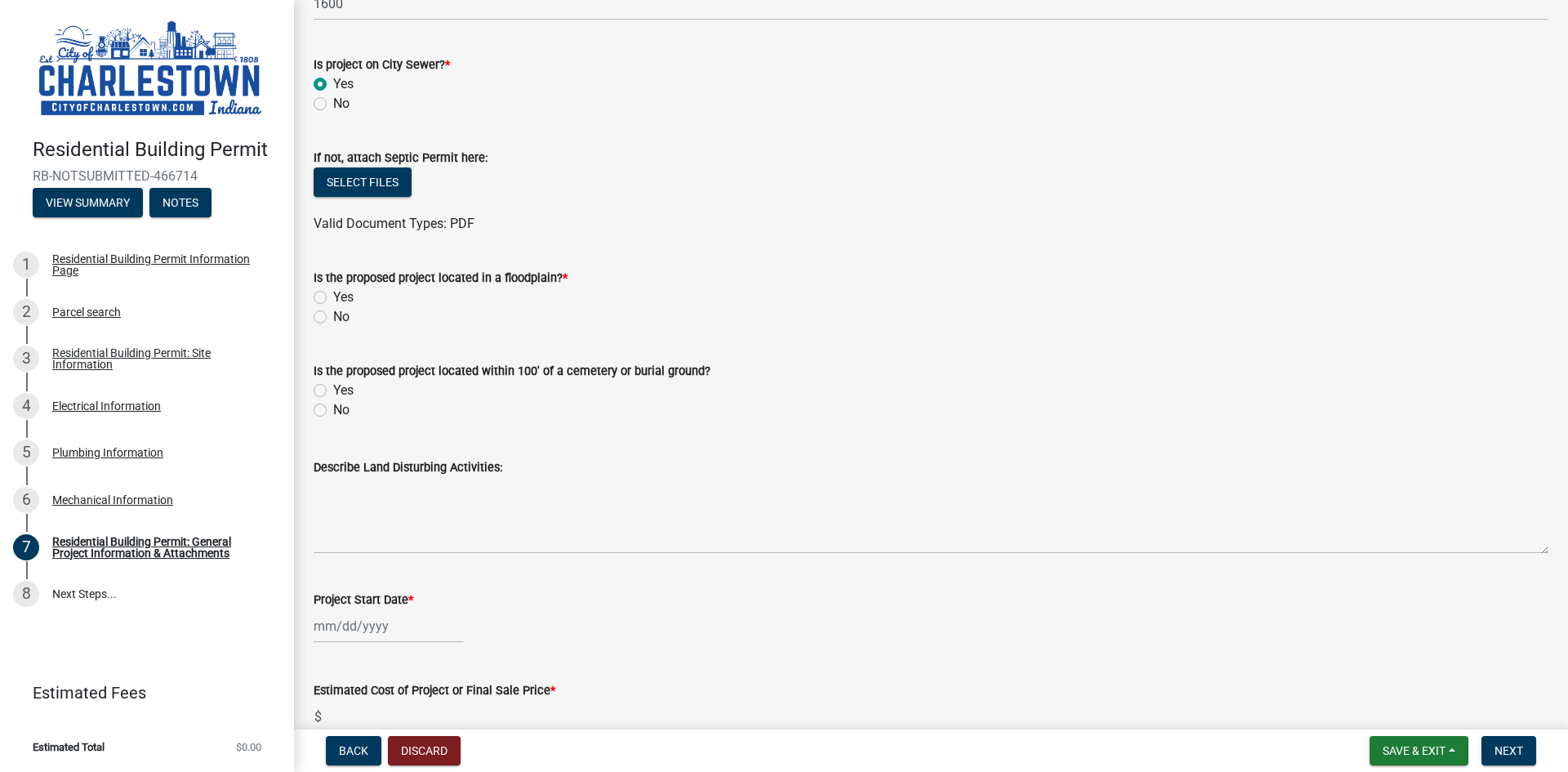
scroll to position [516, 0]
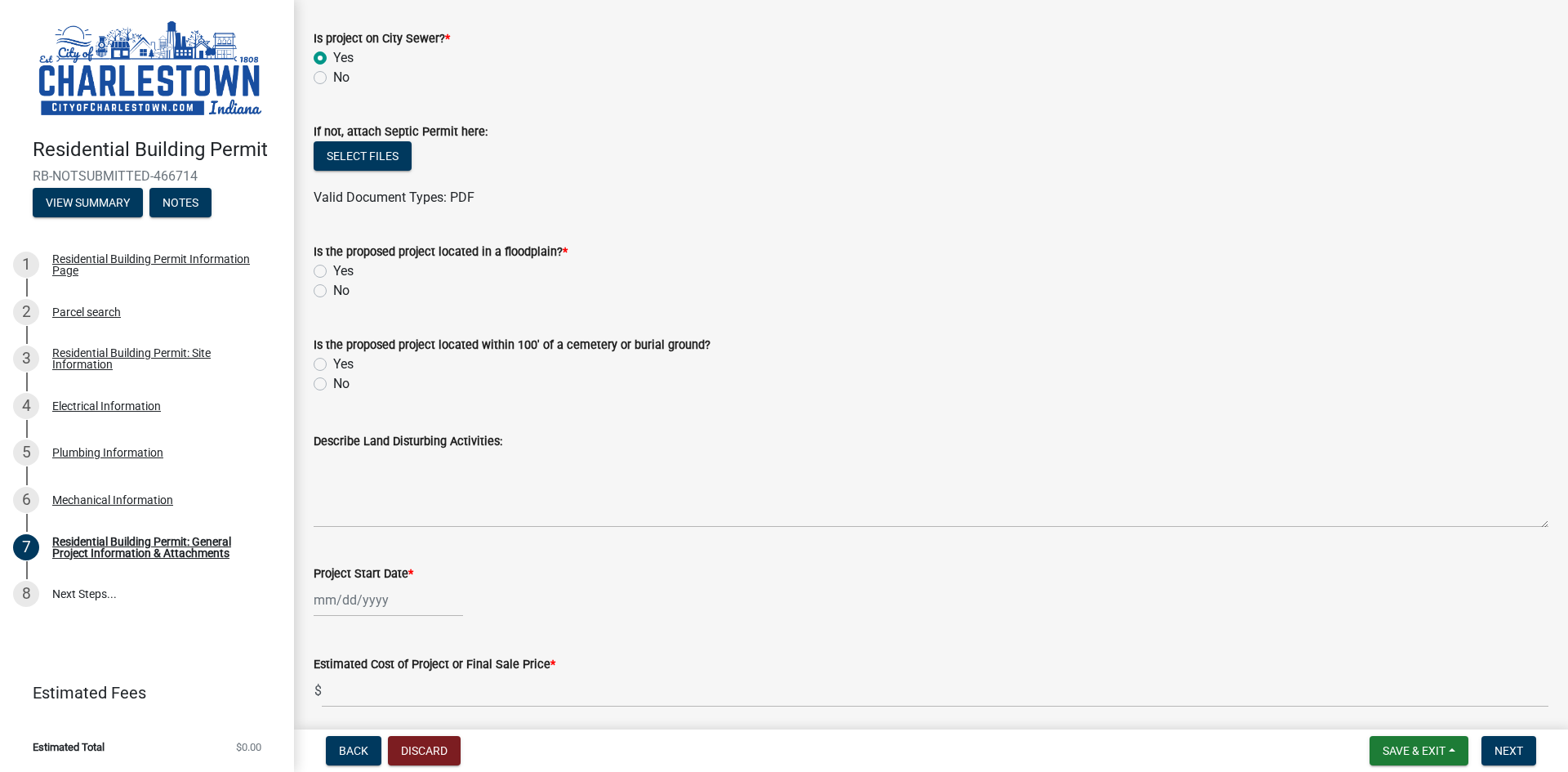
click at [333, 288] on label "No" at bounding box center [341, 291] width 16 height 20
click at [333, 288] on input "No" at bounding box center [338, 286] width 11 height 11
radio input "true"
click at [333, 383] on label "No" at bounding box center [341, 384] width 16 height 20
click at [333, 383] on input "No" at bounding box center [338, 379] width 11 height 11
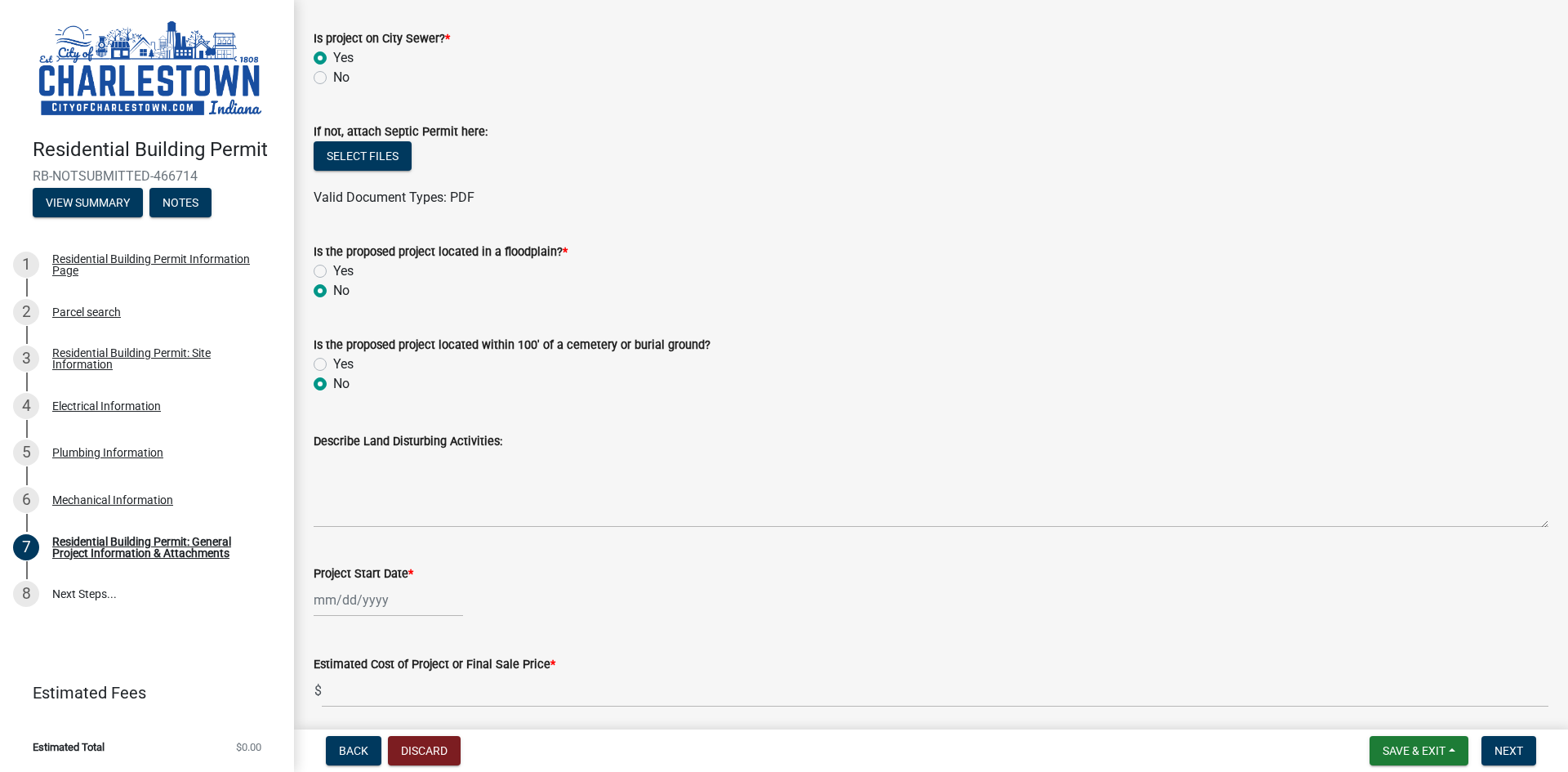
radio input "true"
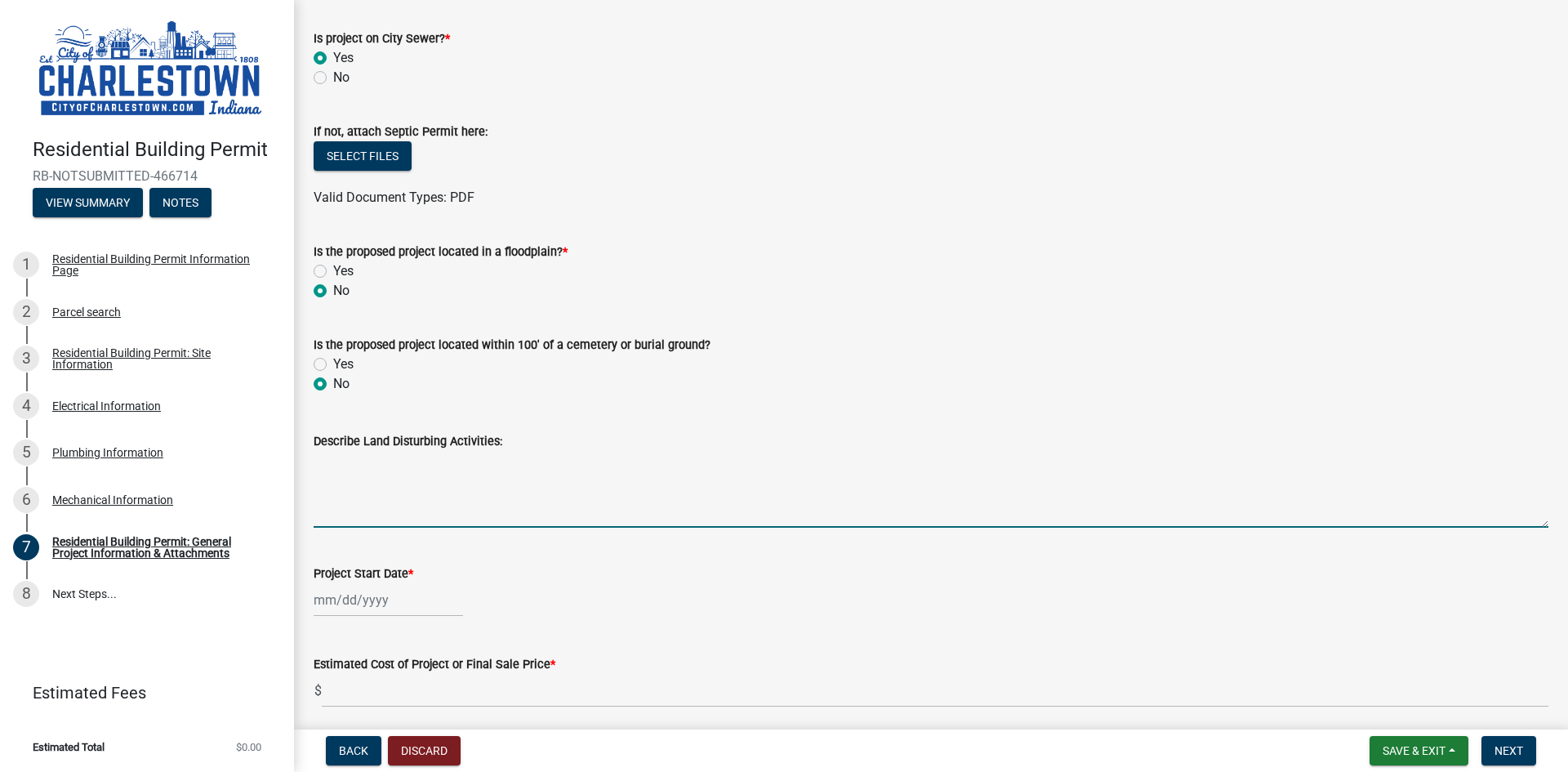
click at [471, 512] on textarea "Describe Land Disturbing Activities:" at bounding box center [931, 490] width 1235 height 77
type textarea "New Driveway being Added"
select select "8"
select select "2025"
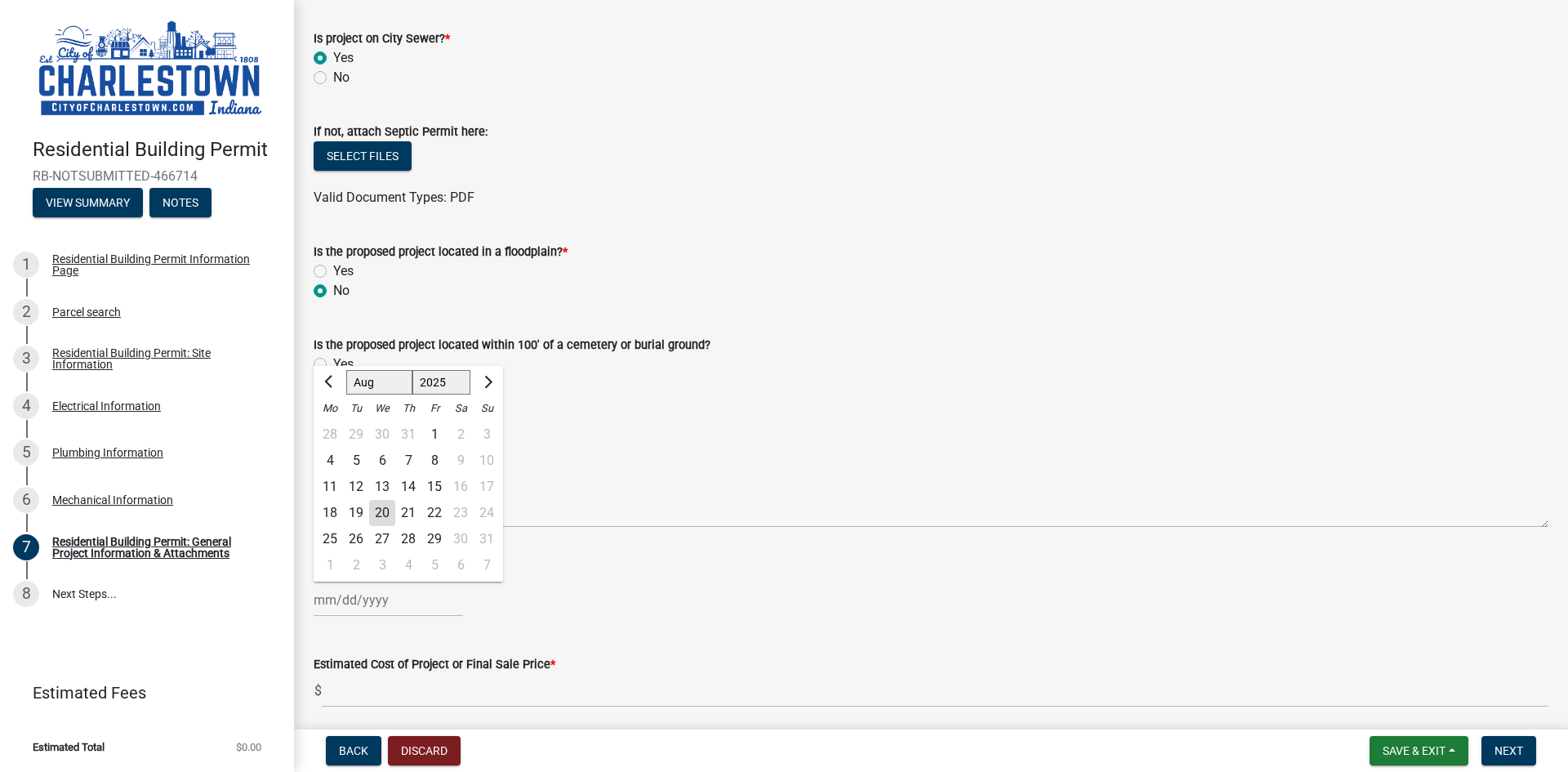
click at [390, 594] on div "Jan Feb Mar Apr May Jun Jul Aug Sep Oct Nov Dec 1525 1526 1527 1528 1529 1530 1…" at bounding box center [388, 599] width 150 height 34
click at [388, 514] on div "20" at bounding box center [382, 513] width 26 height 26
type input "08/20/2025"
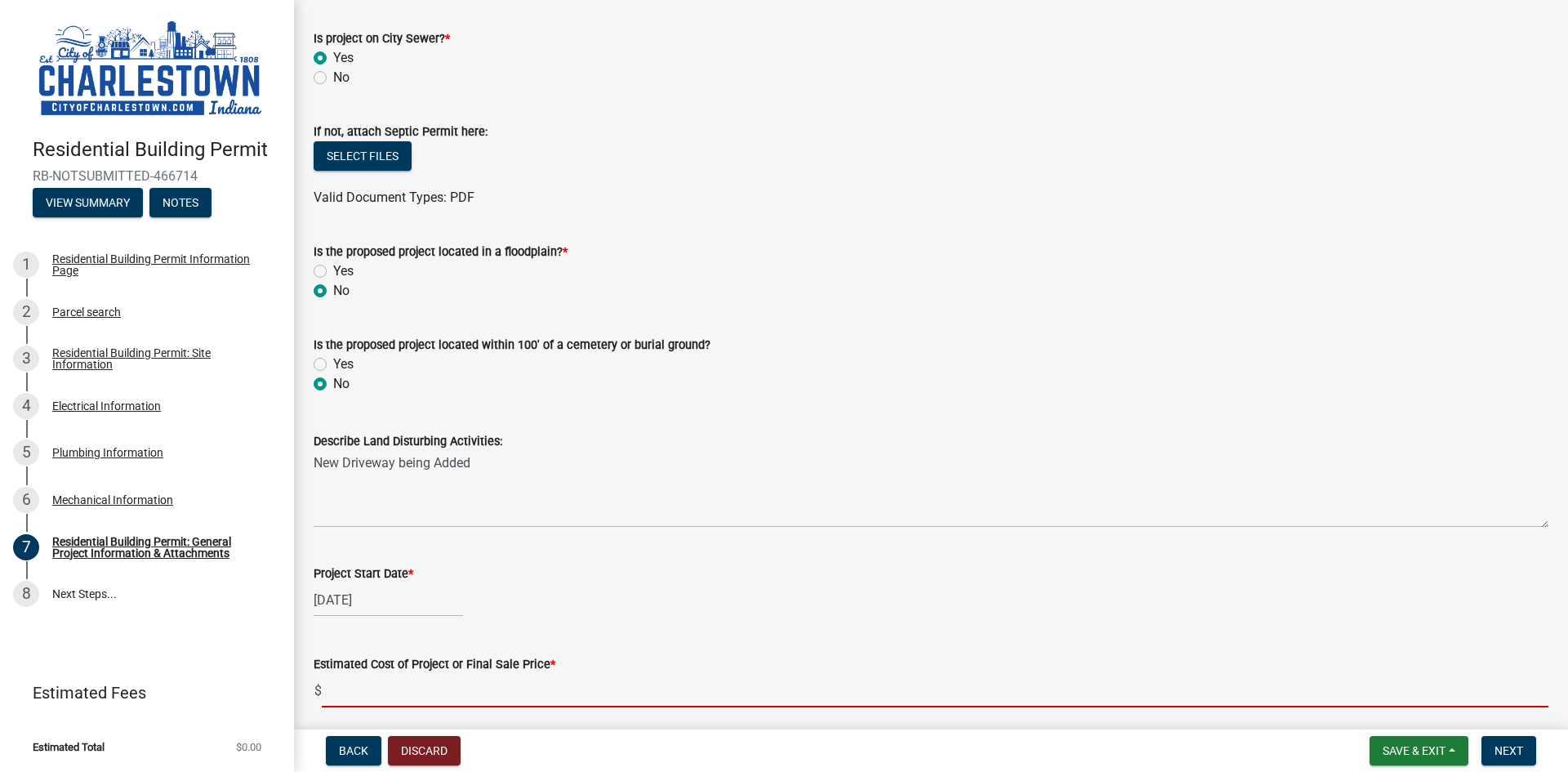
click at [407, 699] on input "text" at bounding box center [935, 690] width 1227 height 34
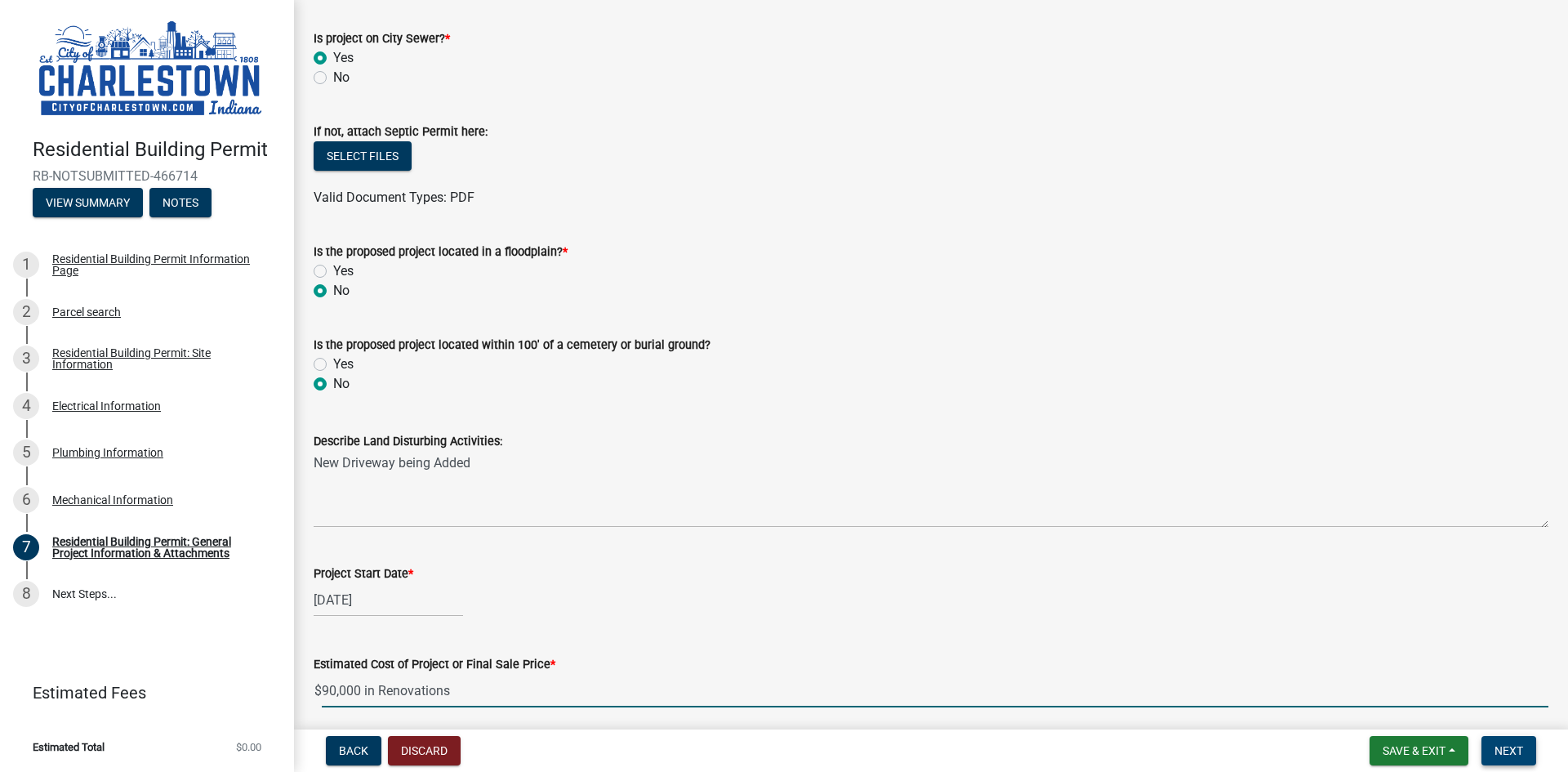
type input "90000"
click at [1505, 752] on span "Next" at bounding box center [1509, 751] width 29 height 13
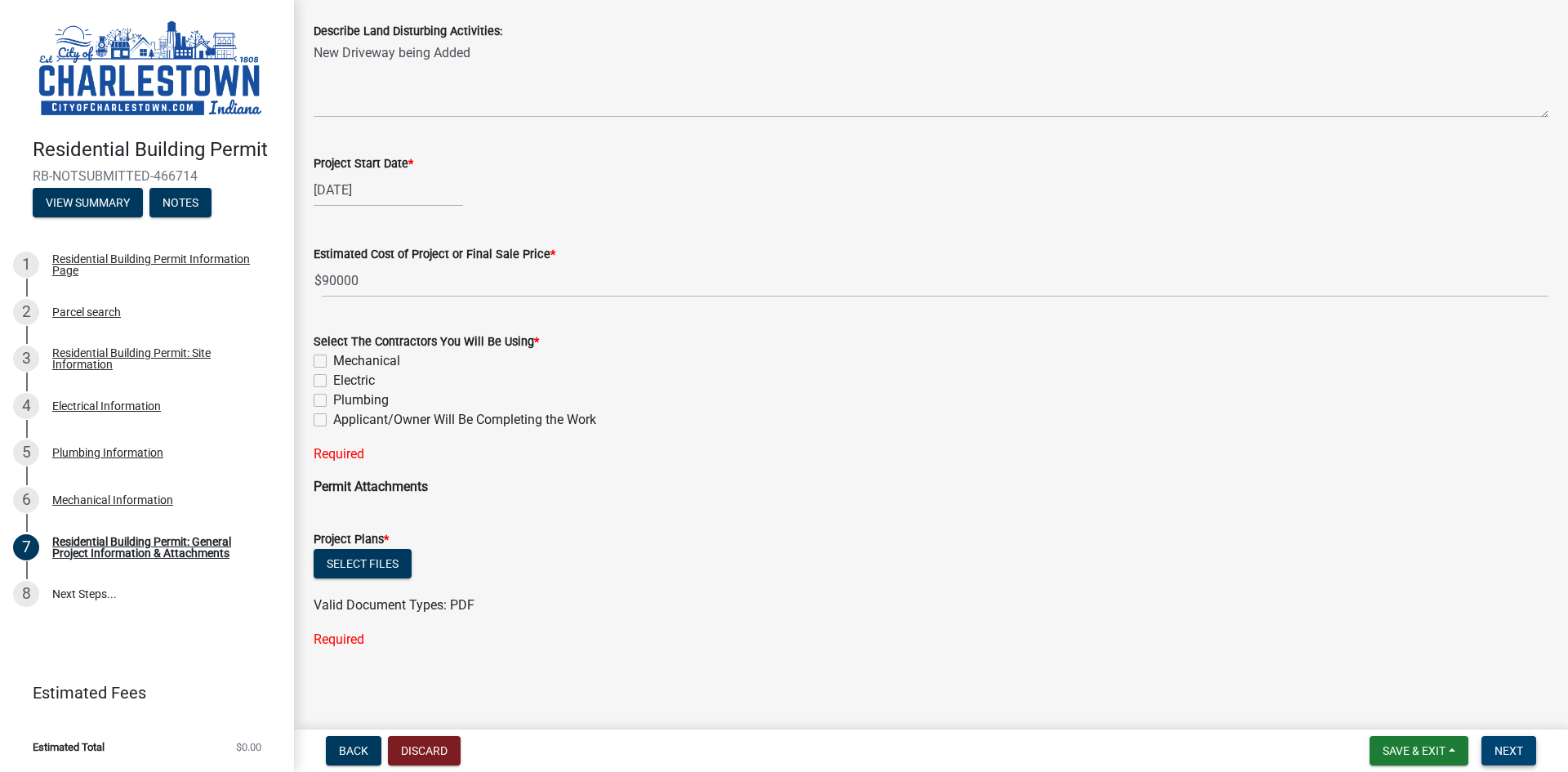
scroll to position [928, 0]
click at [333, 377] on label "Electric" at bounding box center [354, 378] width 42 height 20
click at [333, 377] on input "Electric" at bounding box center [338, 373] width 11 height 11
checkbox input "true"
checkbox input "false"
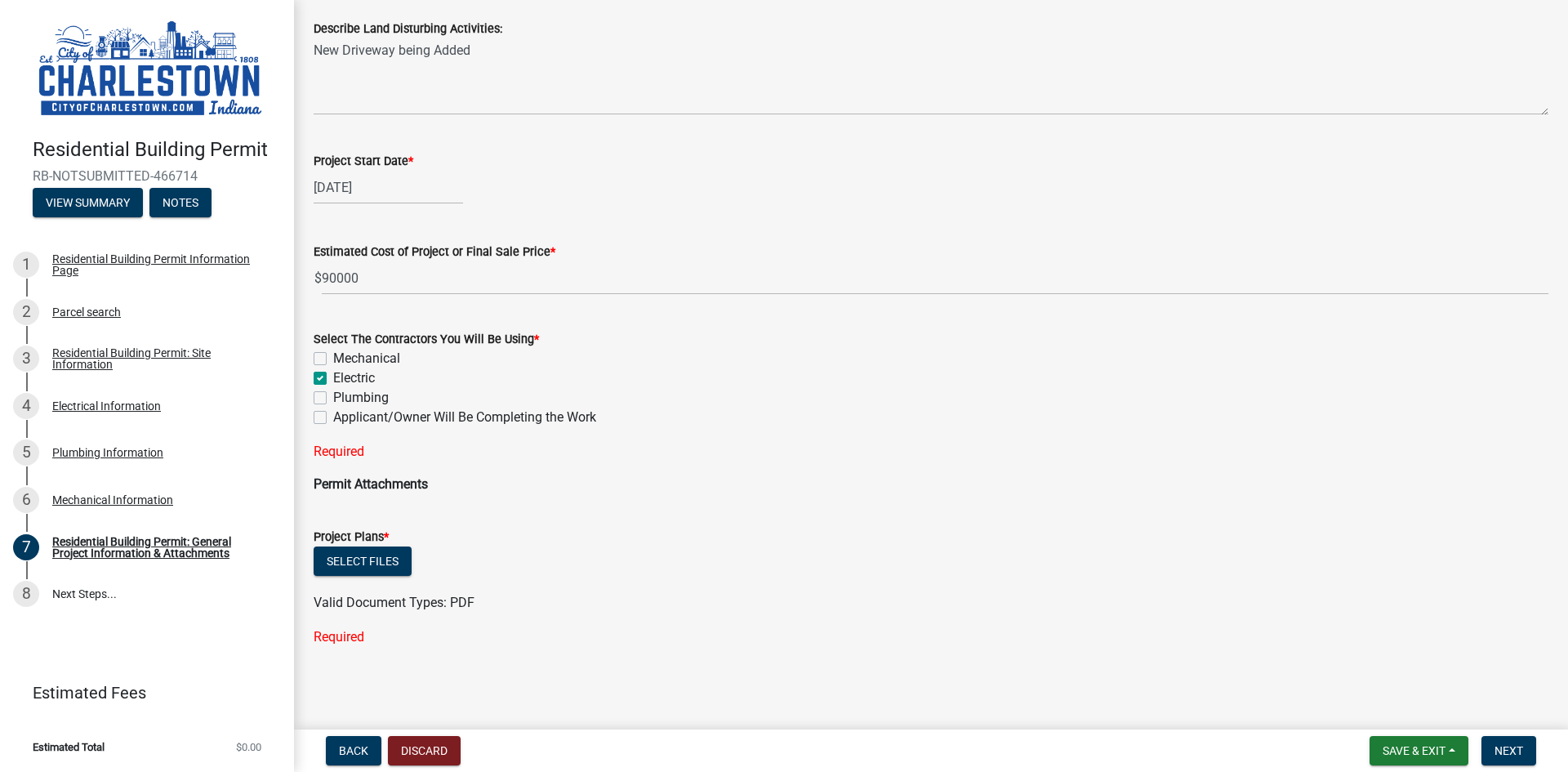
checkbox input "true"
checkbox input "false"
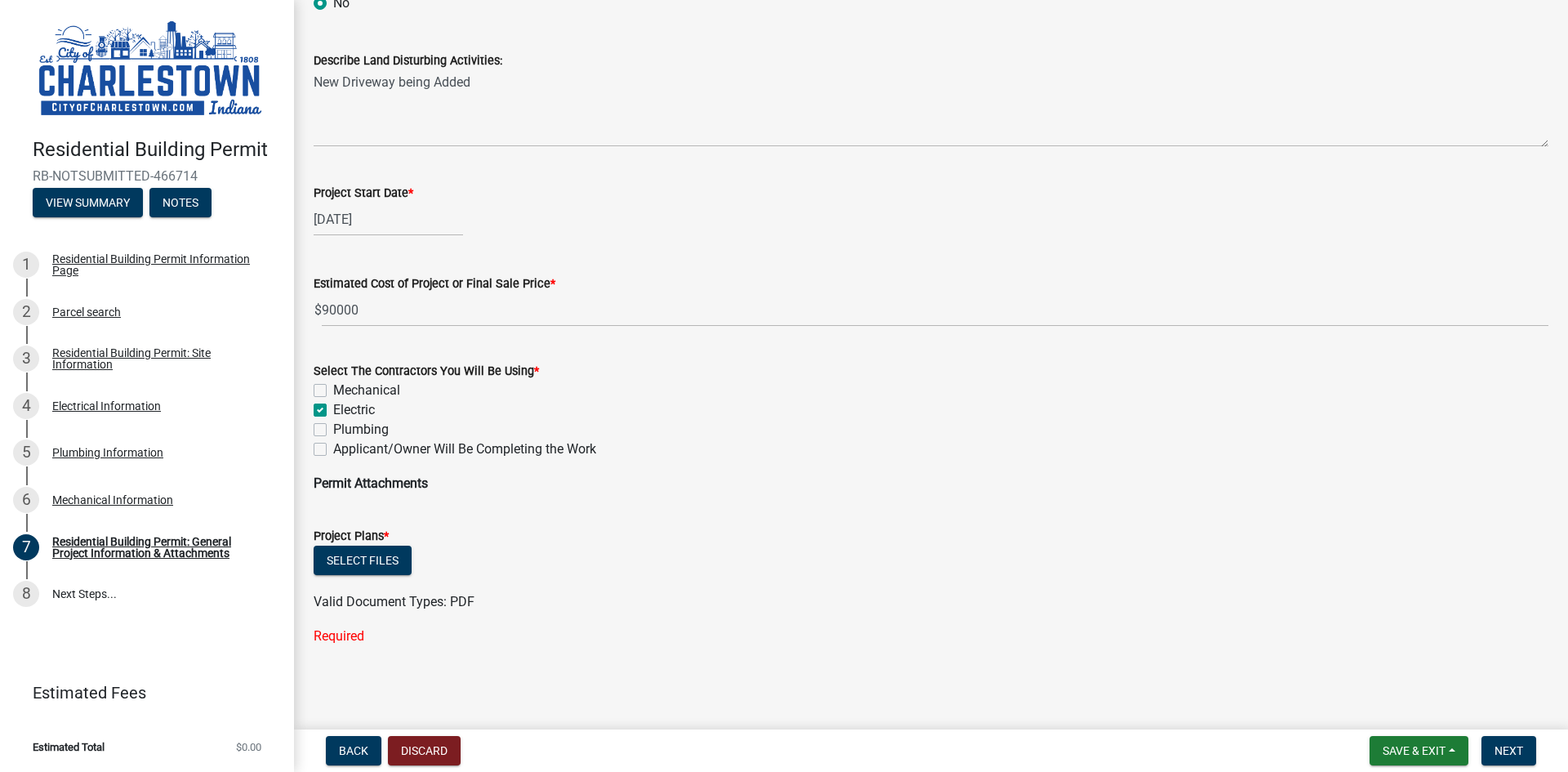
click at [333, 430] on label "Plumbing" at bounding box center [361, 430] width 56 height 20
click at [333, 430] on input "Plumbing" at bounding box center [338, 425] width 11 height 11
checkbox input "true"
checkbox input "false"
checkbox input "true"
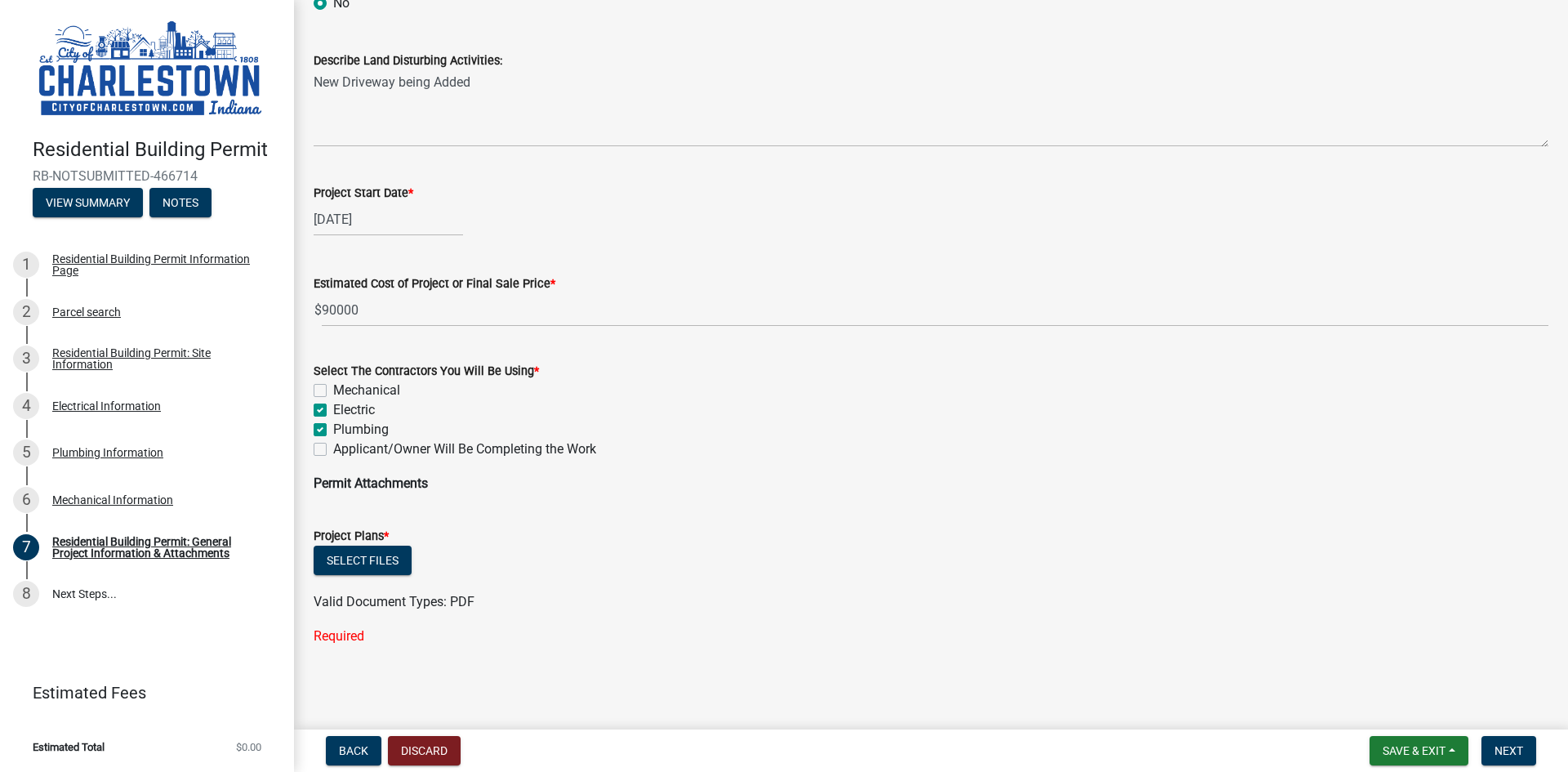
checkbox input "true"
checkbox input "false"
click at [1515, 747] on span "Next" at bounding box center [1509, 751] width 29 height 13
click at [355, 559] on button "Select files" at bounding box center [363, 560] width 98 height 29
click at [1506, 744] on span "Next" at bounding box center [1509, 751] width 29 height 13
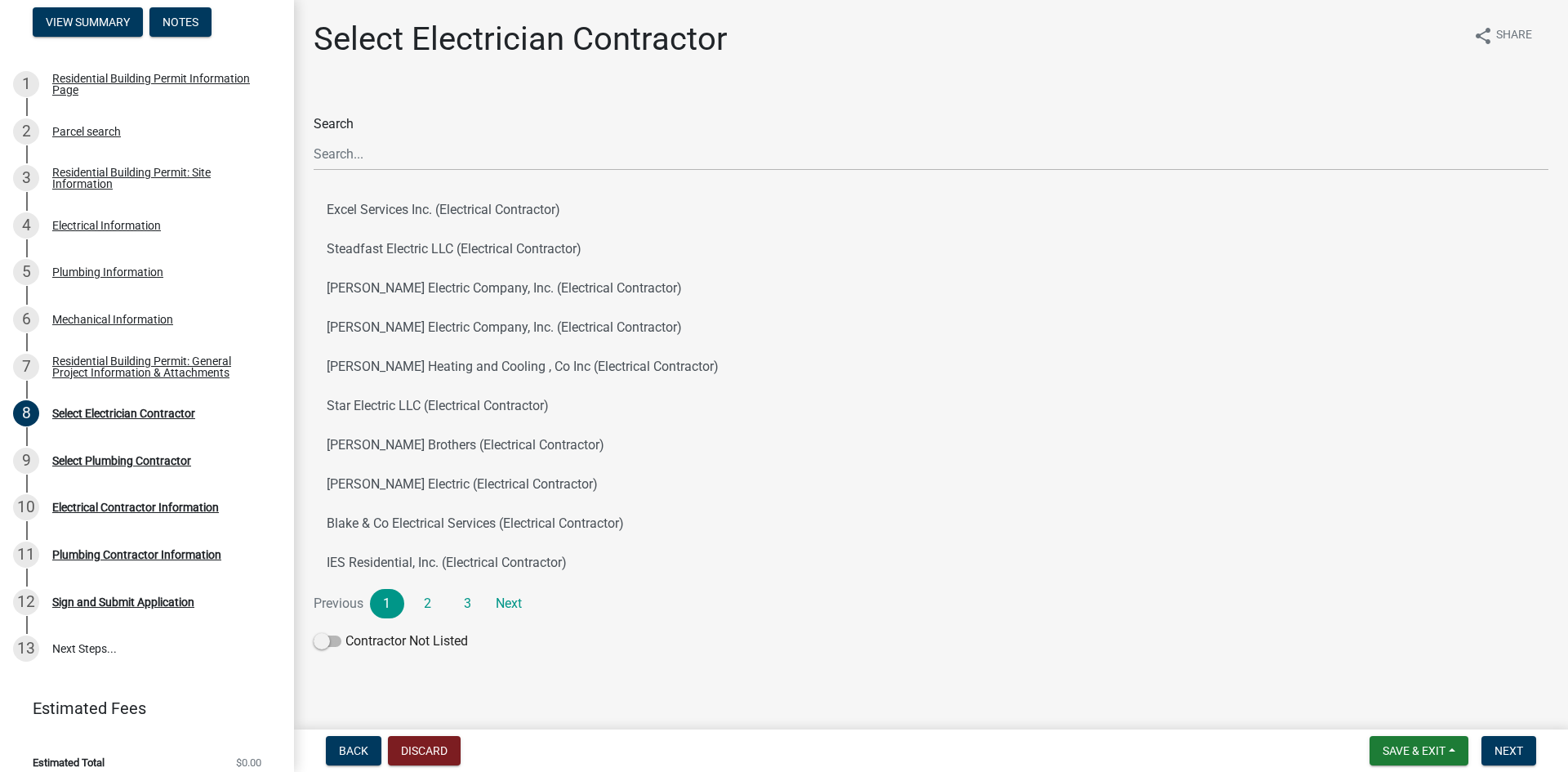
scroll to position [190, 0]
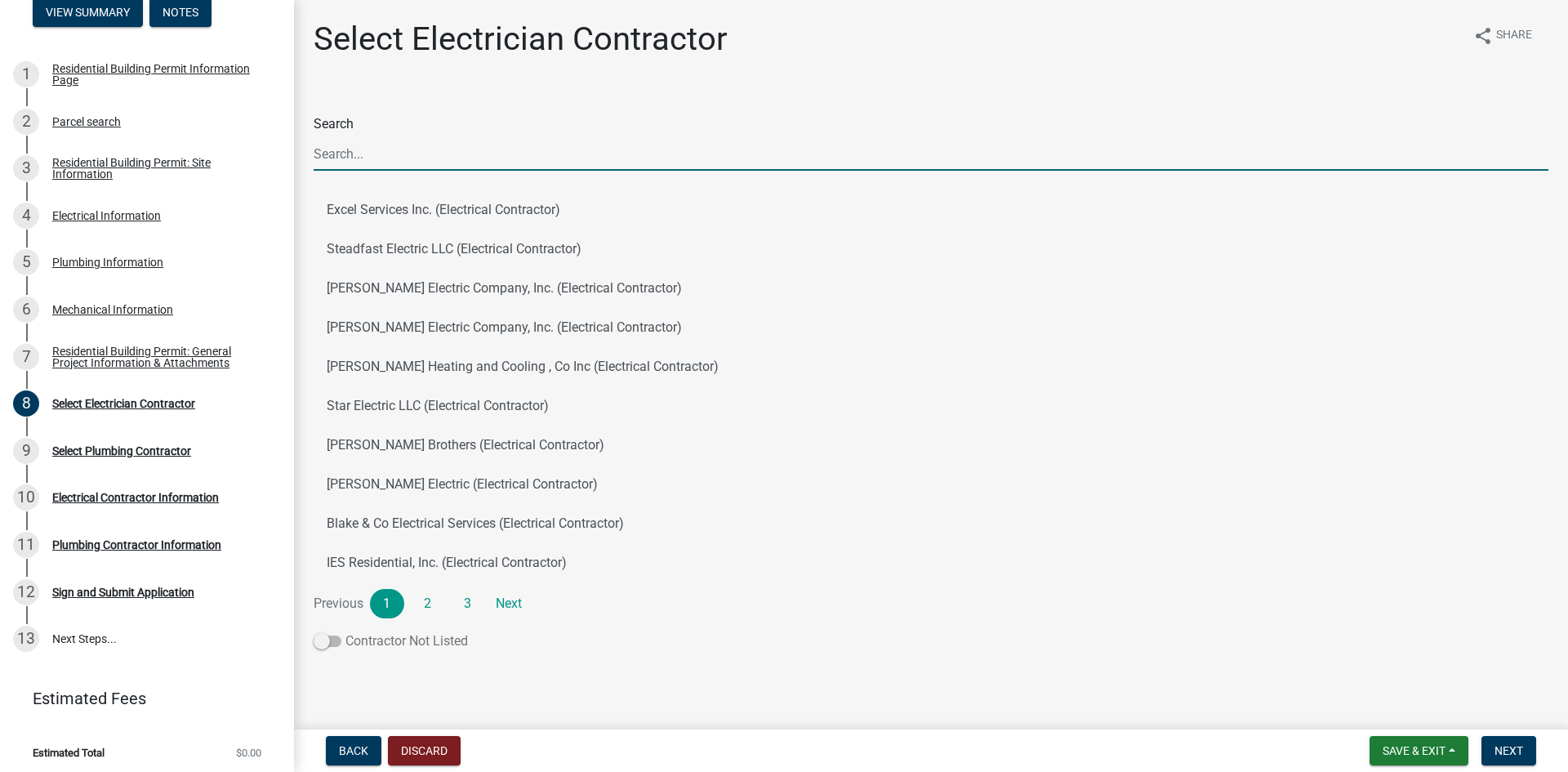
click at [325, 642] on span at bounding box center [328, 641] width 28 height 11
click at [346, 631] on input "Contractor Not Listed" at bounding box center [346, 631] width 0 height 0
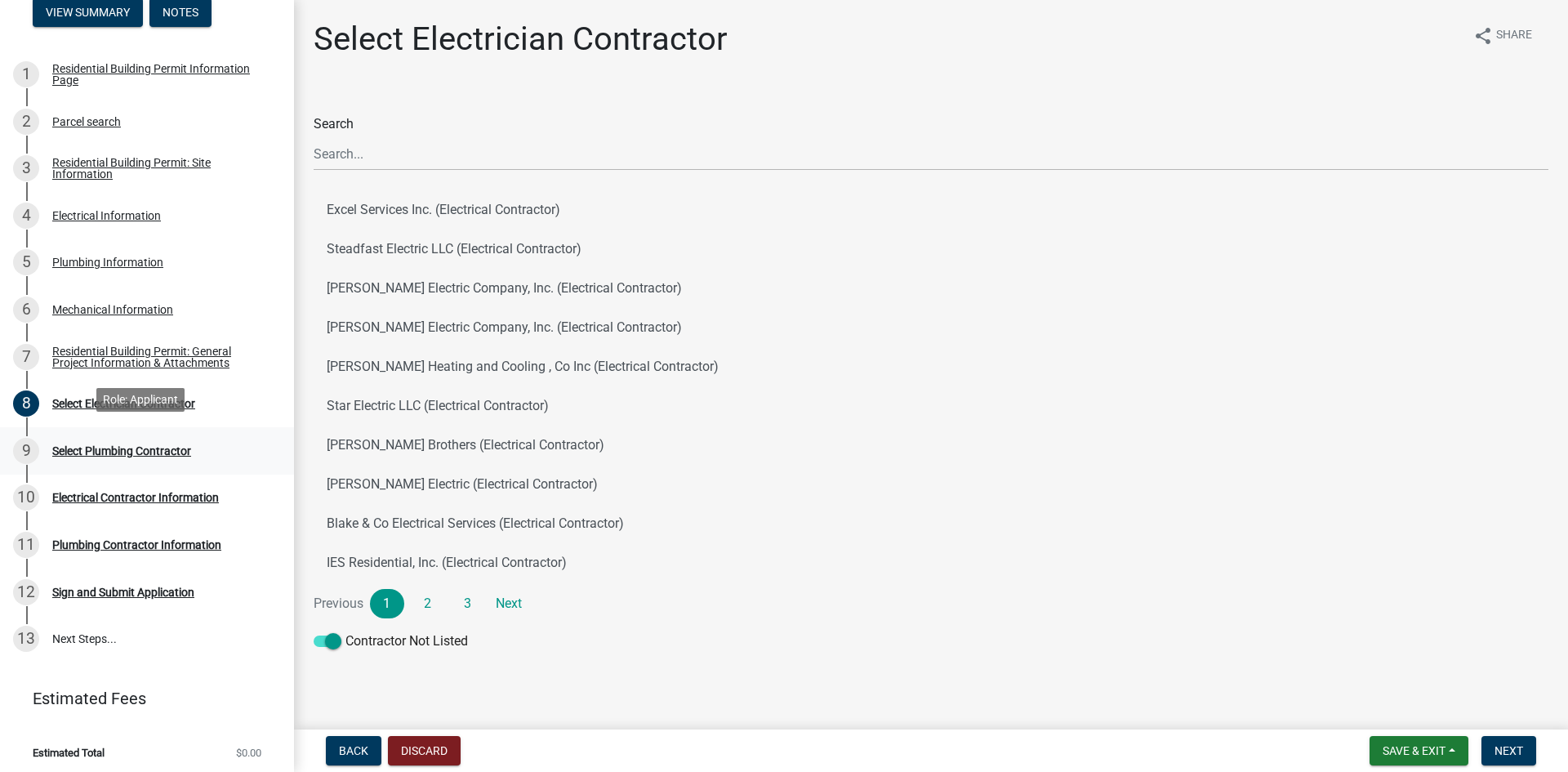
click at [90, 445] on div "Select Plumbing Contractor" at bounding box center [122, 451] width 139 height 11
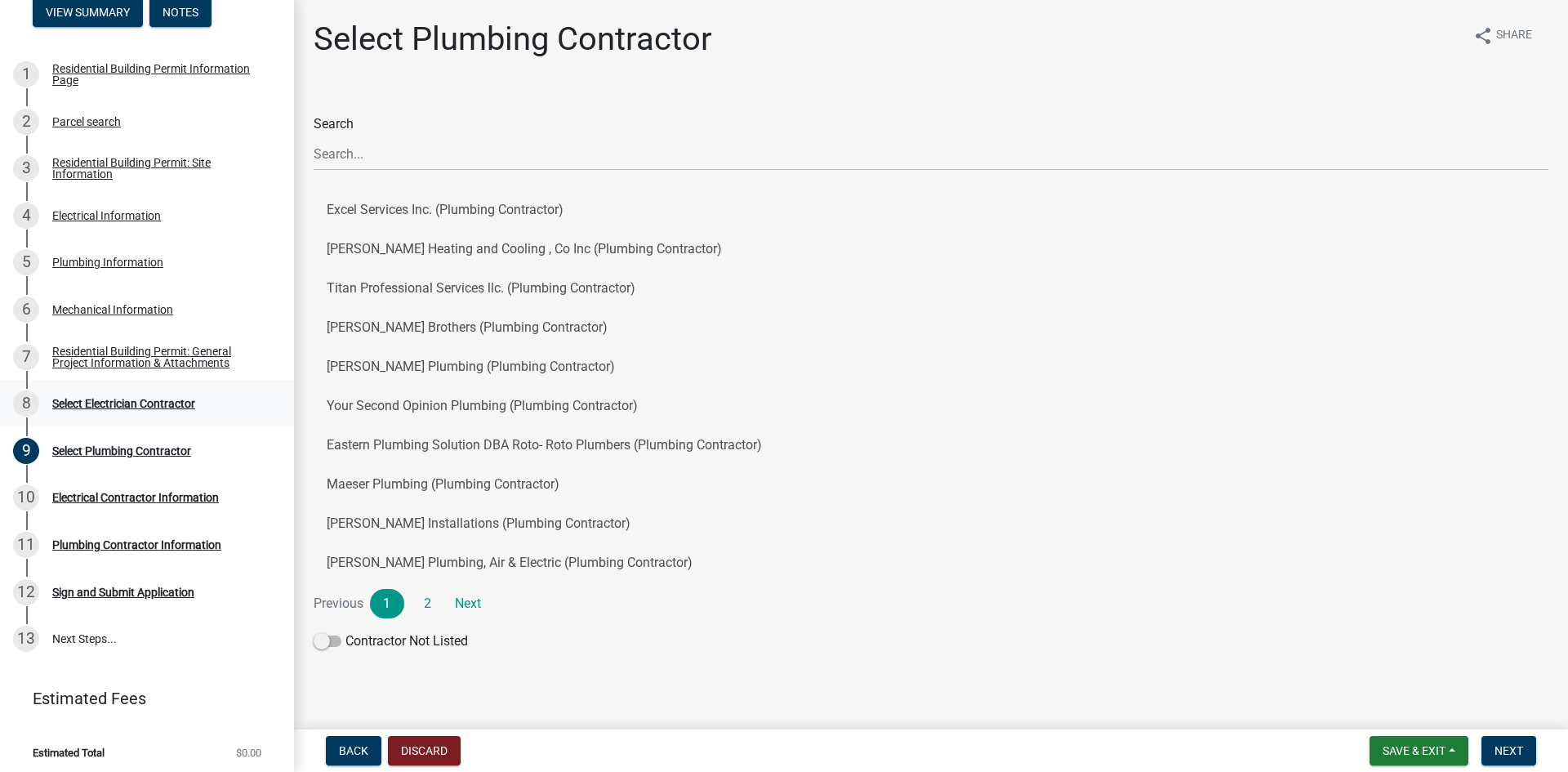
click at [89, 400] on div "Select Electrician Contractor" at bounding box center [124, 404] width 143 height 11
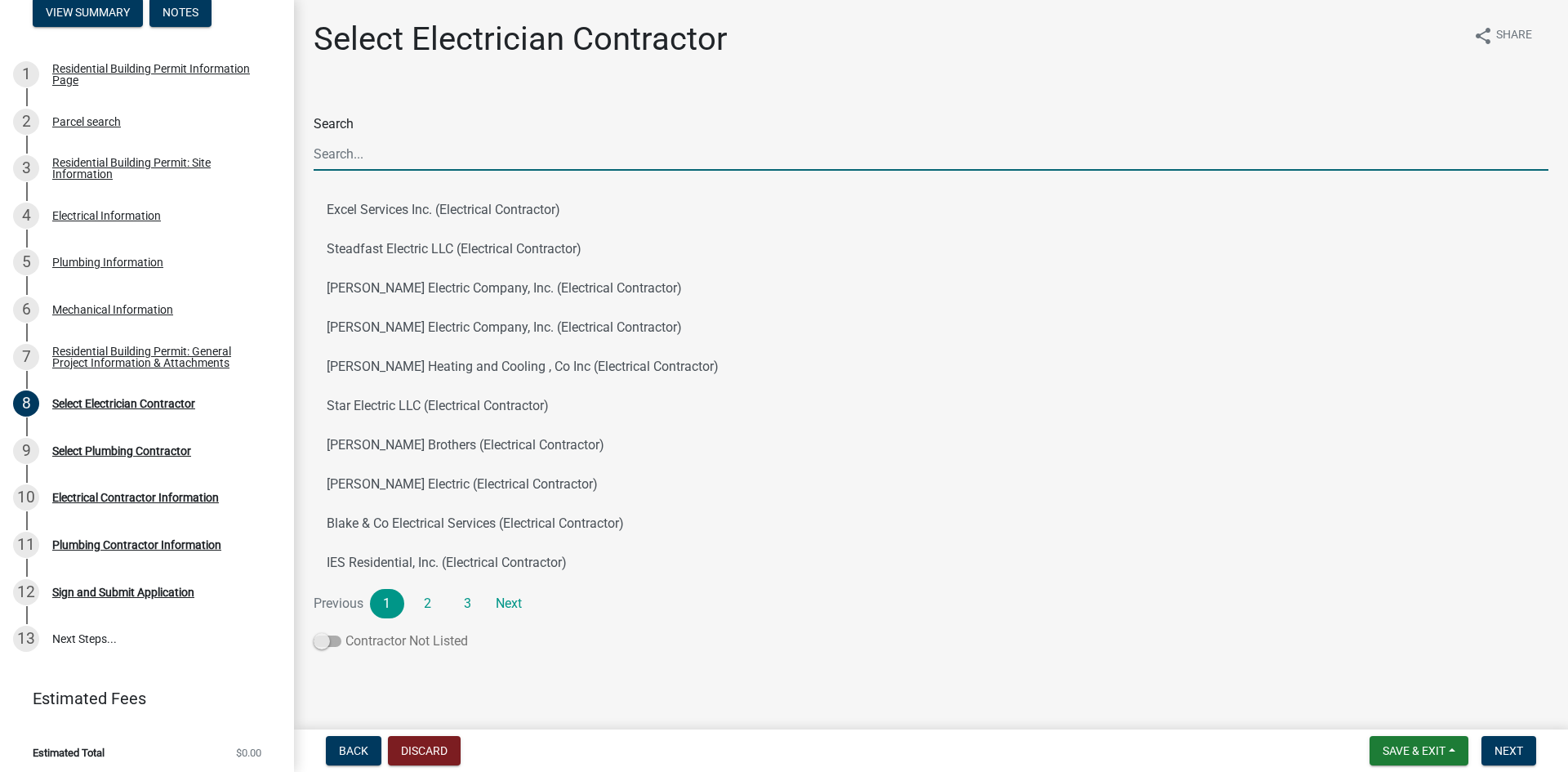
click at [324, 638] on span at bounding box center [328, 641] width 28 height 11
click at [346, 631] on input "Contractor Not Listed" at bounding box center [346, 631] width 0 height 0
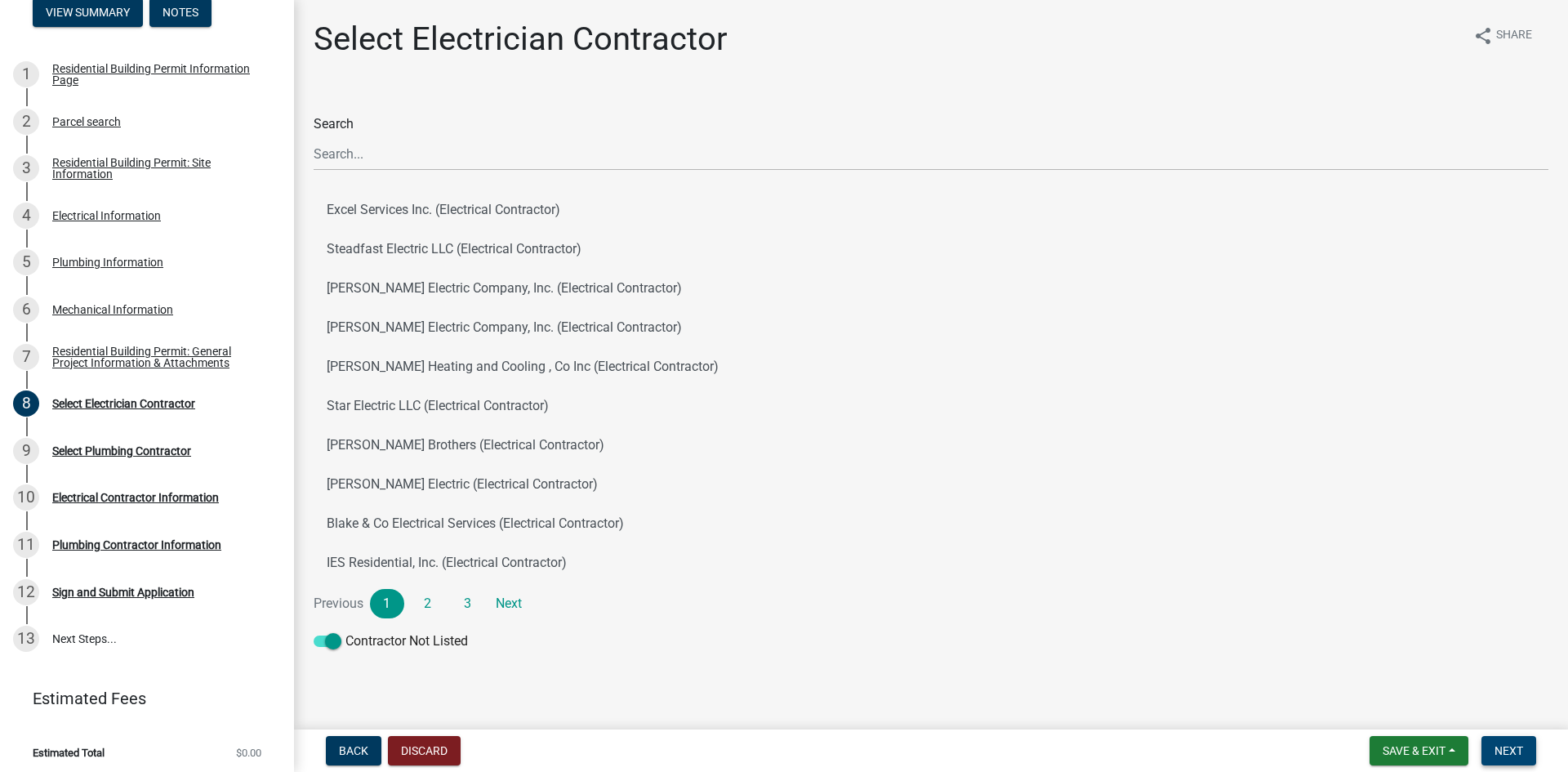
click at [1519, 747] on span "Next" at bounding box center [1509, 751] width 29 height 13
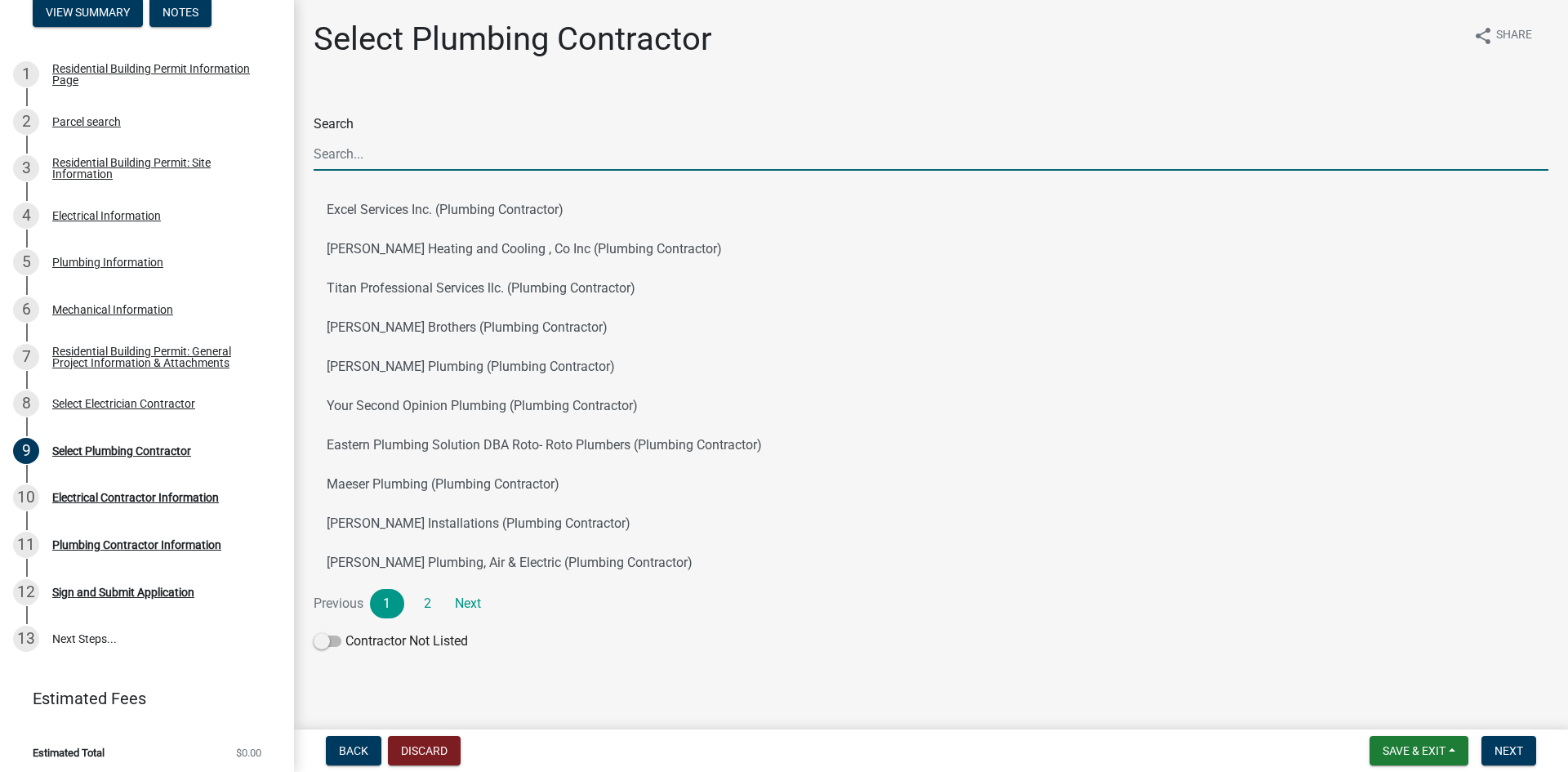
click at [420, 156] on input "Search" at bounding box center [931, 154] width 1235 height 34
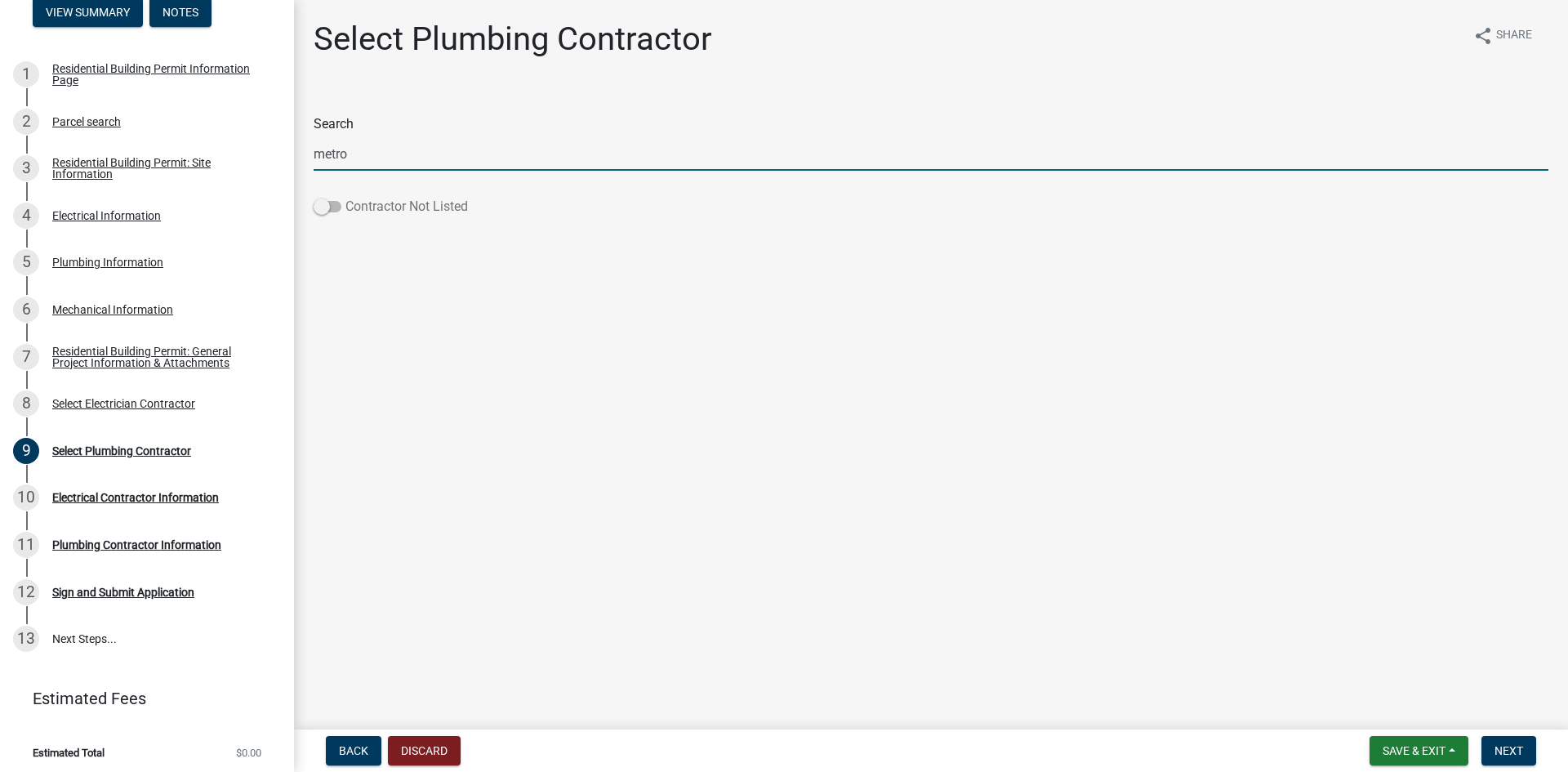
type input "metro"
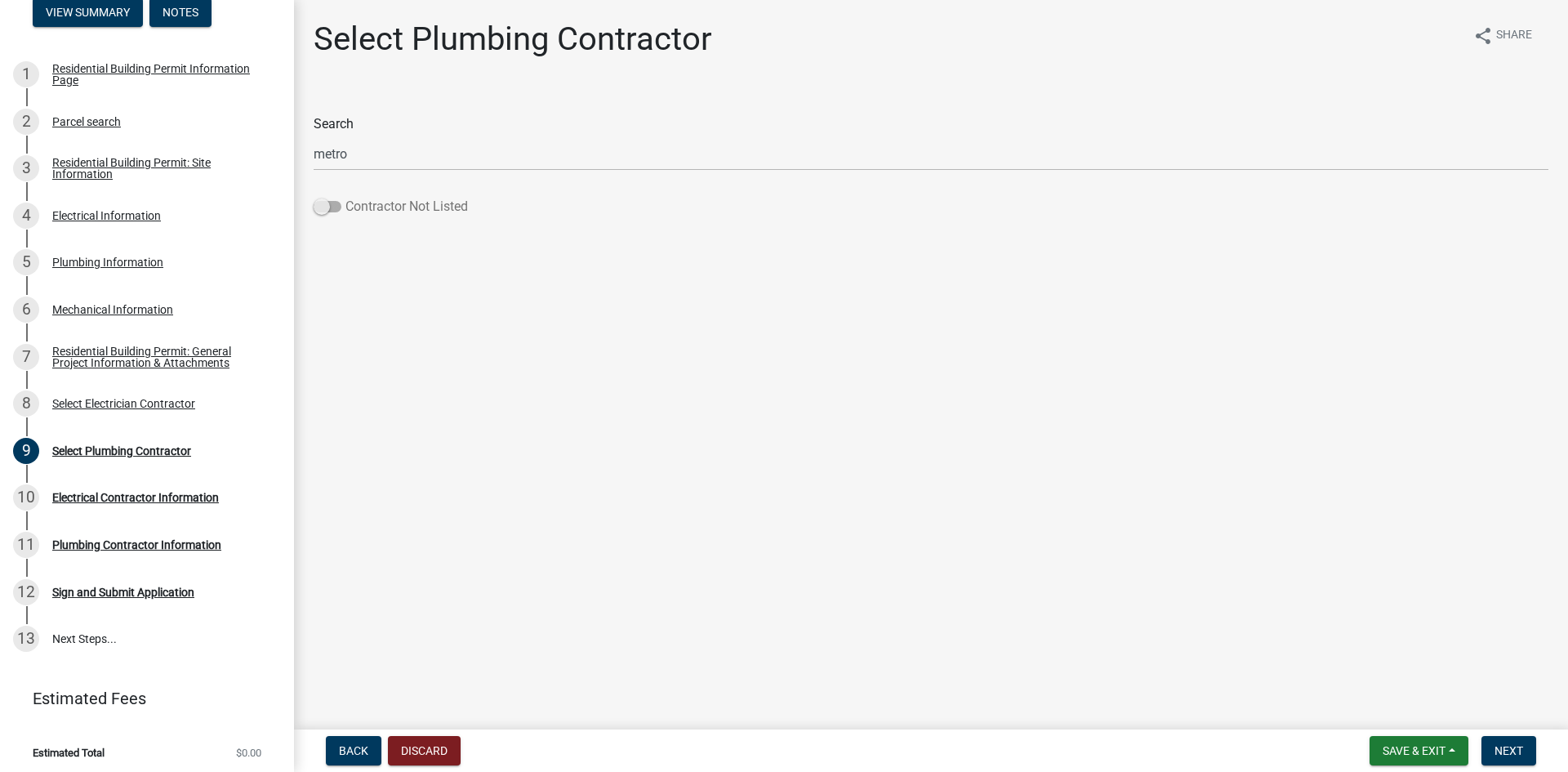
click at [329, 205] on span at bounding box center [328, 206] width 28 height 11
click at [346, 196] on input "Contractor Not Listed" at bounding box center [346, 196] width 0 height 0
click at [1502, 748] on span "Next" at bounding box center [1509, 751] width 29 height 13
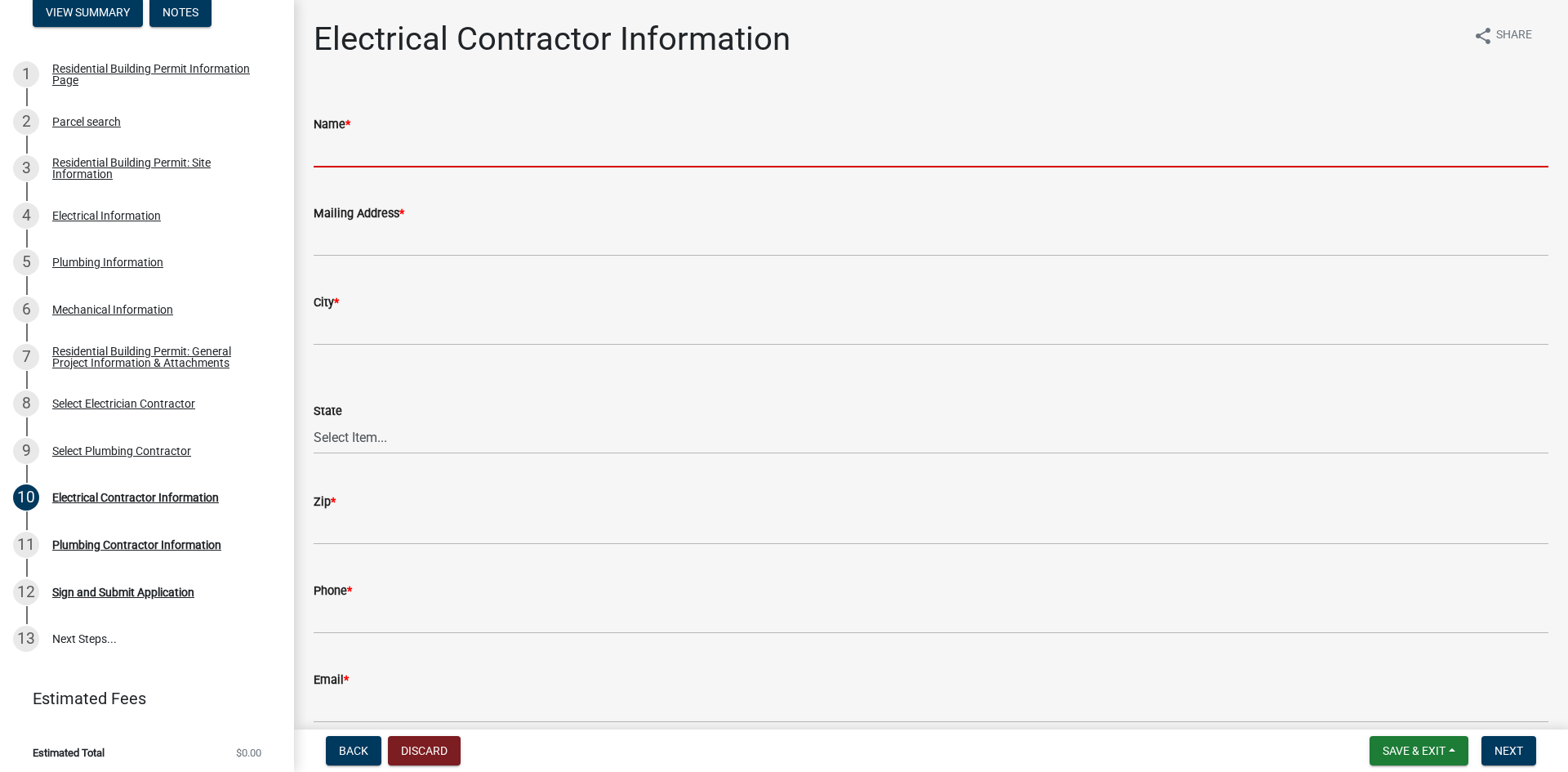
click at [364, 156] on input "Name *" at bounding box center [931, 151] width 1235 height 34
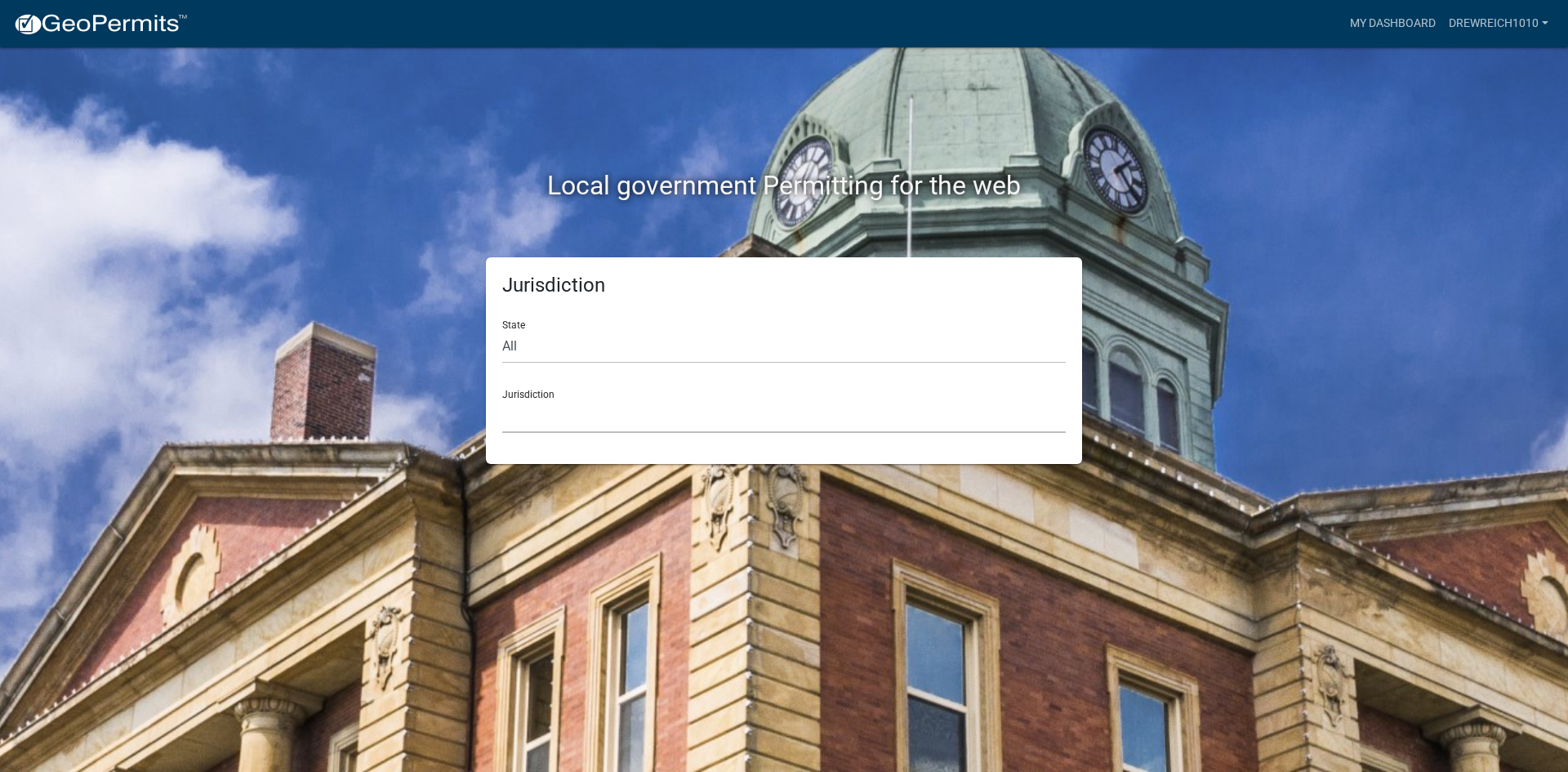
click at [646, 418] on select "[GEOGRAPHIC_DATA], [US_STATE] [GEOGRAPHIC_DATA], [US_STATE][PERSON_NAME][GEOGRA…" at bounding box center [784, 416] width 563 height 34
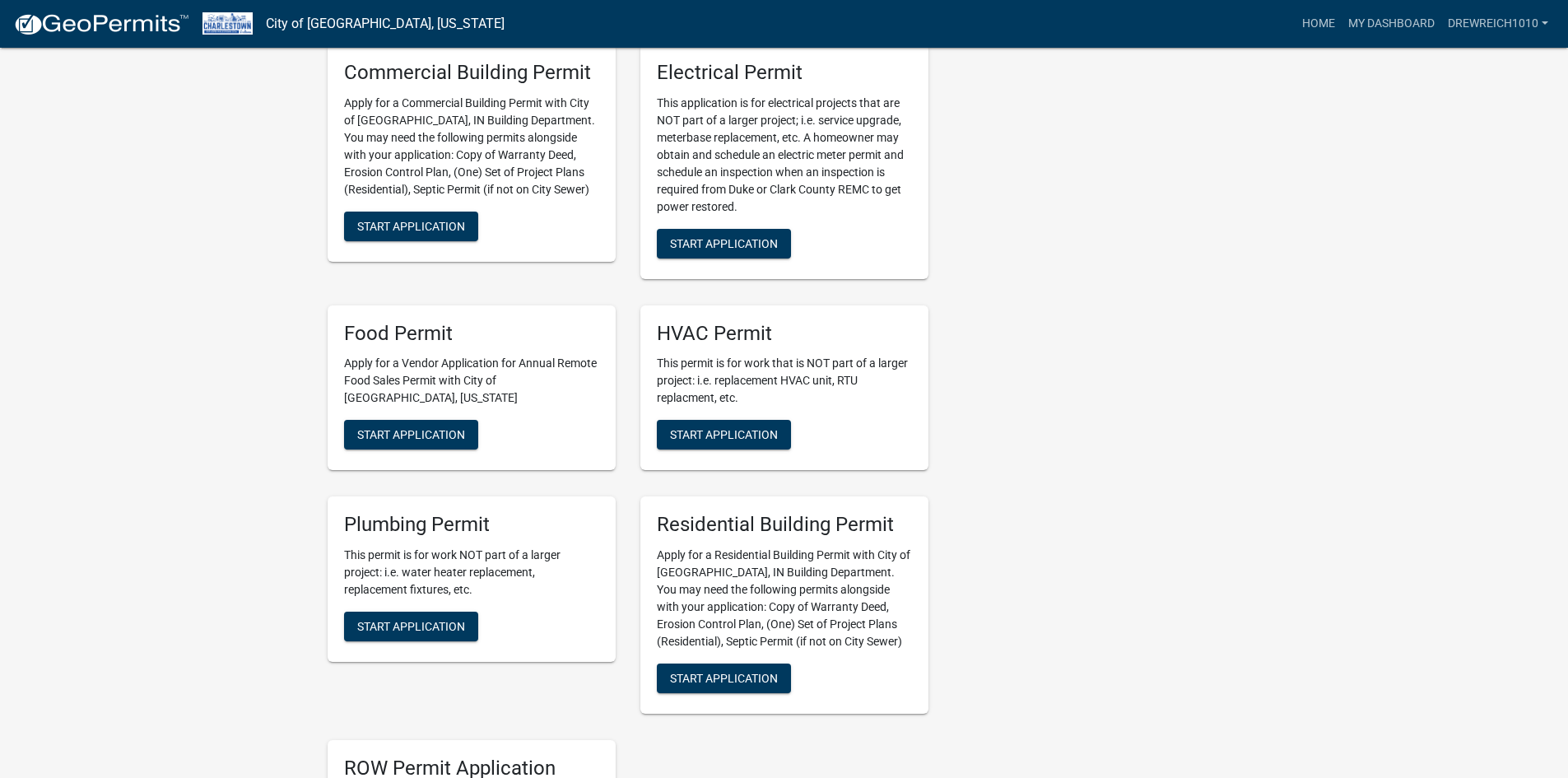
scroll to position [624, 0]
